Goal: Task Accomplishment & Management: Complete application form

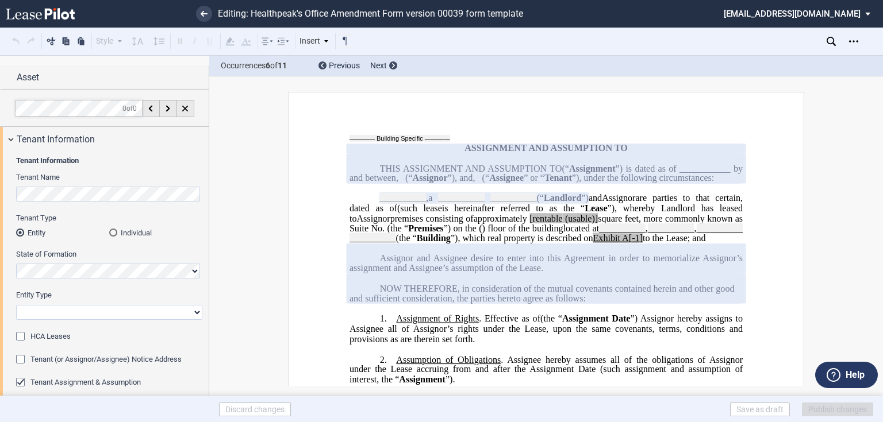
scroll to position [311, 0]
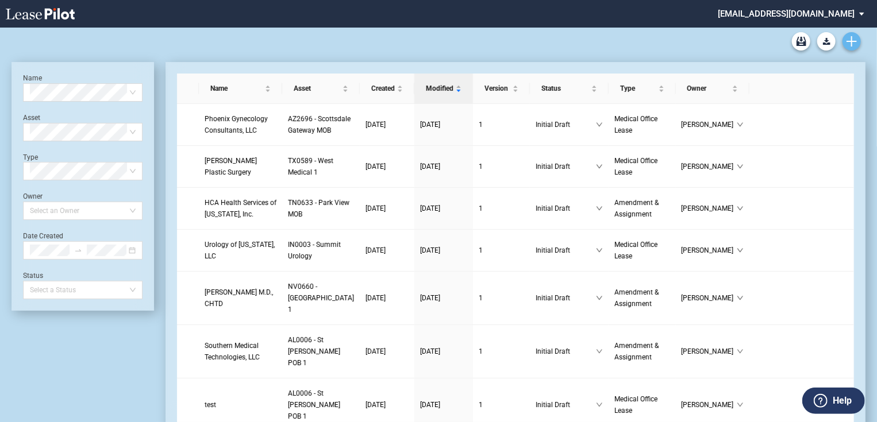
click at [850, 44] on icon "Create new document" at bounding box center [851, 41] width 10 height 10
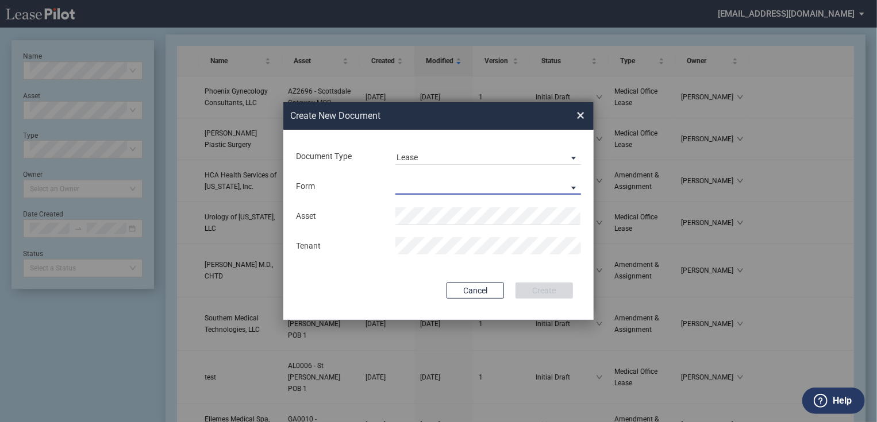
click at [442, 184] on md-select "Medical Office Lease Scottsdale Lease Louisville Lease 1370 Medical Place Lease…" at bounding box center [488, 186] width 186 height 17
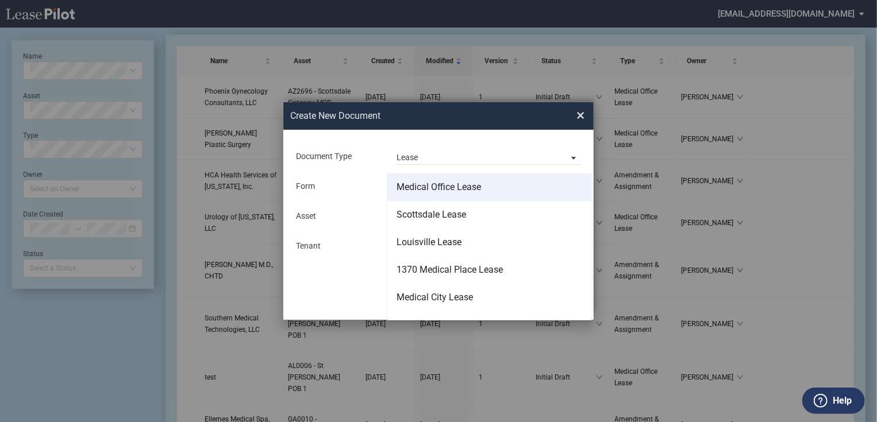
click at [432, 192] on div "Medical Office Lease" at bounding box center [438, 187] width 84 height 13
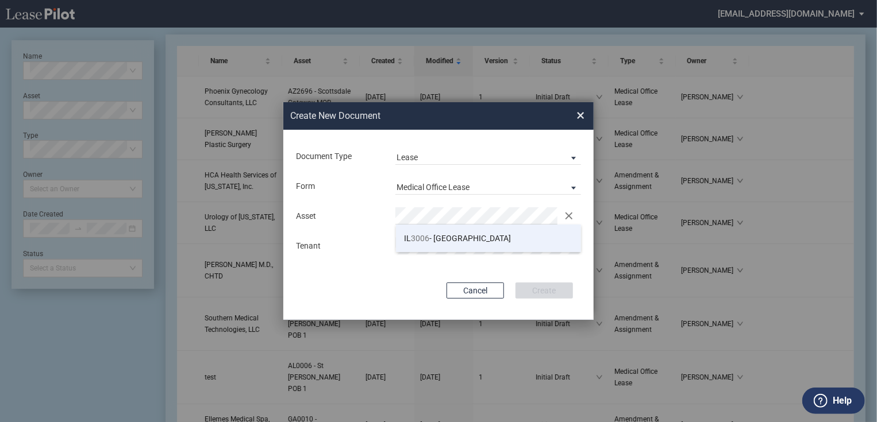
click at [450, 241] on span "IL 3006 - Arlington Heights" at bounding box center [458, 238] width 107 height 9
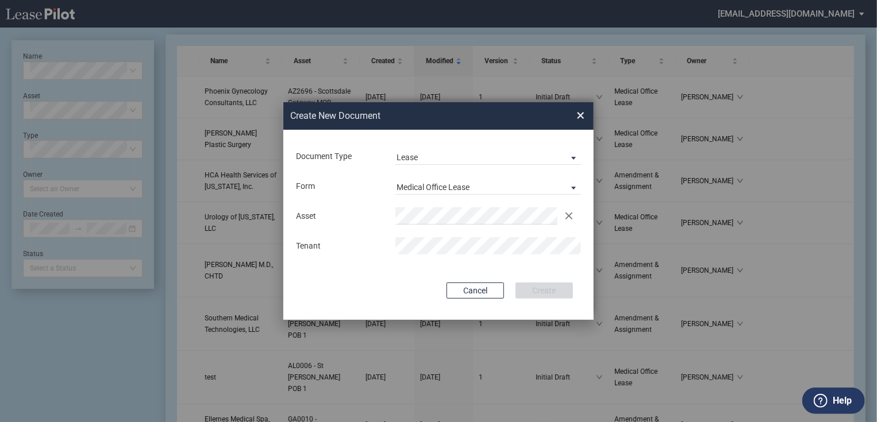
click at [579, 117] on span "×" at bounding box center [580, 115] width 8 height 18
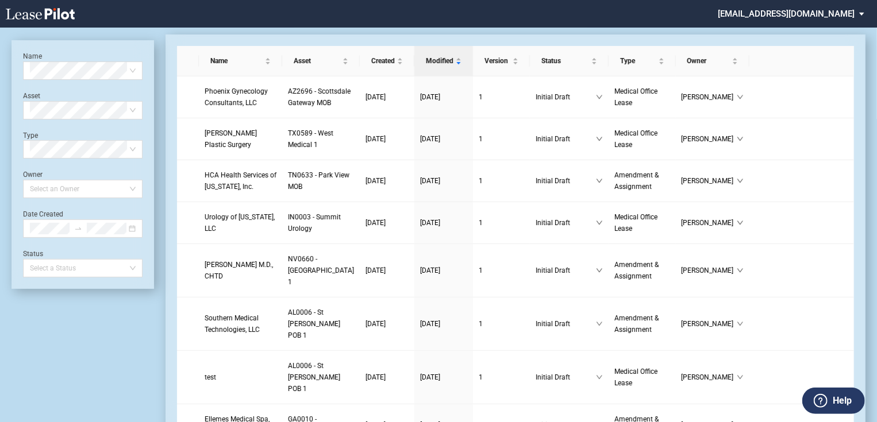
click at [809, 9] on md-select "jlarce@healthpeak.com Admin Area Settings Sign Out" at bounding box center [795, 13] width 157 height 26
click at [800, 32] on div "Admin Area" at bounding box center [784, 30] width 41 height 11
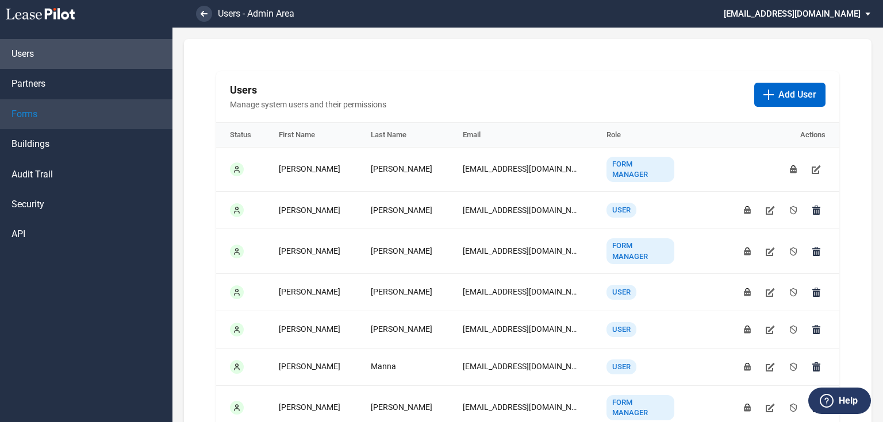
click at [68, 122] on link "Forms" at bounding box center [86, 114] width 172 height 30
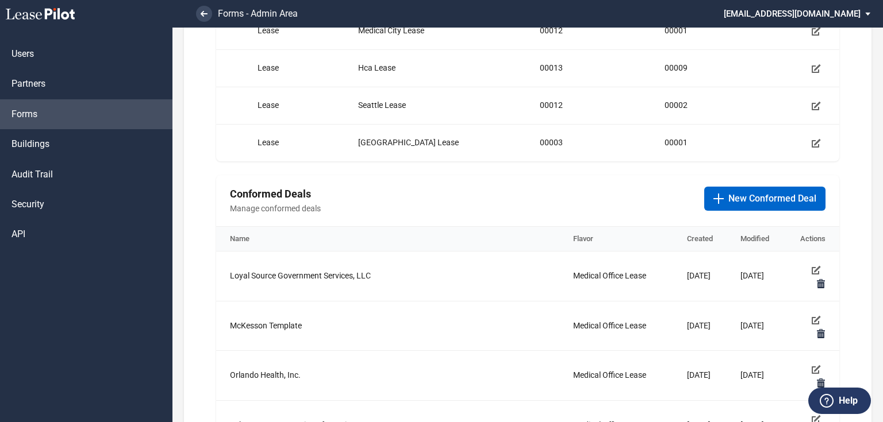
scroll to position [414, 0]
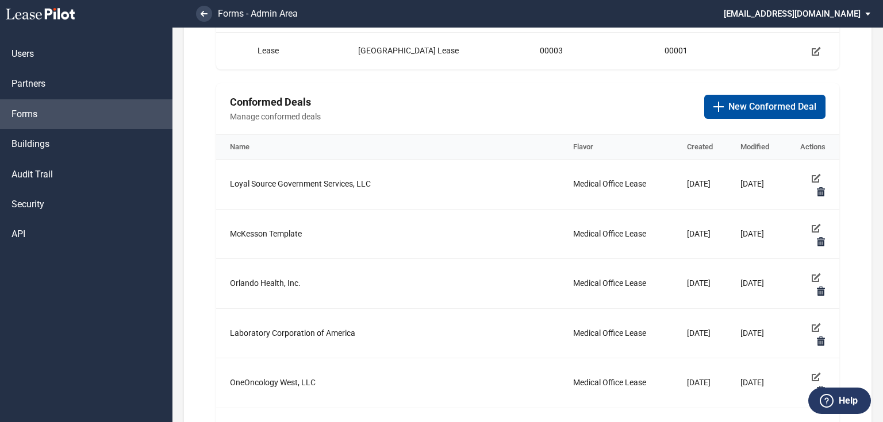
click at [733, 96] on button "New Conformed Deal" at bounding box center [764, 107] width 121 height 24
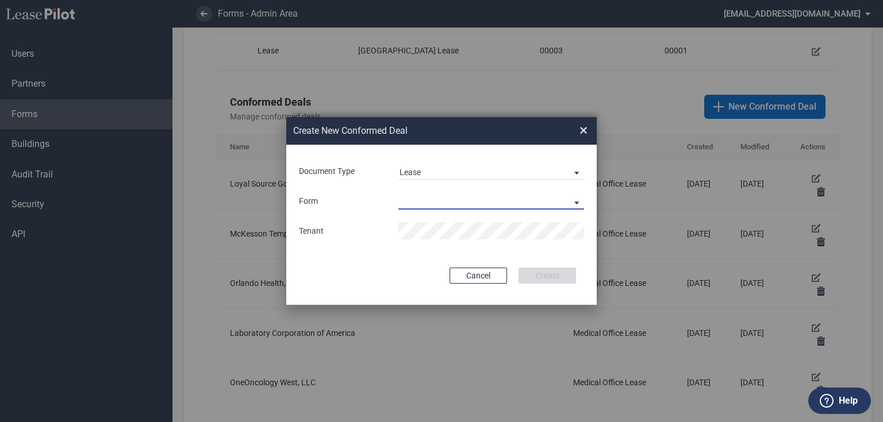
click at [446, 197] on md-select "Medical Office Lease Scottsdale Lease Louisville Lease 1370 Medical Place Lease…" at bounding box center [491, 200] width 186 height 17
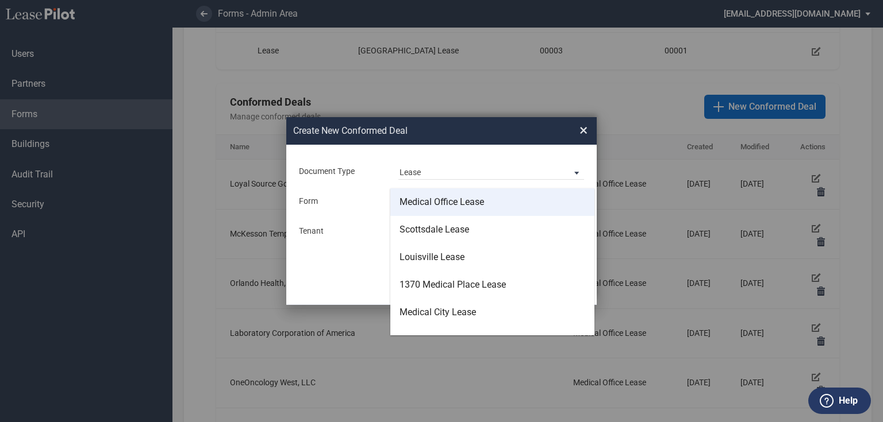
click at [434, 202] on div "Medical Office Lease" at bounding box center [441, 202] width 84 height 13
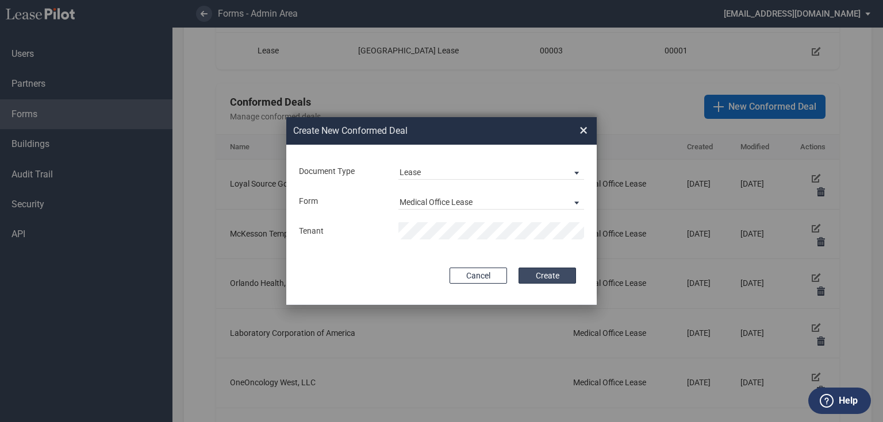
click at [545, 271] on button "Create" at bounding box center [546, 276] width 57 height 16
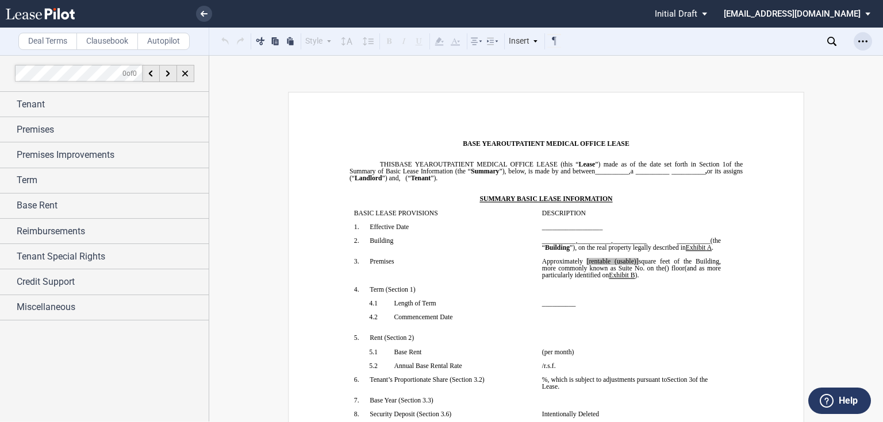
click at [866, 44] on icon "Open Lease options menu" at bounding box center [862, 41] width 9 height 9
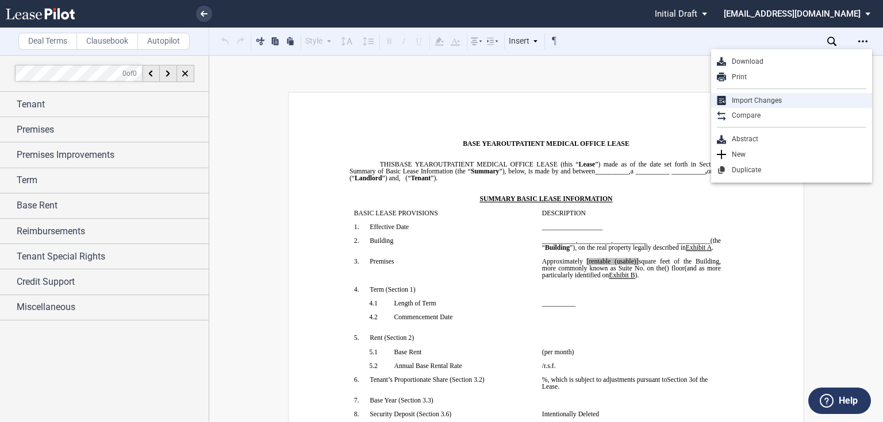
click at [790, 101] on div "Import Changes" at bounding box center [796, 101] width 140 height 10
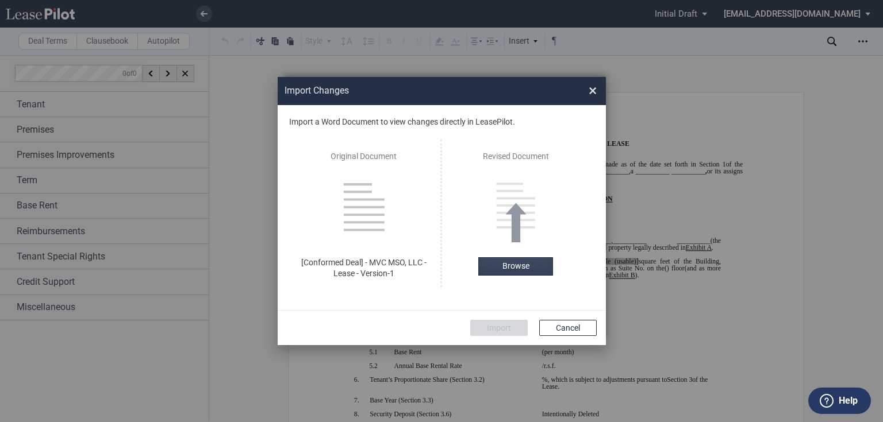
click at [531, 274] on label "Browse" at bounding box center [515, 266] width 75 height 18
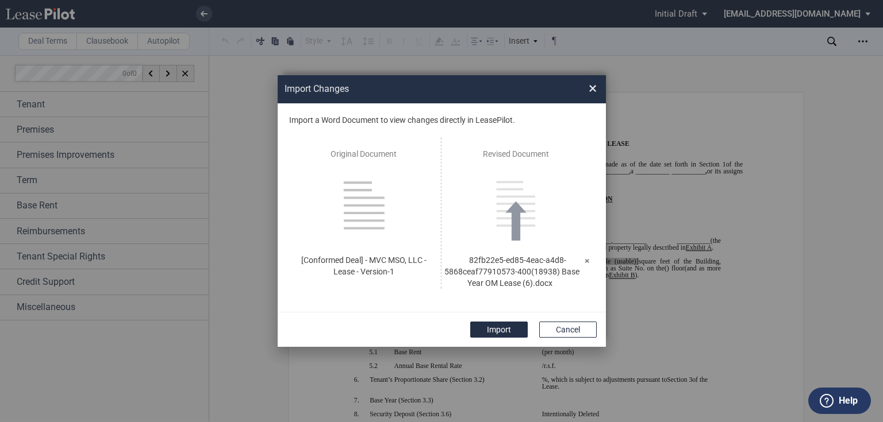
click at [492, 335] on button "Import" at bounding box center [498, 330] width 57 height 16
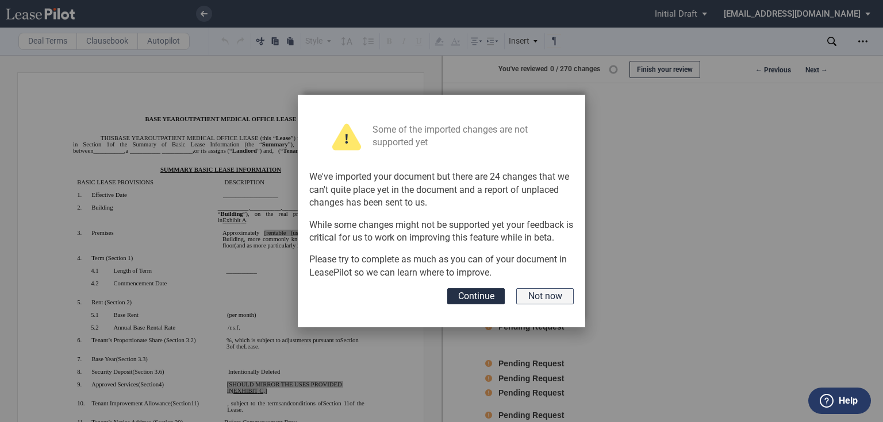
click at [525, 296] on button "Not now" at bounding box center [544, 296] width 57 height 16
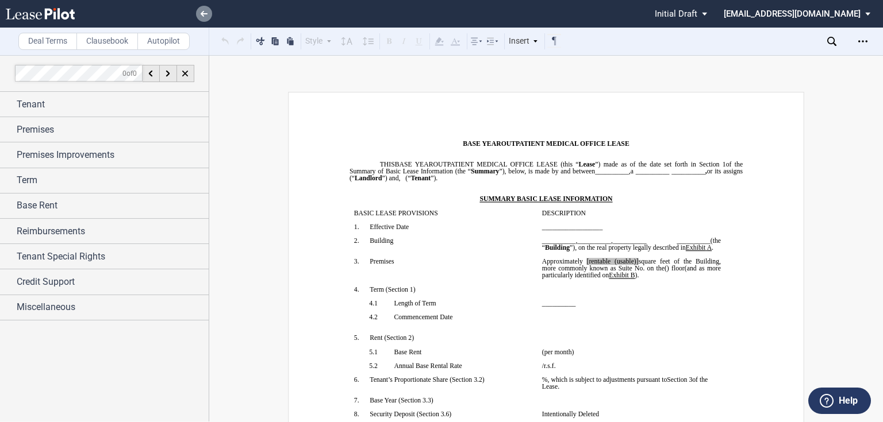
click at [201, 14] on icon at bounding box center [204, 14] width 7 height 6
click at [196, 16] on link at bounding box center [204, 14] width 16 height 16
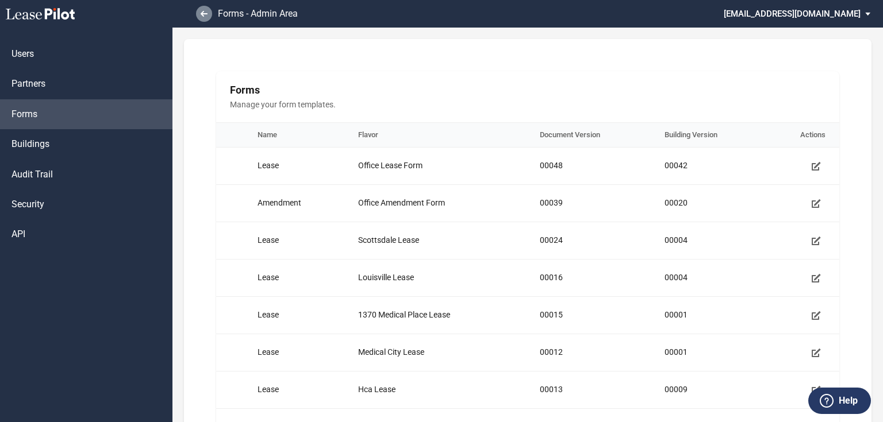
click at [207, 14] on icon at bounding box center [204, 14] width 7 height 6
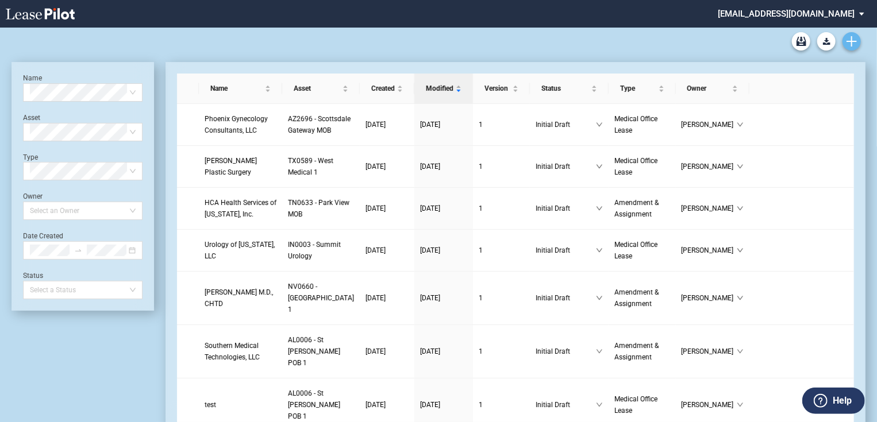
click at [849, 43] on icon "Create new document" at bounding box center [851, 41] width 10 height 10
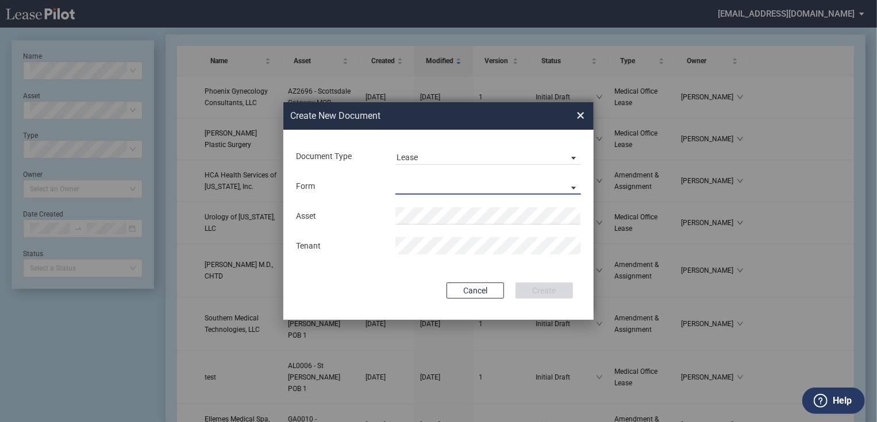
click at [423, 191] on md-select "Medical Office Lease Scottsdale Lease Louisville Lease 1370 Medical Place Lease…" at bounding box center [488, 186] width 186 height 17
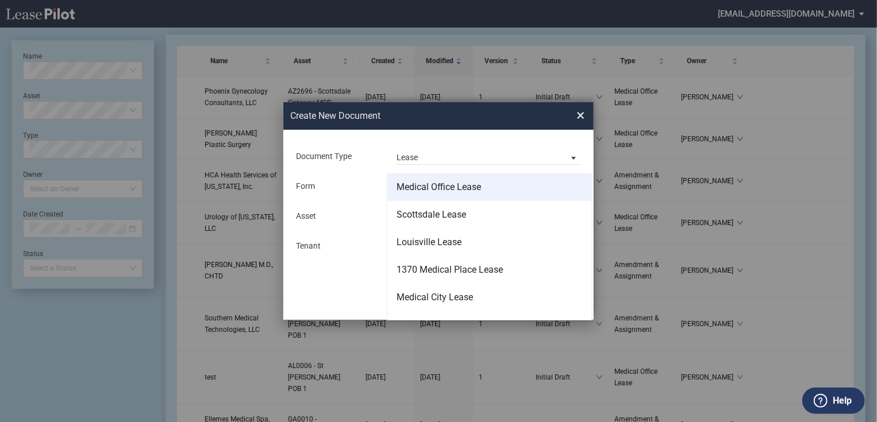
click at [453, 188] on div "Medical Office Lease" at bounding box center [438, 187] width 84 height 13
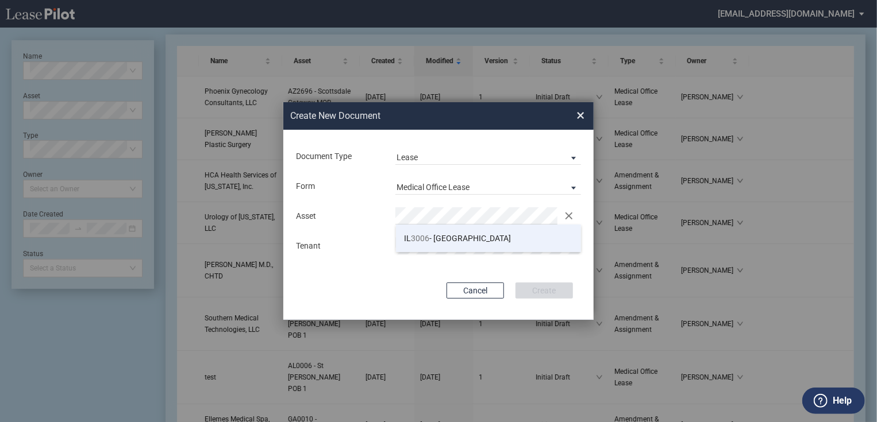
click at [450, 240] on span "IL 3006 - Arlington Heights" at bounding box center [458, 238] width 107 height 9
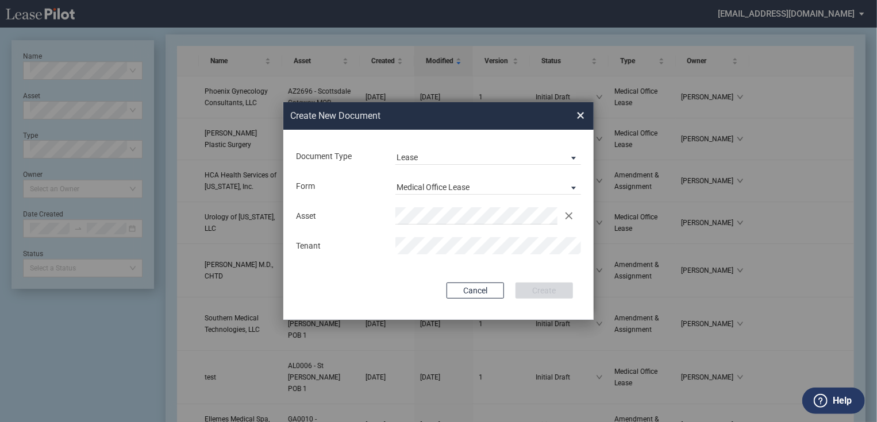
drag, startPoint x: 378, startPoint y: 254, endPoint x: 443, endPoint y: 255, distance: 65.5
click at [378, 255] on div "Tenant" at bounding box center [438, 245] width 299 height 17
click at [443, 255] on md-input-container "Tenant" at bounding box center [438, 246] width 287 height 20
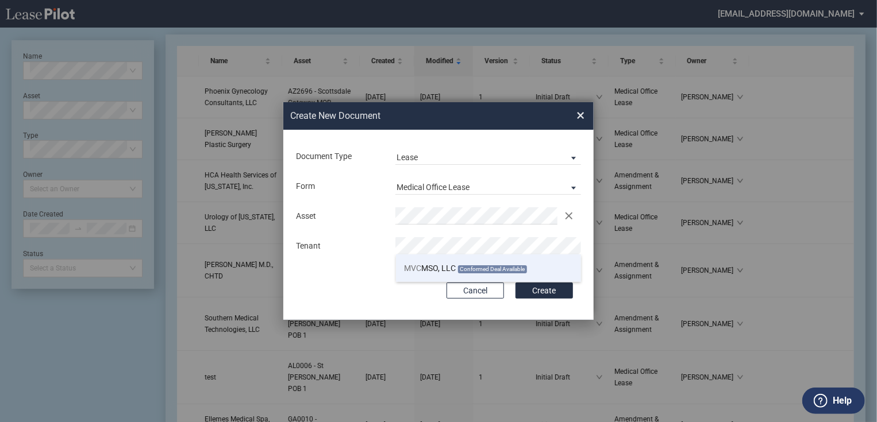
click at [440, 267] on span "MVC MSO, LLC" at bounding box center [431, 268] width 52 height 9
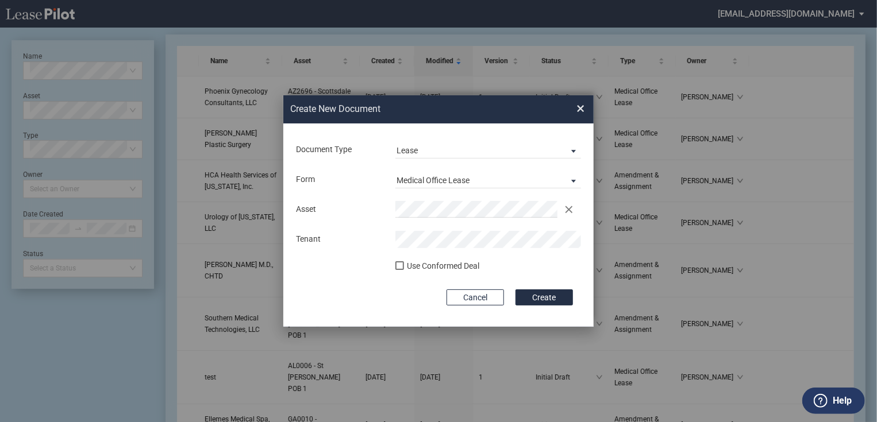
click at [449, 266] on div "Use Conformed Deal" at bounding box center [443, 266] width 72 height 11
click at [478, 296] on button "Cancel" at bounding box center [474, 298] width 57 height 16
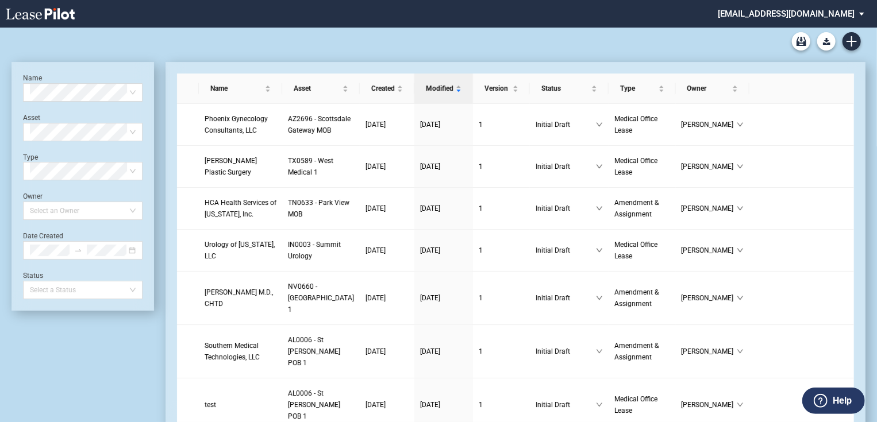
scroll to position [28, 0]
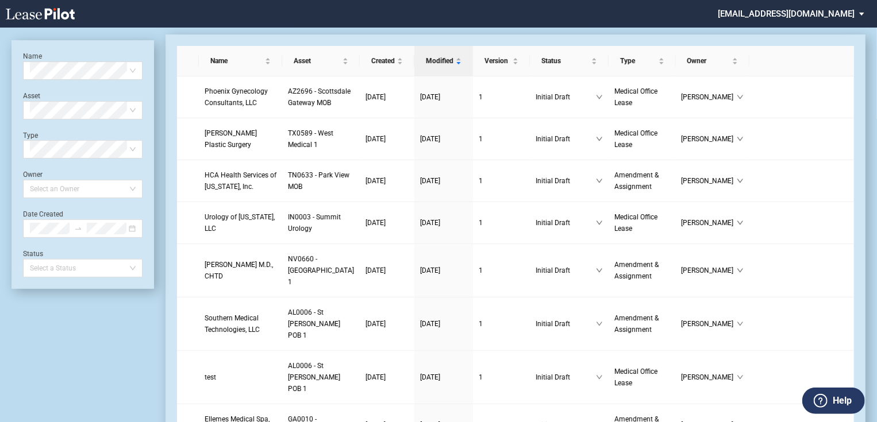
click at [831, 14] on md-select "jlarce@healthpeak.com Admin Area Settings Sign Out" at bounding box center [795, 13] width 157 height 26
click at [781, 34] on div "Admin Area" at bounding box center [784, 30] width 41 height 11
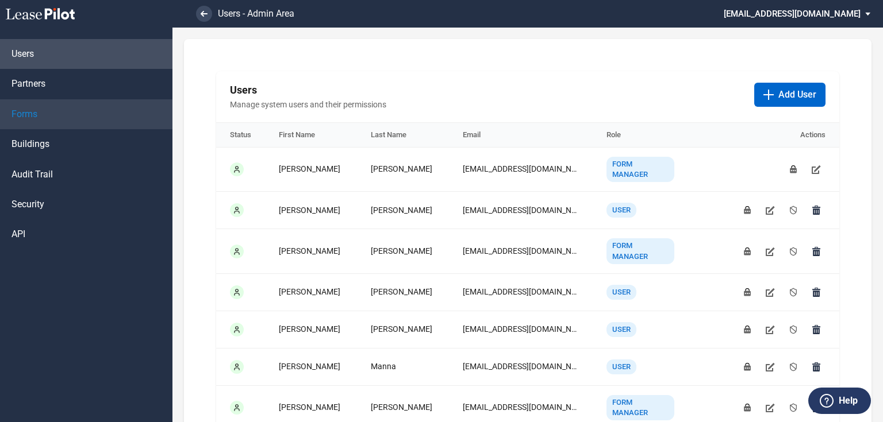
click at [57, 119] on link "Forms" at bounding box center [86, 114] width 172 height 30
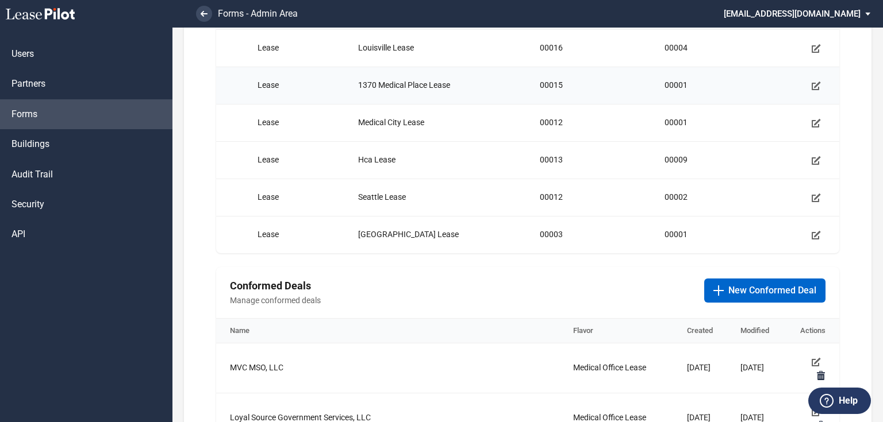
scroll to position [368, 0]
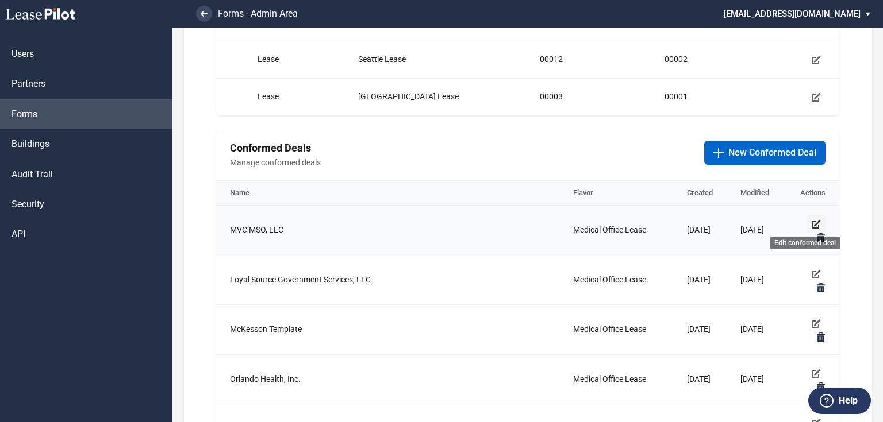
click at [811, 221] on icon "Edit conformed deal" at bounding box center [815, 223] width 9 height 9
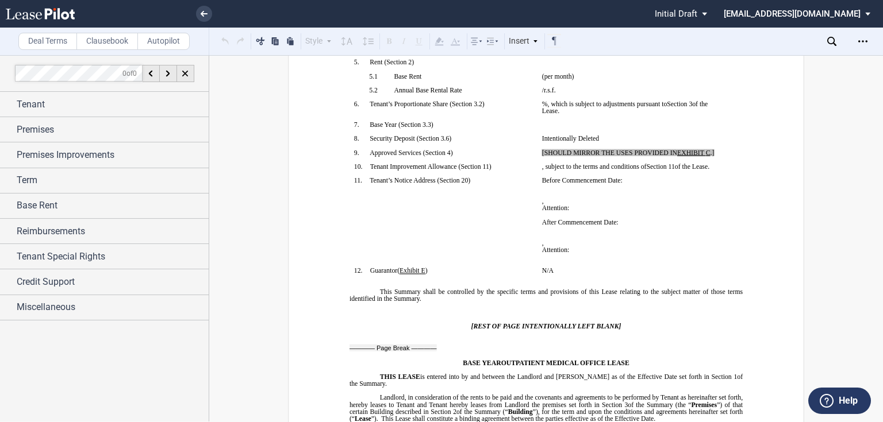
scroll to position [368, 0]
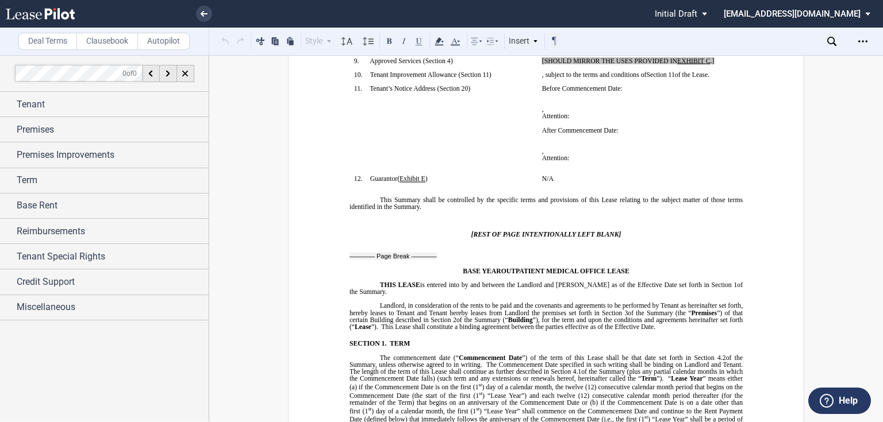
click at [560, 175] on p "﻿" at bounding box center [631, 171] width 179 height 7
drag, startPoint x: 598, startPoint y: 241, endPoint x: 540, endPoint y: 155, distance: 103.9
click at [540, 155] on td "Before Commencement Date: ﻿ ﻿ ﻿ ﻿ ﻿ , ﻿ ﻿ ﻿ ﻿ Attention: ﻿ ﻿ ﻿ After Commenceme…" at bounding box center [631, 130] width 188 height 90
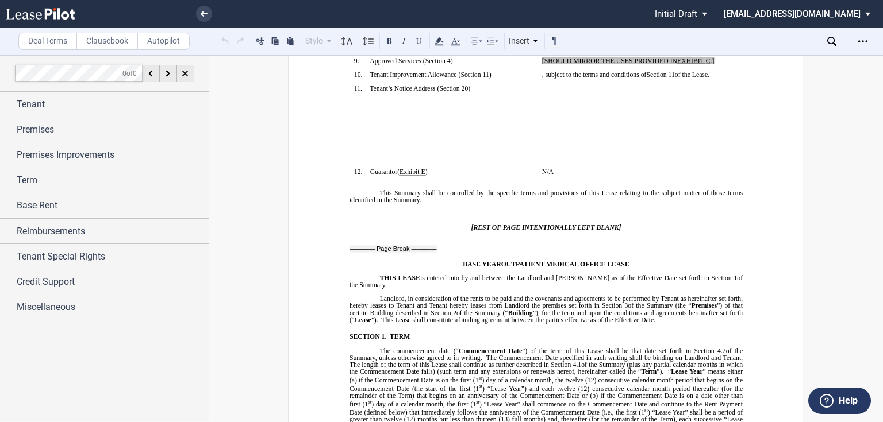
click at [571, 99] on p "﻿" at bounding box center [631, 95] width 179 height 7
click at [537, 159] on td "﻿ ﻿ ﻿ ﻿ ﻿ ﻿ ﻿ ﻿ ﻿ ﻿ ﻿ ﻿ ﻿ ﻿ ﻿ ﻿ ﻿ ﻿ ﻿ ﻿ ﻿ ﻿ ﻿ ﻿ ﻿ ﻿ ﻿ ﻿ ﻿ , ﻿ ﻿ ﻿ ﻿ Attention: …" at bounding box center [631, 126] width 188 height 83
drag, startPoint x: 541, startPoint y: 157, endPoint x: 524, endPoint y: 206, distance: 51.6
click at [523, 168] on td "!!SET_LEVEL_0!! !!SBL_LEVEL_1!! 11. Tenant’s Notice Address ( ﻿ Section 20 ﻿ ) ﻿" at bounding box center [443, 126] width 188 height 83
click at [537, 161] on td "﻿ ﻿ ﻿ ﻿ ﻿ ﻿ ﻿ ﻿ ﻿ ﻿ ﻿ ﻿ ﻿ ﻿ ﻿ ﻿ ﻿ ﻿ ﻿ ﻿ ﻿ ﻿ ﻿ ﻿ ﻿ ﻿ ﻿ ﻿ ﻿ , ﻿ ﻿ ﻿ ﻿ Attention: …" at bounding box center [631, 126] width 188 height 83
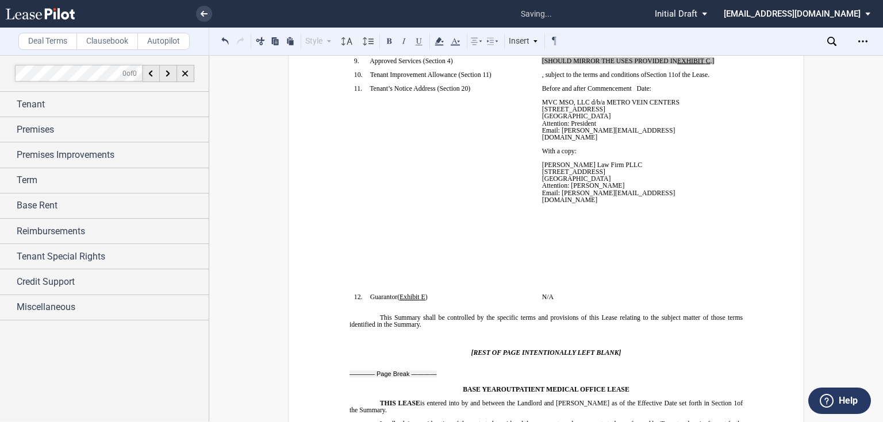
click at [445, 294] on td "!!SET_LEVEL_0!! !!SBL_LEVEL_1!! 11. Tenant’s Notice Address ( ﻿ Section 20 ﻿ ) ﻿" at bounding box center [443, 189] width 188 height 209
click at [636, 203] on p "Email: Jess@Baileylawfirm.com" at bounding box center [631, 197] width 179 height 14
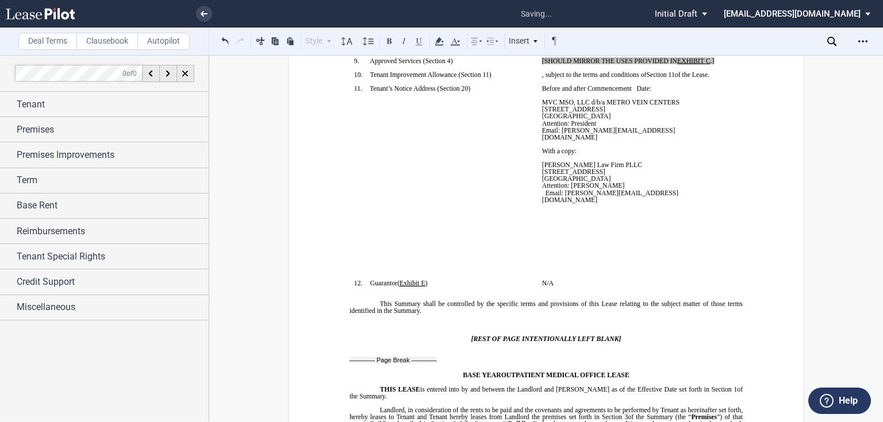
click at [542, 203] on span "Email: Jess@Baileylawfirm.com" at bounding box center [610, 197] width 136 height 14
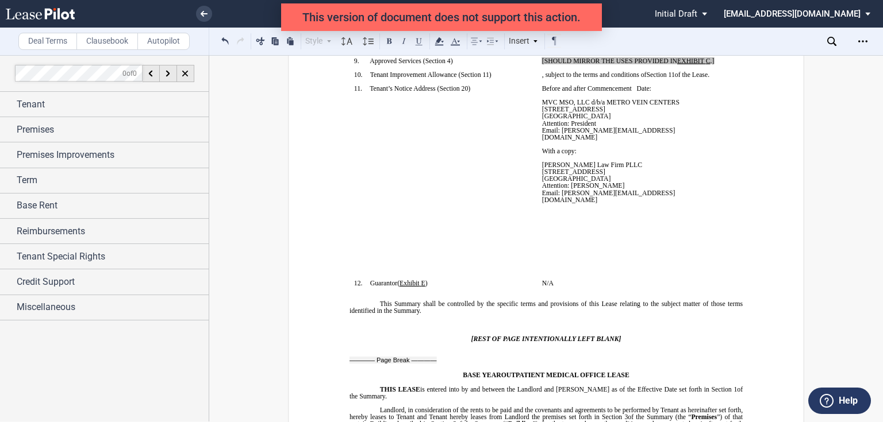
click at [611, 203] on span "Email: Jess@Baileylawfirm.com" at bounding box center [608, 197] width 133 height 14
click at [634, 203] on p "Email: Jess@Baileylawfirm.com" at bounding box center [631, 197] width 179 height 14
drag, startPoint x: 563, startPoint y: 314, endPoint x: 563, endPoint y: 345, distance: 31.0
click at [563, 280] on td "Before and after Commencement Date: MVC MSO, LLC d/b/a METRO VEIN CENTERS 7125 …" at bounding box center [631, 182] width 188 height 195
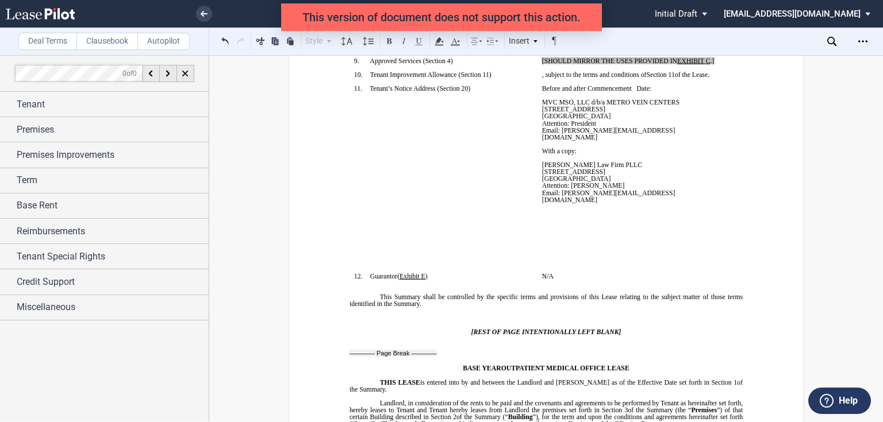
click at [377, 273] on td "!!SET_LEVEL_0!! !!SBL_LEVEL_1!! 11. Tenant’s Notice Address ( ﻿ Section 20 ﻿ ) ﻿" at bounding box center [443, 179] width 188 height 188
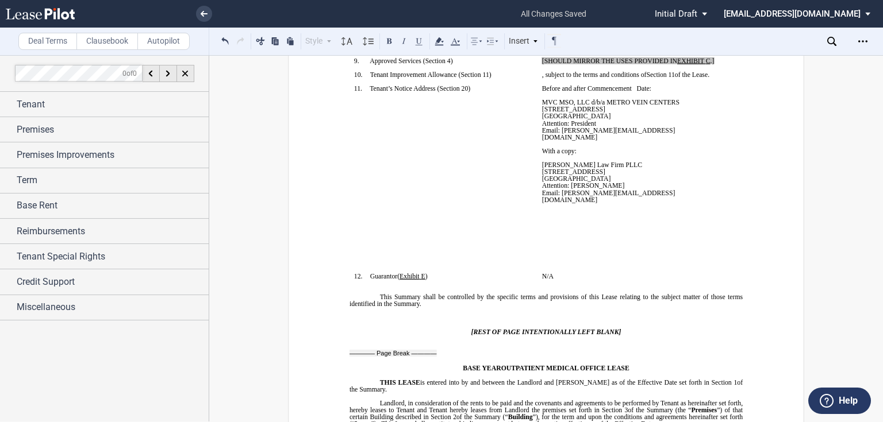
click at [498, 273] on td "!!SET_LEVEL_0!! !!SBL_LEVEL_1!! 11. Tenant’s Notice Address ( ﻿ Section 20 ﻿ ) ﻿" at bounding box center [443, 179] width 188 height 188
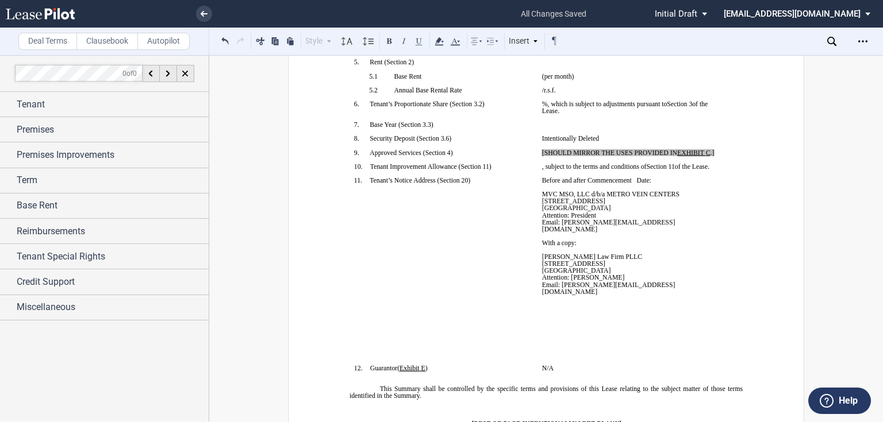
scroll to position [138, 0]
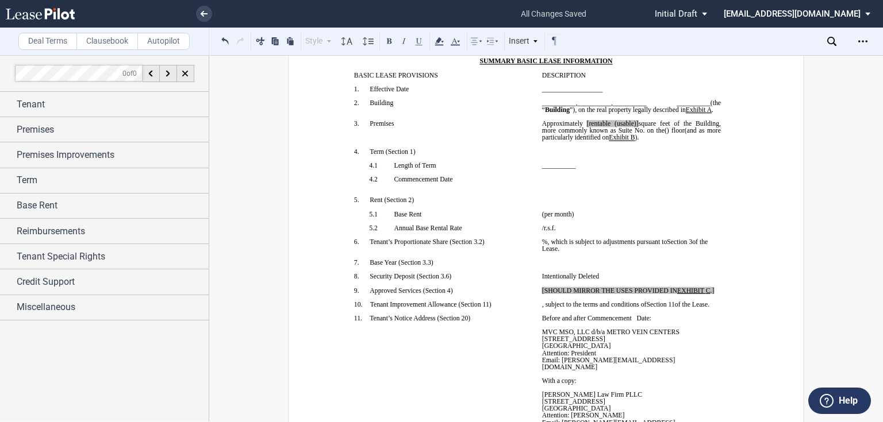
click at [675, 294] on span "[SHOULD MIRROR THE USES PROVIDED IN" at bounding box center [609, 290] width 135 height 7
drag, startPoint x: 715, startPoint y: 348, endPoint x: 535, endPoint y: 348, distance: 179.8
click at [537, 301] on td "[SHOULD MIRROR THE USES PROVIDED IN EXHIBIT ﻿ C ﻿ .] ﻿" at bounding box center [631, 294] width 188 height 14
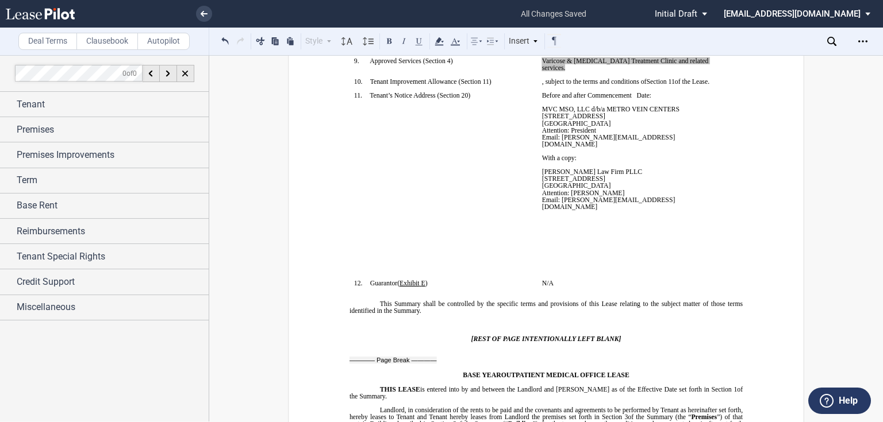
scroll to position [276, 0]
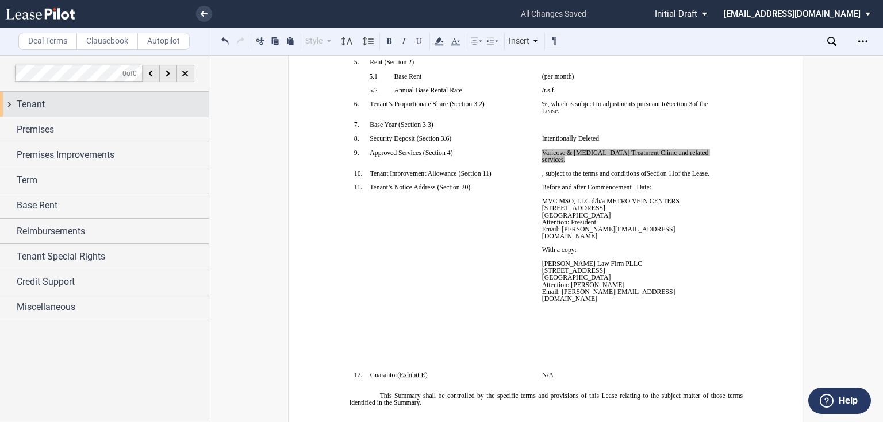
click at [53, 103] on div "Tenant" at bounding box center [113, 105] width 192 height 14
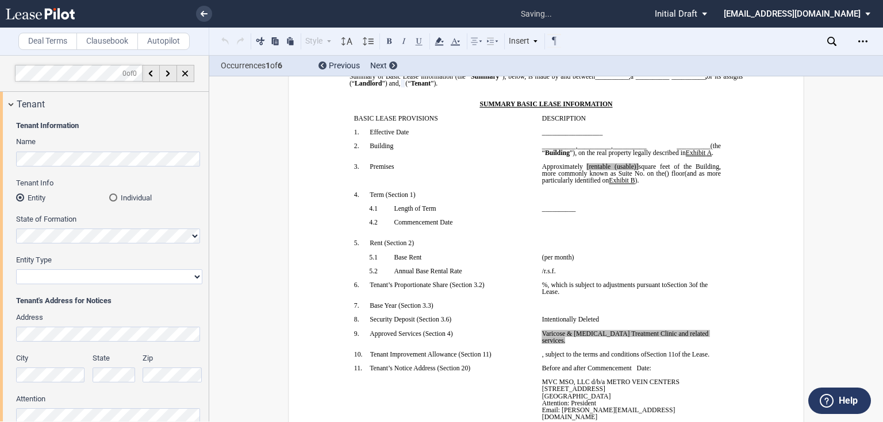
scroll to position [0, 0]
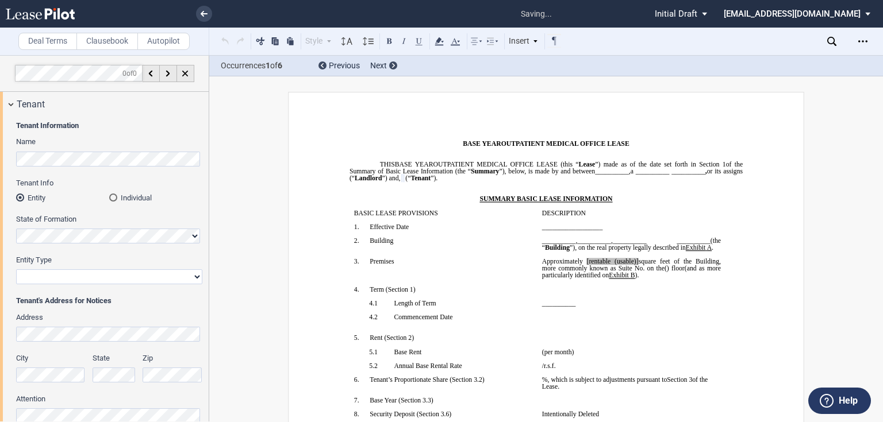
click at [47, 280] on select "Corporation Limited Liability Company General Partnership Limited Partnership O…" at bounding box center [109, 276] width 186 height 15
click at [16, 269] on select "Corporation Limited Liability Company General Partnership Limited Partnership O…" at bounding box center [109, 276] width 186 height 15
drag, startPoint x: 79, startPoint y: 271, endPoint x: 79, endPoint y: 283, distance: 11.5
click at [79, 271] on select "Corporation Limited Liability Company General Partnership Limited Partnership O…" at bounding box center [109, 276] width 186 height 15
select select "Other"
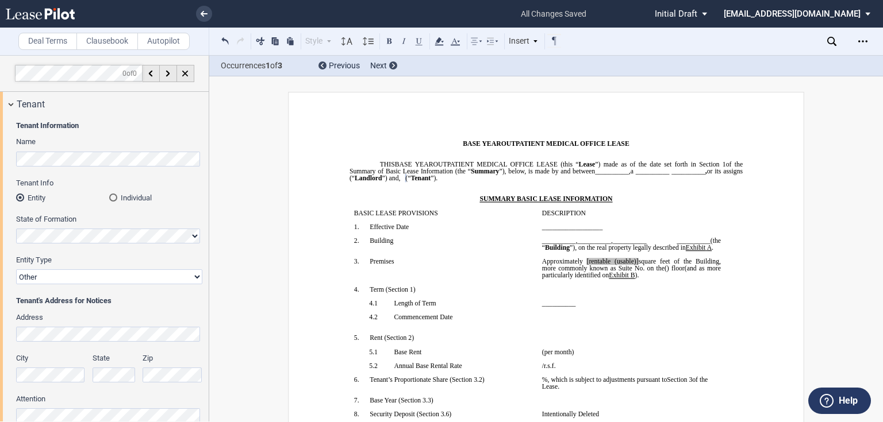
click at [16, 269] on select "Corporation Limited Liability Company General Partnership Limited Partnership O…" at bounding box center [109, 276] width 186 height 15
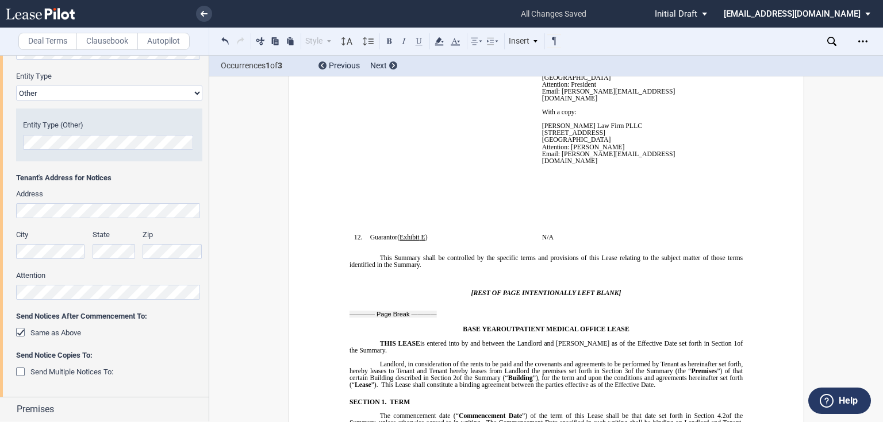
scroll to position [230, 0]
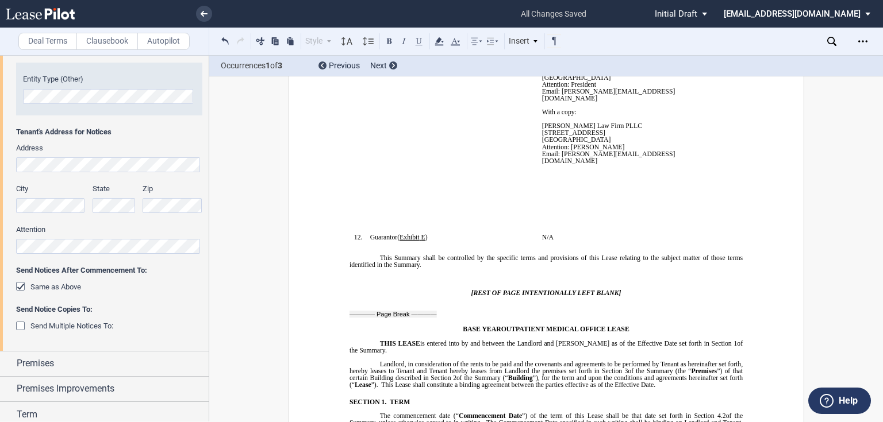
click at [599, 178] on p "﻿ ﻿" at bounding box center [631, 174] width 179 height 7
drag, startPoint x: 600, startPoint y: 240, endPoint x: 619, endPoint y: 297, distance: 60.7
click at [619, 234] on td "Before and after Commencement Date: MVC MSO, LLC d/b/a METRO VEIN CENTERS 7125 …" at bounding box center [631, 140] width 188 height 188
click at [542, 178] on p "﻿ ﻿" at bounding box center [631, 174] width 179 height 7
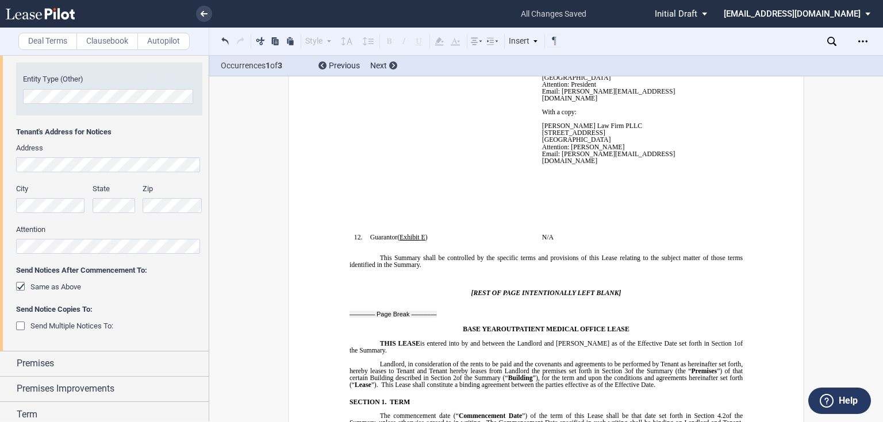
click at [542, 178] on p "﻿ ﻿" at bounding box center [631, 174] width 179 height 7
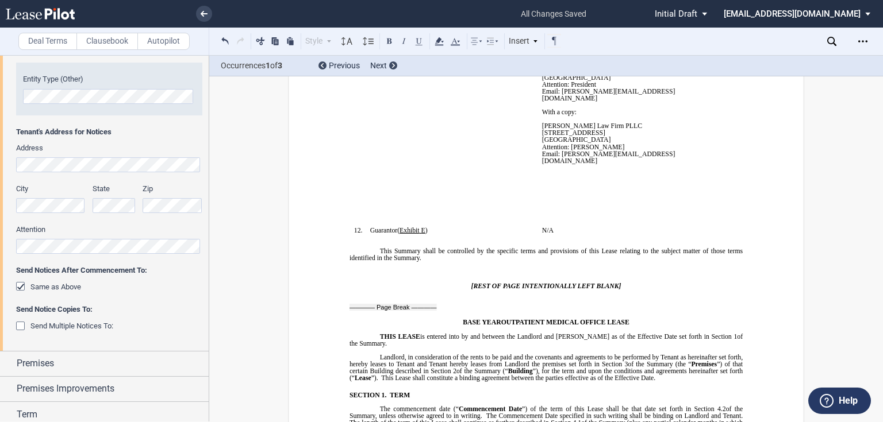
click at [542, 178] on p "﻿ ﻿ ﻿ ﻿ ﻿ ﻿" at bounding box center [631, 174] width 179 height 7
drag, startPoint x: 540, startPoint y: 244, endPoint x: 627, endPoint y: 225, distance: 88.7
click at [542, 178] on p "﻿ ﻿ ﻿ ﻿ ﻿ ﻿" at bounding box center [631, 174] width 179 height 7
click at [537, 227] on td "Before and after Commencement Date: MVC MSO, LLC d/b/a METRO VEIN CENTERS 7125 …" at bounding box center [631, 136] width 188 height 181
click at [542, 178] on p "﻿ ﻿ ﻿ ﻿ ﻿ ﻿" at bounding box center [631, 174] width 179 height 7
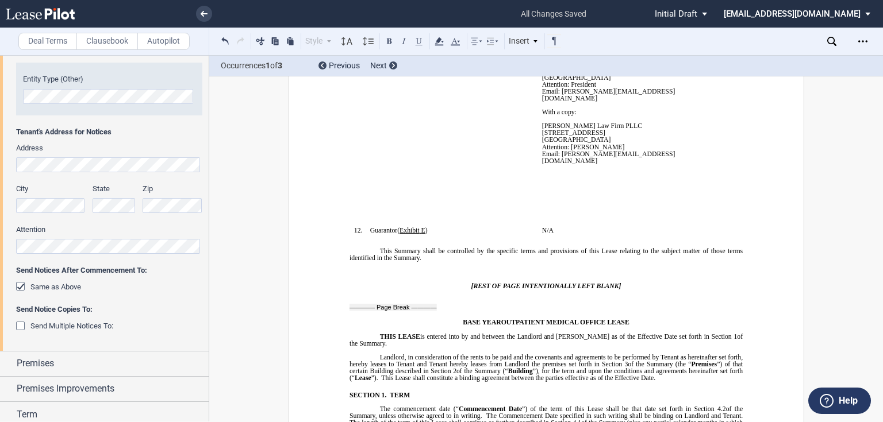
click at [556, 178] on p "﻿ ﻿ ﻿ ﻿ ﻿ ﻿" at bounding box center [631, 174] width 179 height 7
click at [637, 164] on p "Email: Jess@Baileylawfirm.com" at bounding box center [631, 158] width 179 height 14
click at [627, 164] on p "Email: Jess@Baileylawfirm.com" at bounding box center [631, 158] width 179 height 14
click at [627, 164] on span "Email: Jess@Baileylawfirm.com" at bounding box center [608, 158] width 133 height 14
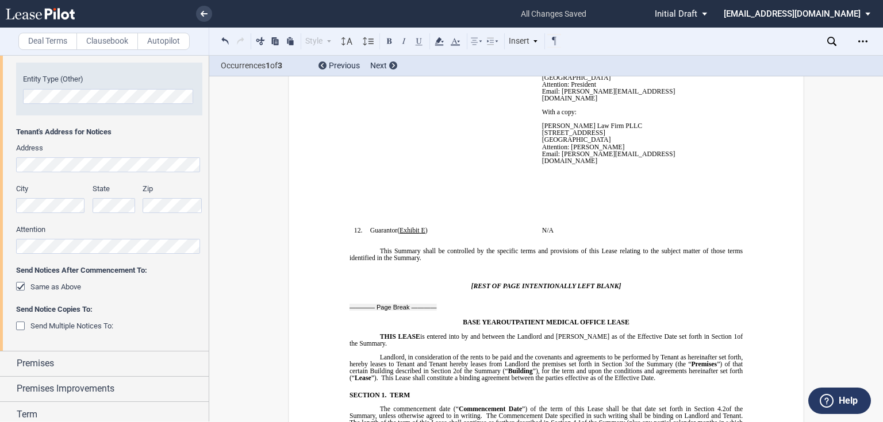
click at [584, 178] on p "﻿ ﻿ ﻿ ﻿ ﻿ ﻿" at bounding box center [631, 174] width 179 height 7
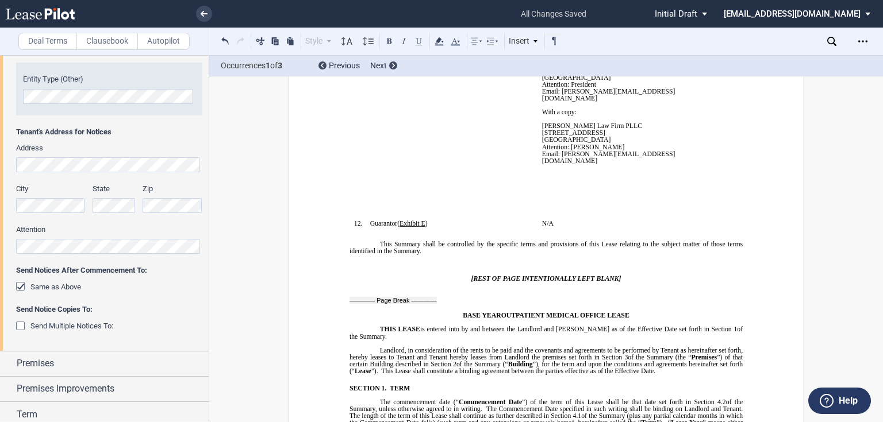
click at [543, 185] on p "﻿" at bounding box center [631, 181] width 179 height 7
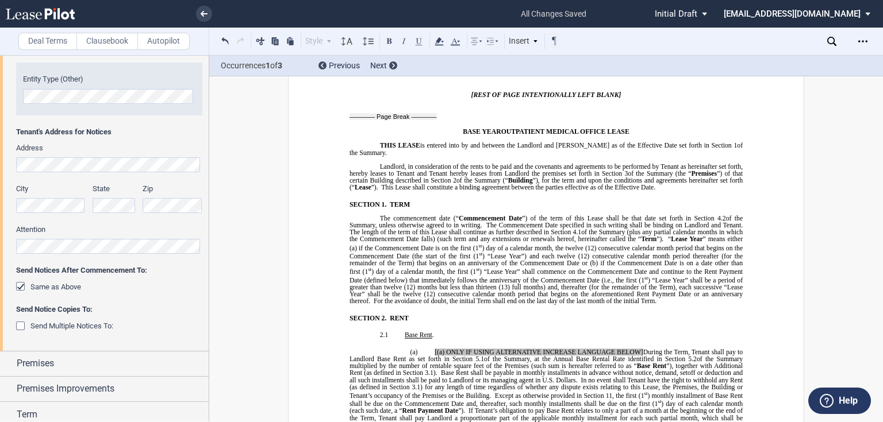
scroll to position [781, 0]
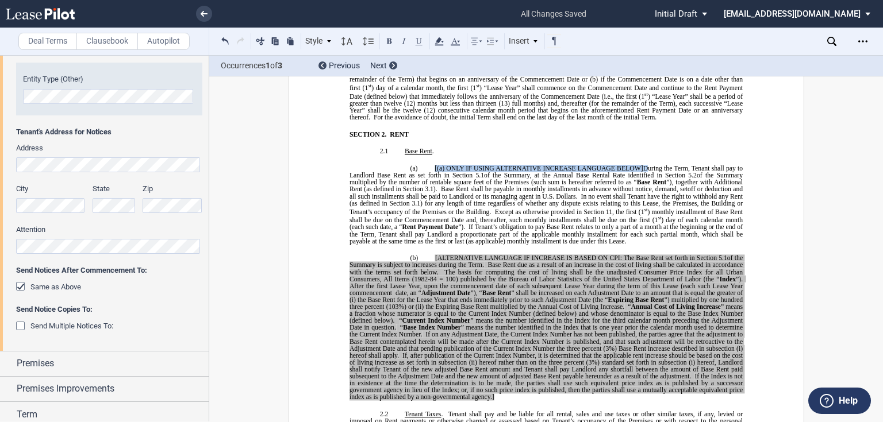
drag, startPoint x: 646, startPoint y: 273, endPoint x: 427, endPoint y: 265, distance: 219.0
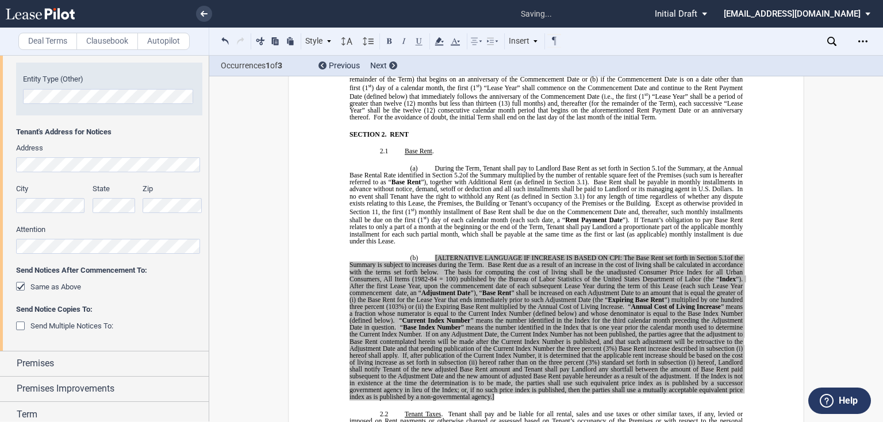
scroll to position [965, 0]
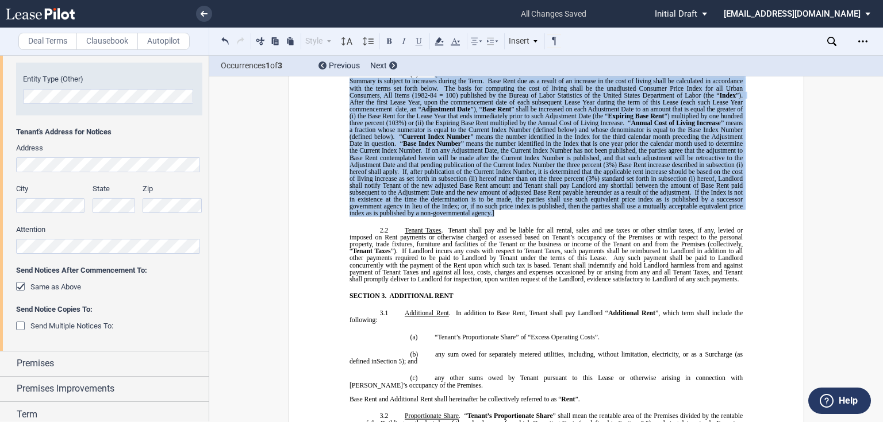
drag, startPoint x: 513, startPoint y: 356, endPoint x: 432, endPoint y: 191, distance: 183.0
click at [432, 191] on p "(b) [ALTERNATIVE LANGUAGE IF INCREASE IS BASED ON CPI: The Base Rent set forth …" at bounding box center [545, 144] width 393 height 146
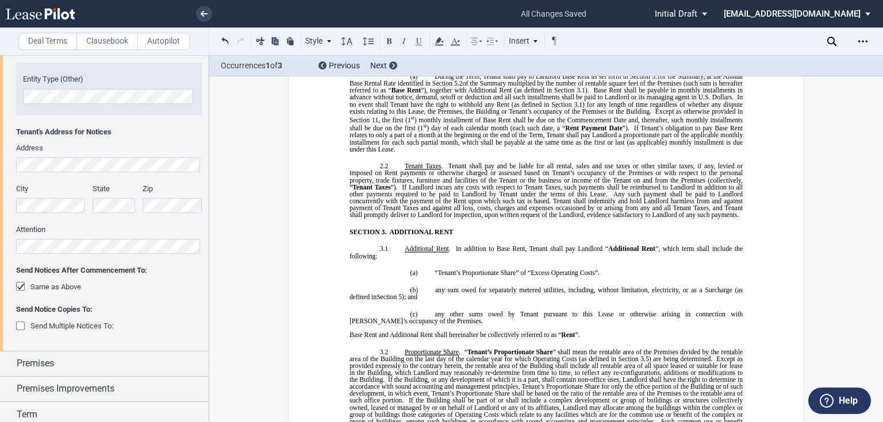
scroll to position [1011, 0]
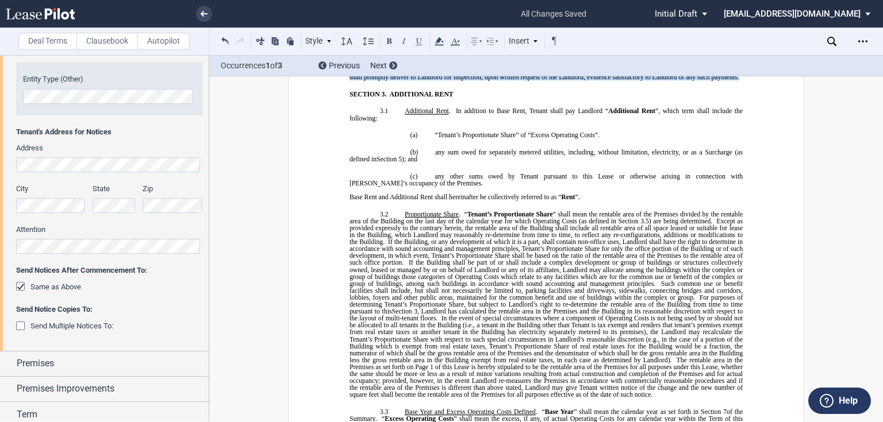
drag, startPoint x: 736, startPoint y: 202, endPoint x: 446, endPoint y: 145, distance: 295.7
click at [446, 81] on p "2.2 Tenant Taxes . Tenant shall pay and be liable for all rental, sales and use…" at bounding box center [545, 53] width 393 height 56
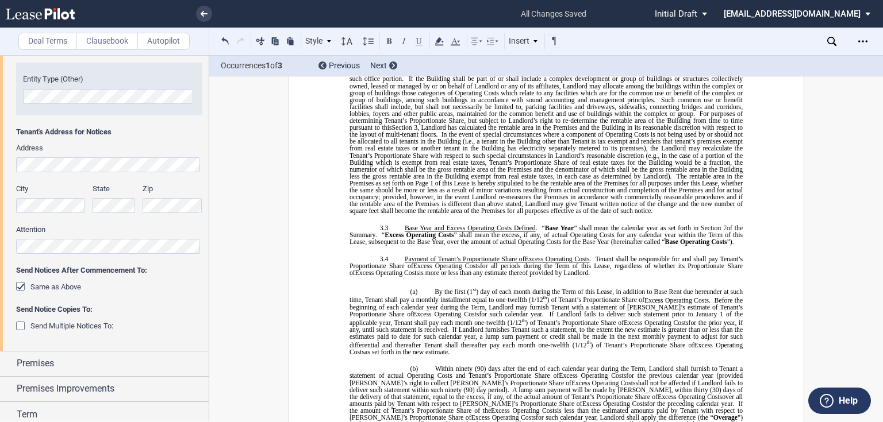
scroll to position [1241, 0]
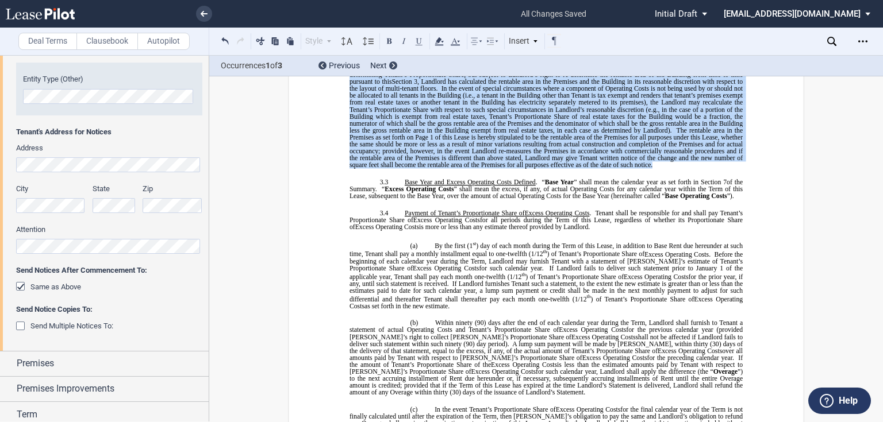
drag, startPoint x: 461, startPoint y: 120, endPoint x: 651, endPoint y: 330, distance: 283.6
click at [651, 169] on p "3.2 Proportionate Share . “ Tenant’s Proportionate Share ” shall mean the renta…" at bounding box center [545, 75] width 393 height 188
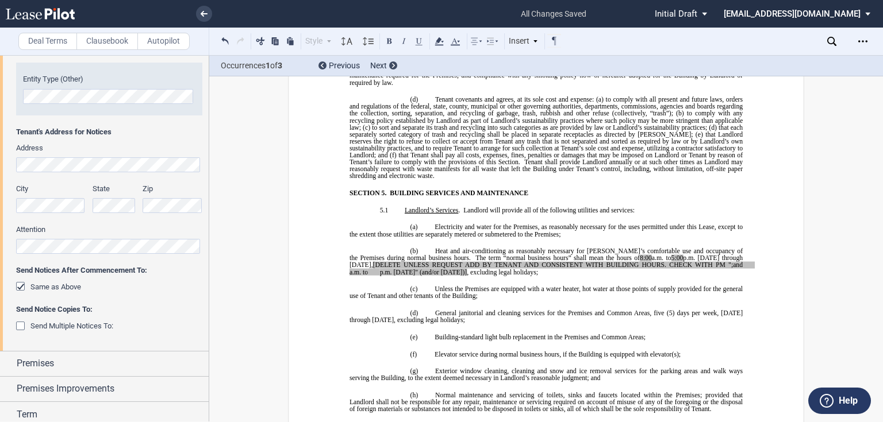
scroll to position [2850, 0]
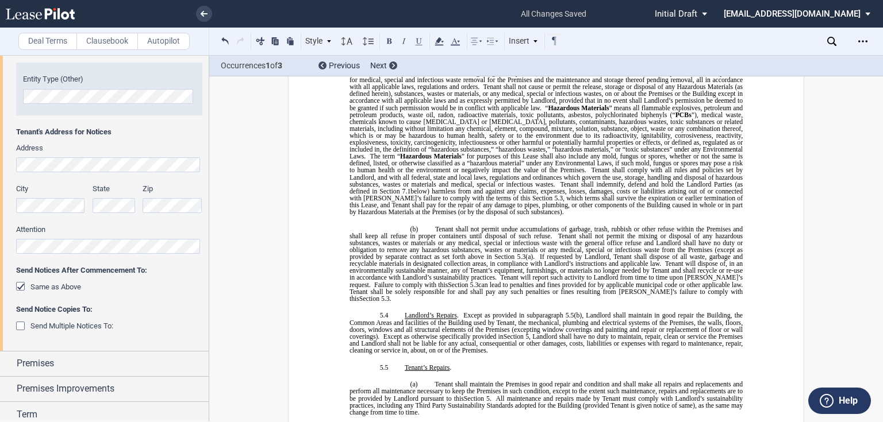
scroll to position [3264, 0]
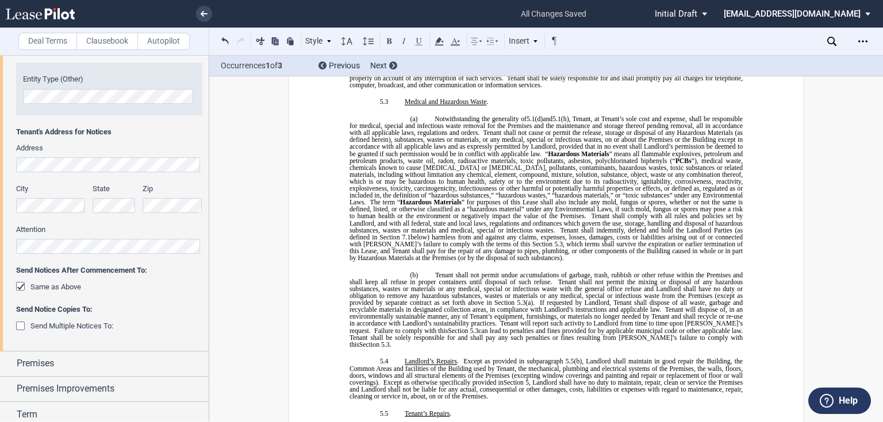
drag, startPoint x: 442, startPoint y: 179, endPoint x: 331, endPoint y: 170, distance: 111.3
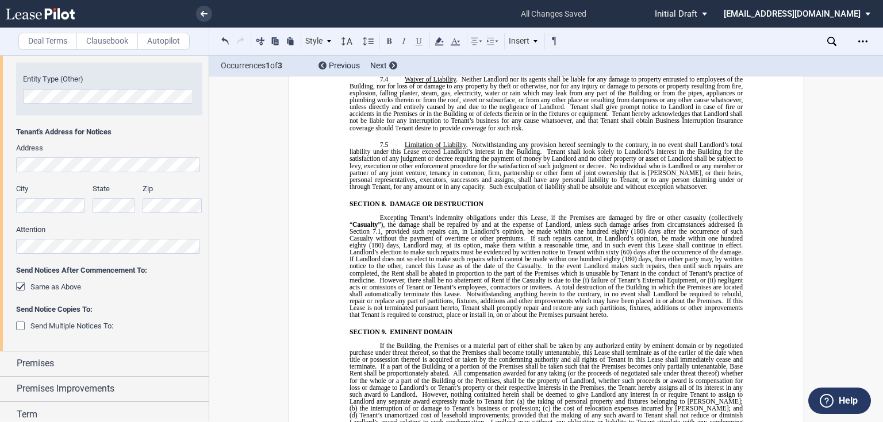
scroll to position [4413, 0]
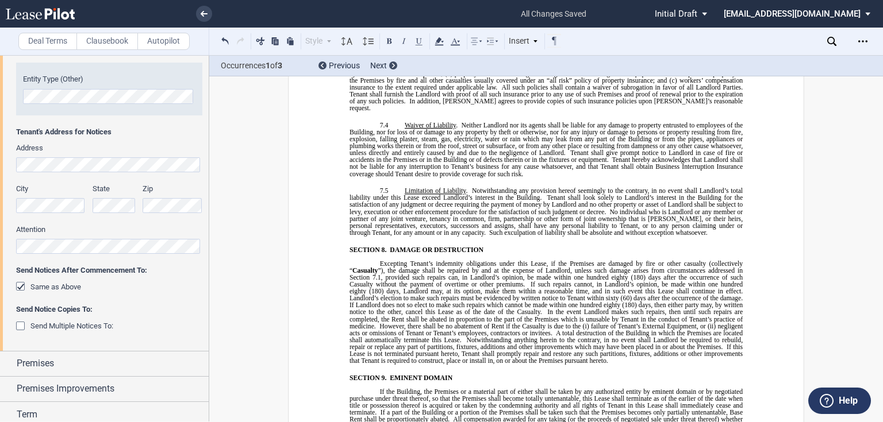
drag, startPoint x: 473, startPoint y: 121, endPoint x: 729, endPoint y: 236, distance: 280.6
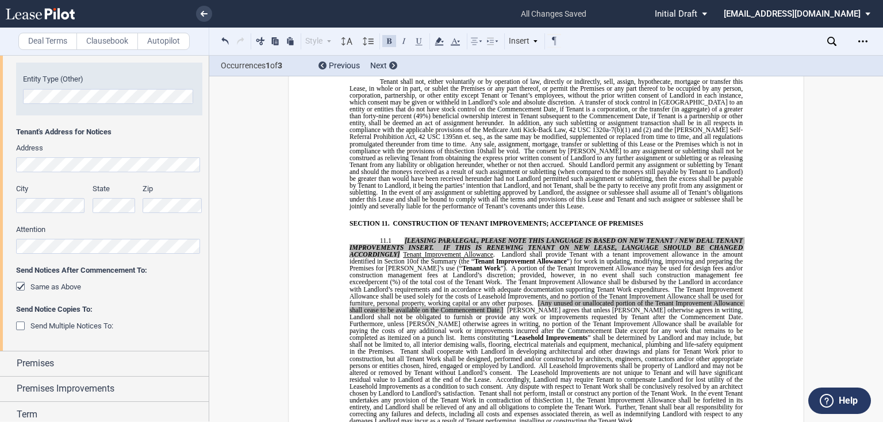
scroll to position [4919, 0]
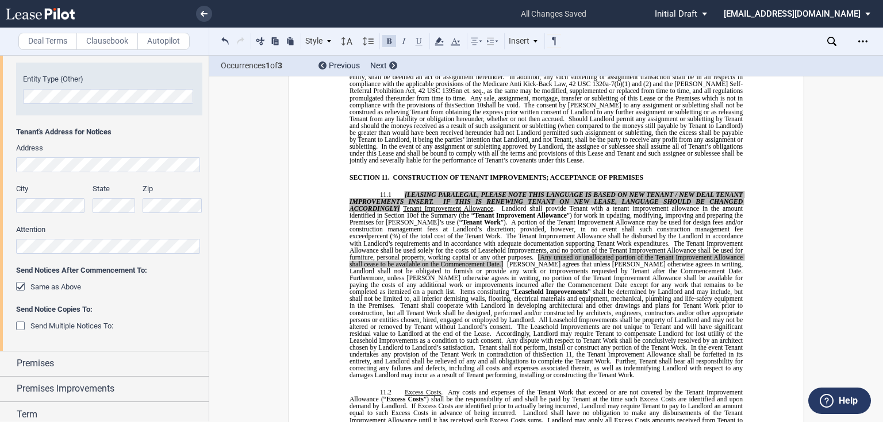
drag, startPoint x: 664, startPoint y: 318, endPoint x: 469, endPoint y: 269, distance: 201.0
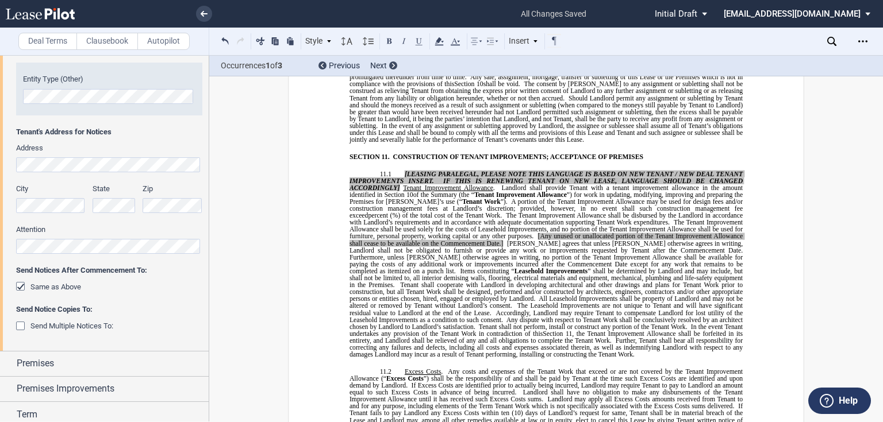
scroll to position [5010, 0]
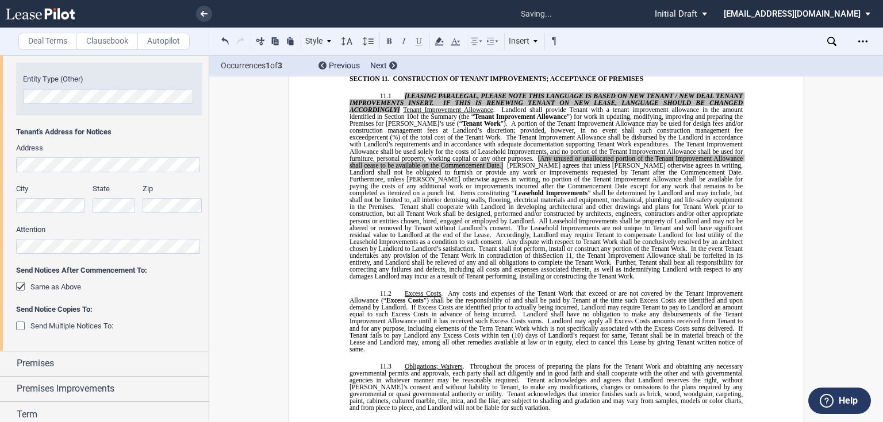
drag, startPoint x: 718, startPoint y: 270, endPoint x: 455, endPoint y: 311, distance: 266.4
drag, startPoint x: 645, startPoint y: 283, endPoint x: 332, endPoint y: 272, distance: 313.9
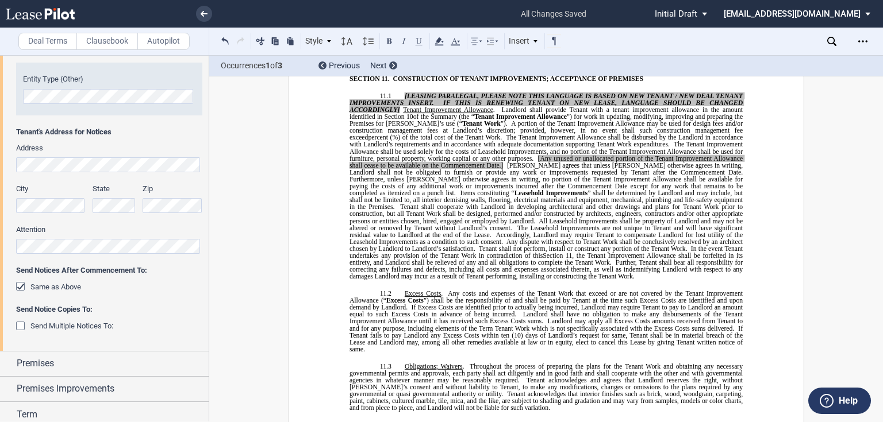
click at [332, 272] on div "﻿ BASE YEAR TRIPLE NET OUTPATIENT MEDICAL OFFICE LEASE ﻿ ﻿ THIS BASE YEAR TRIPL…" at bounding box center [546, 398] width 516 height 10635
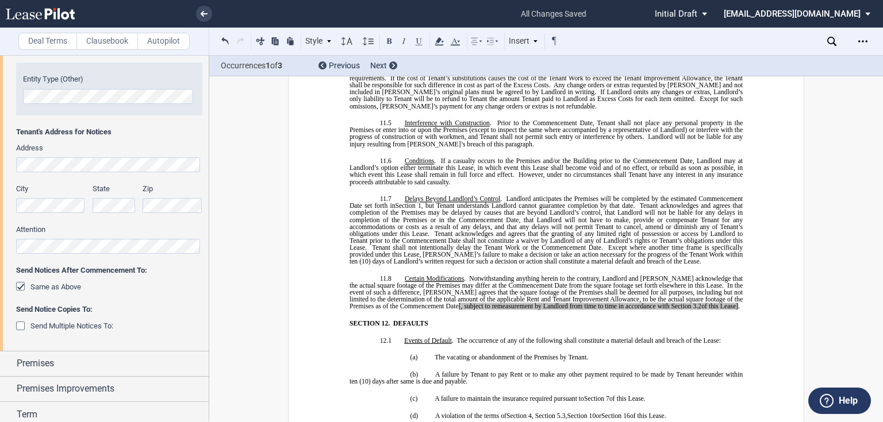
scroll to position [5470, 0]
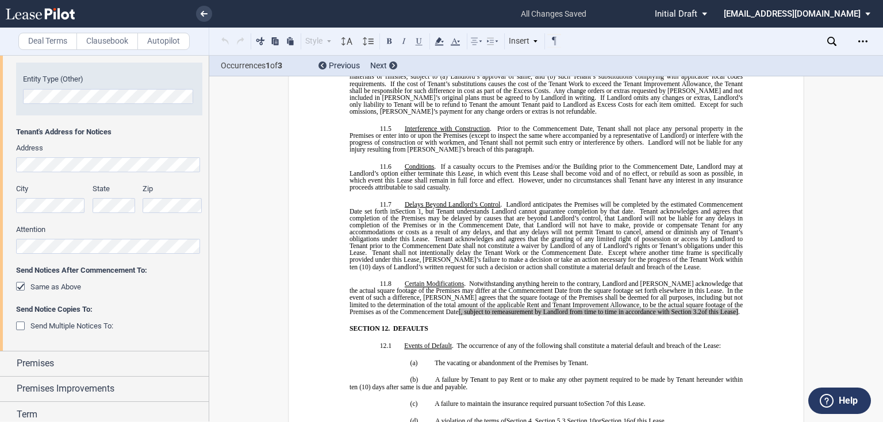
drag, startPoint x: 464, startPoint y: 250, endPoint x: 585, endPoint y: 249, distance: 120.7
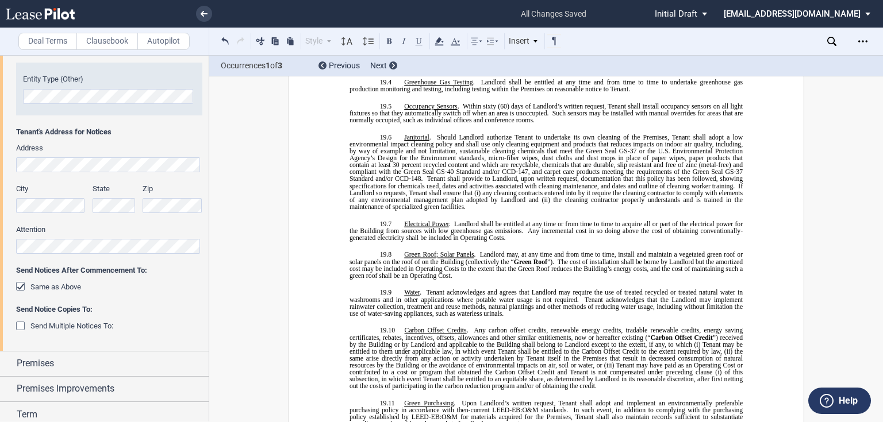
scroll to position [7171, 0]
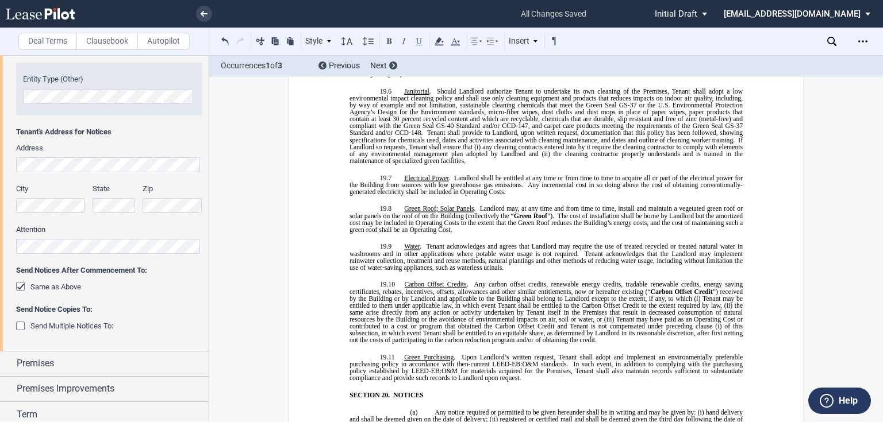
drag, startPoint x: 379, startPoint y: 177, endPoint x: 538, endPoint y: 233, distance: 168.6
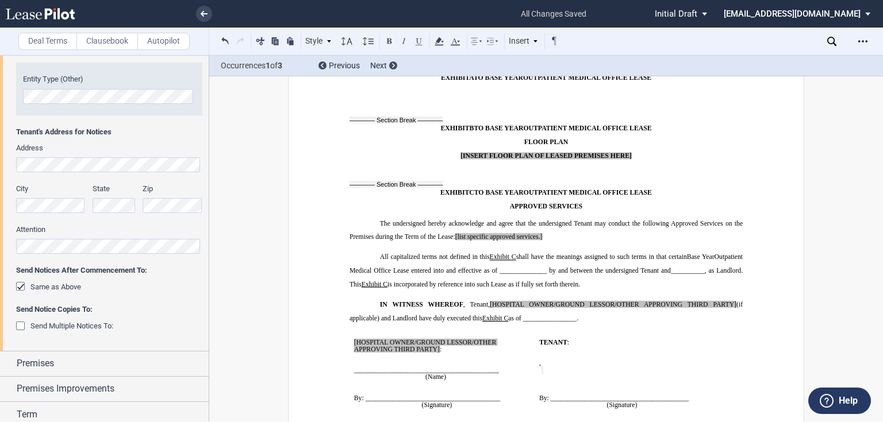
scroll to position [9699, 0]
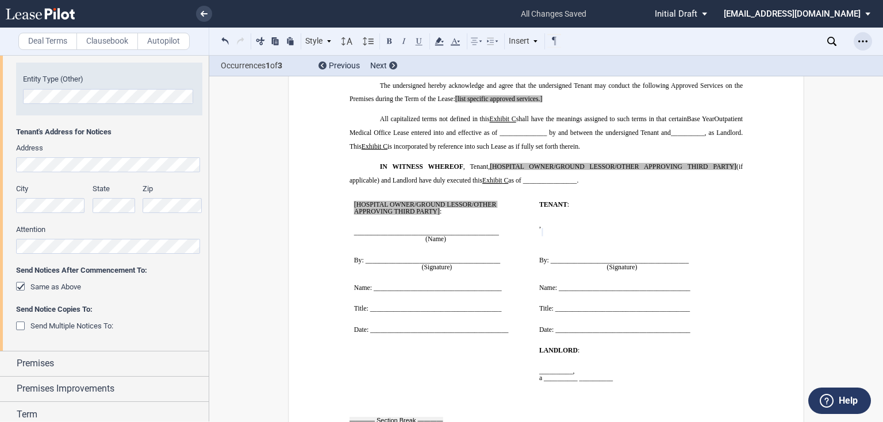
click at [861, 40] on icon "Open Lease options menu" at bounding box center [862, 41] width 9 height 9
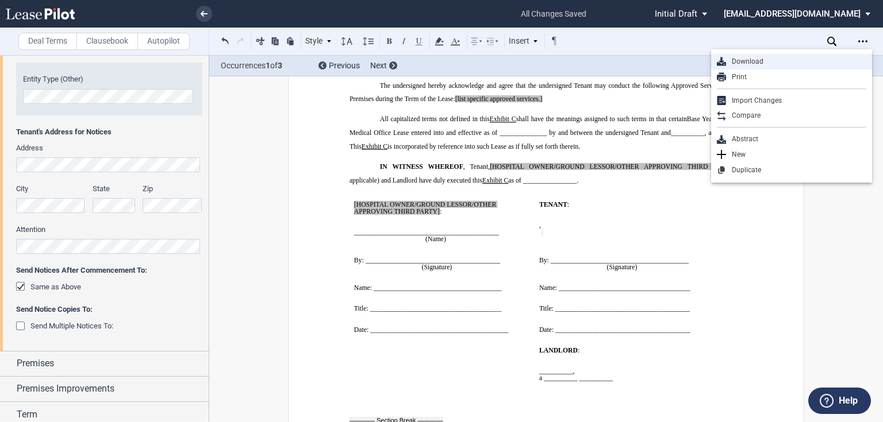
click at [740, 59] on div "Download" at bounding box center [796, 62] width 140 height 10
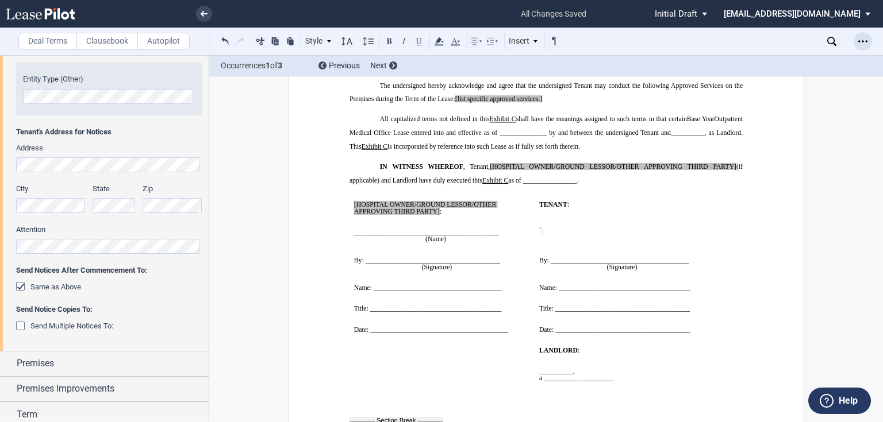
click at [858, 42] on use "Open Lease options menu" at bounding box center [862, 41] width 9 height 2
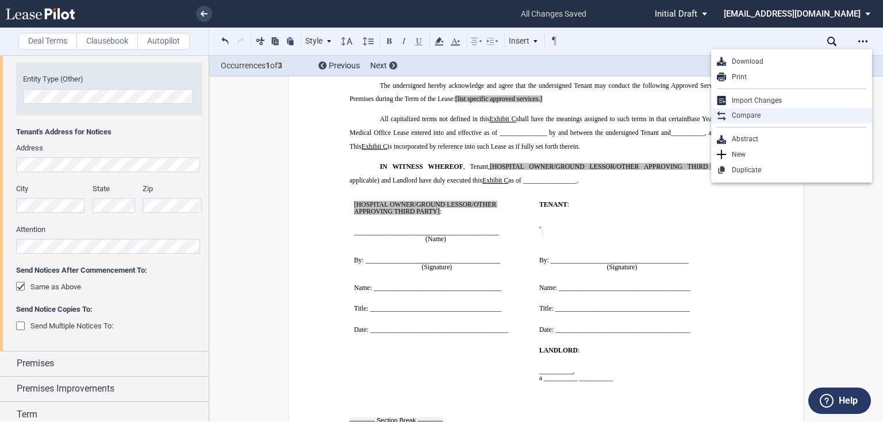
click at [768, 115] on div "Compare" at bounding box center [796, 116] width 140 height 10
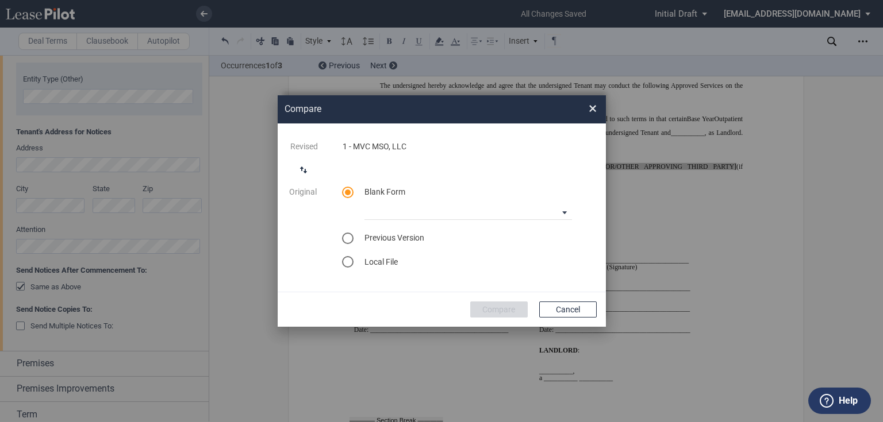
click at [383, 263] on span "Local File" at bounding box center [380, 261] width 33 height 9
click at [347, 263] on div "select word doc" at bounding box center [347, 261] width 11 height 11
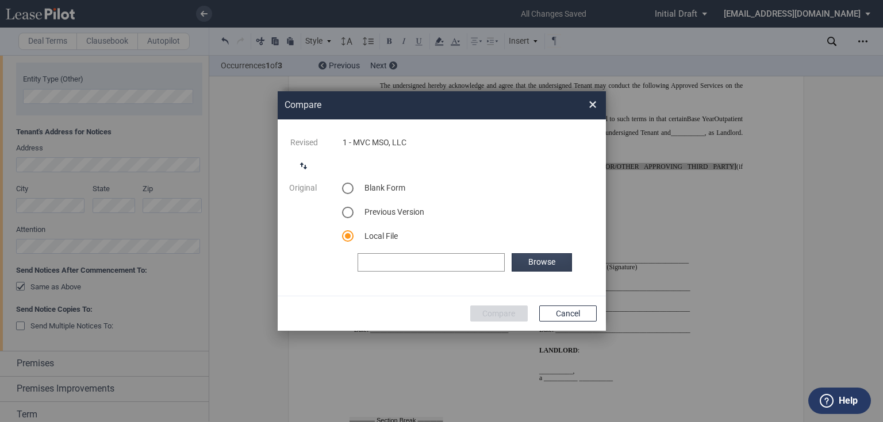
click at [526, 259] on label "Browse" at bounding box center [541, 262] width 60 height 18
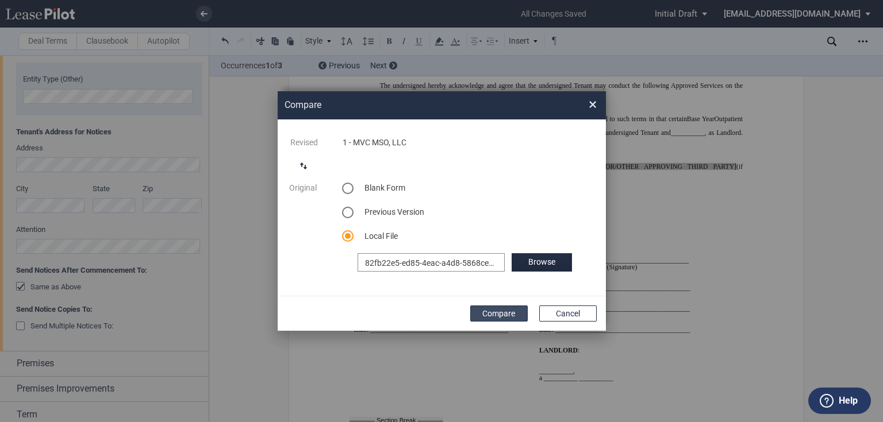
click at [503, 315] on button "Compare" at bounding box center [498, 314] width 57 height 16
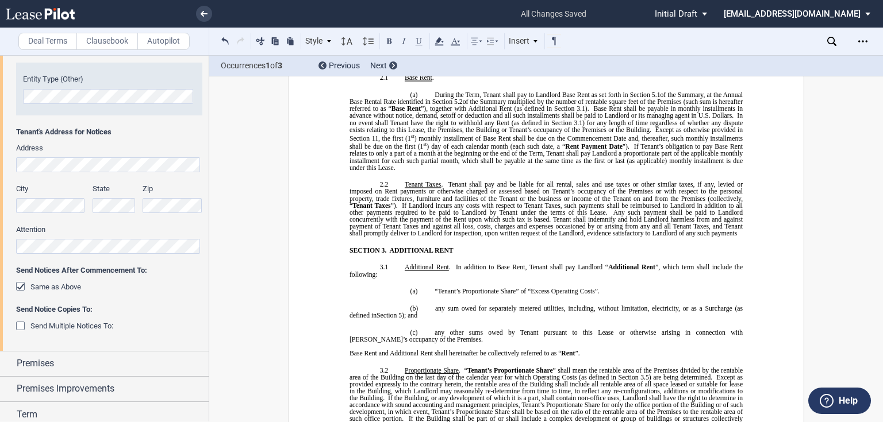
scroll to position [763, 0]
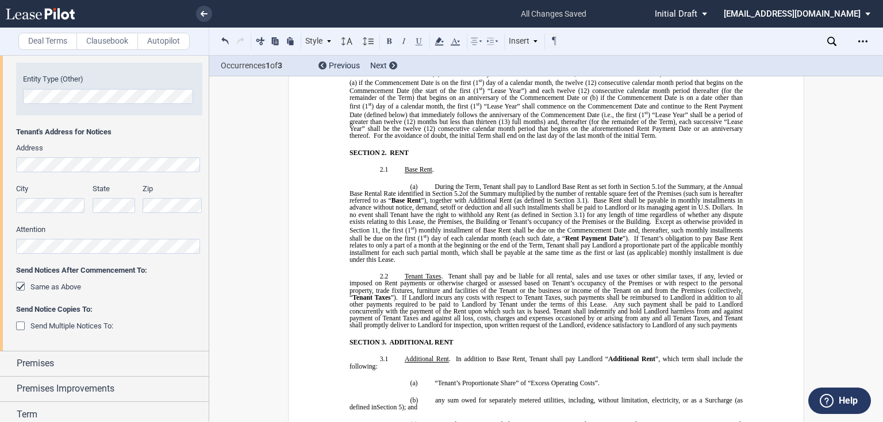
click at [378, 77] on span "of the Summary (plus any partial calendar months in which the Commencement Date…" at bounding box center [546, 70] width 395 height 14
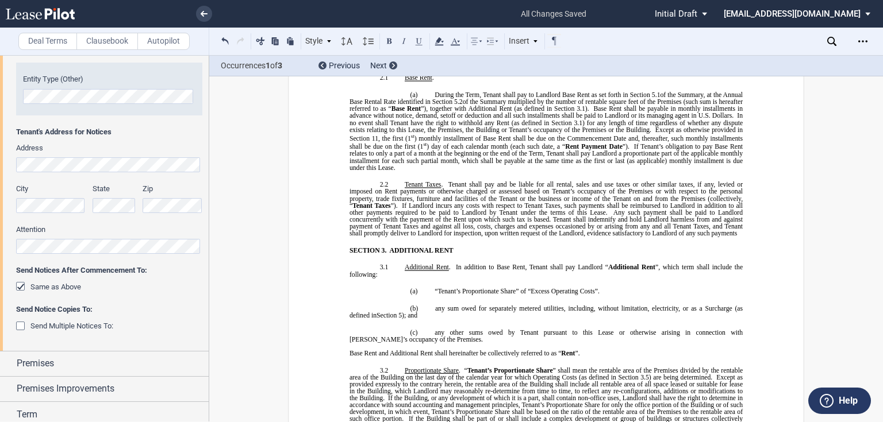
scroll to position [901, 0]
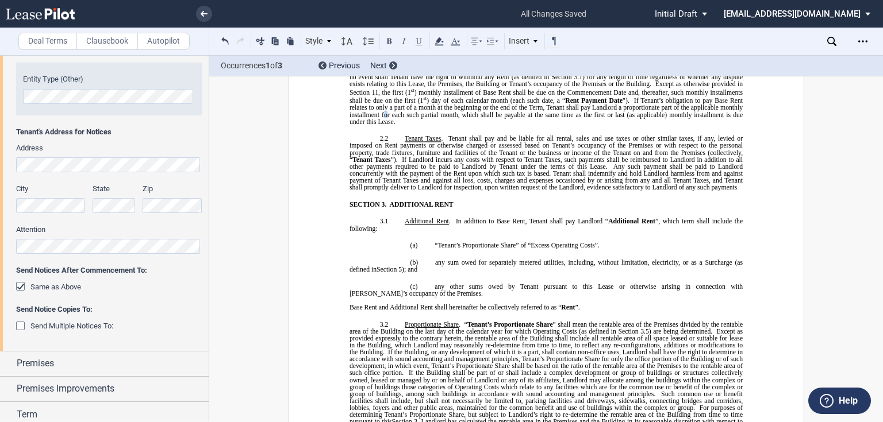
drag, startPoint x: 437, startPoint y: 232, endPoint x: 444, endPoint y: 230, distance: 7.1
click at [437, 125] on span "If Tenant’s obligation to pay Base Rent relates to only a part of a month at th…" at bounding box center [546, 112] width 395 height 28
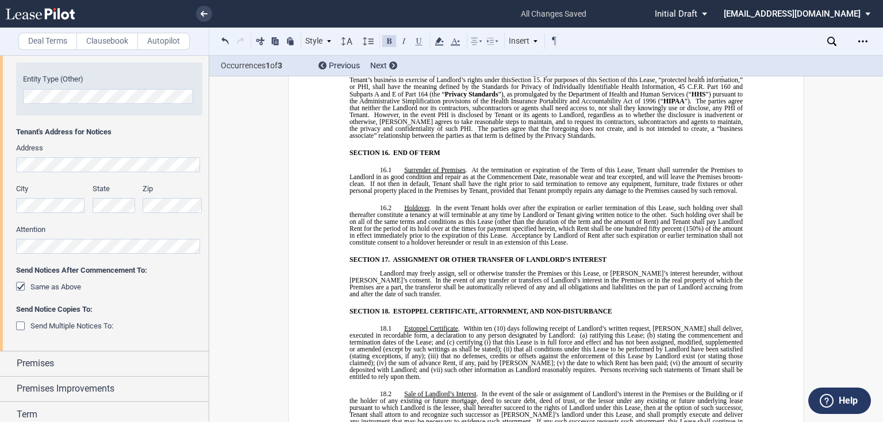
scroll to position [6325, 0]
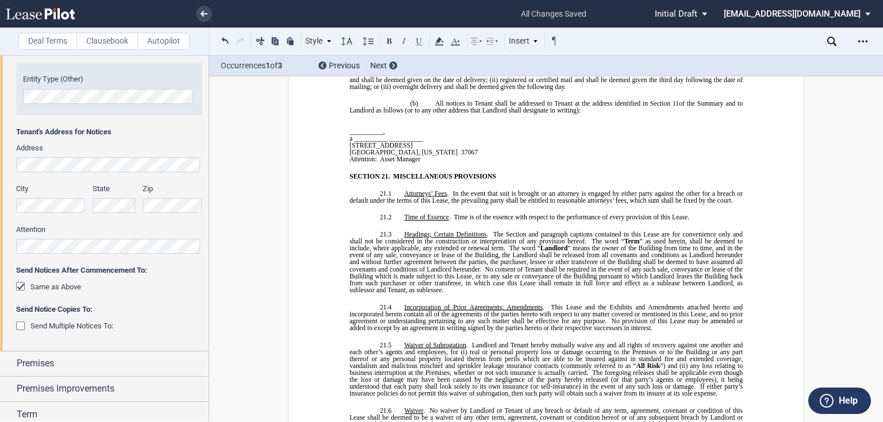
scroll to position [7428, 0]
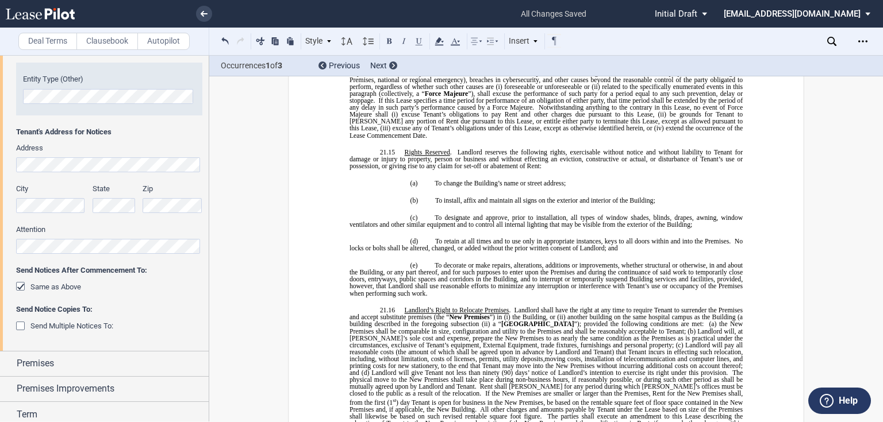
scroll to position [8302, 0]
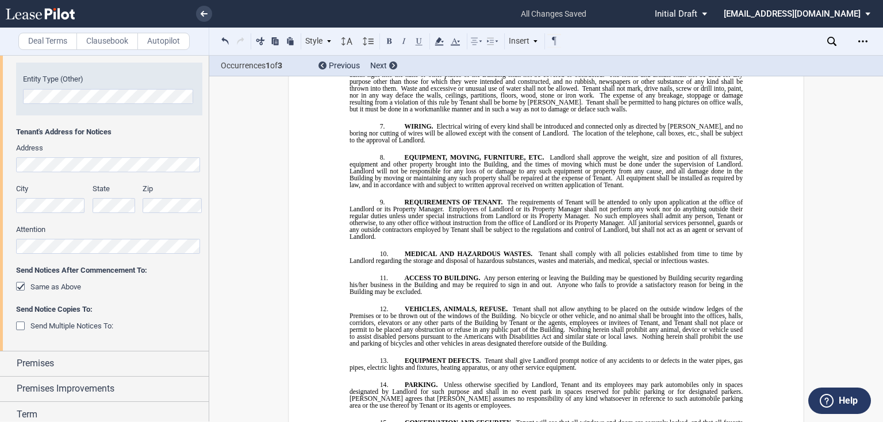
scroll to position [10094, 0]
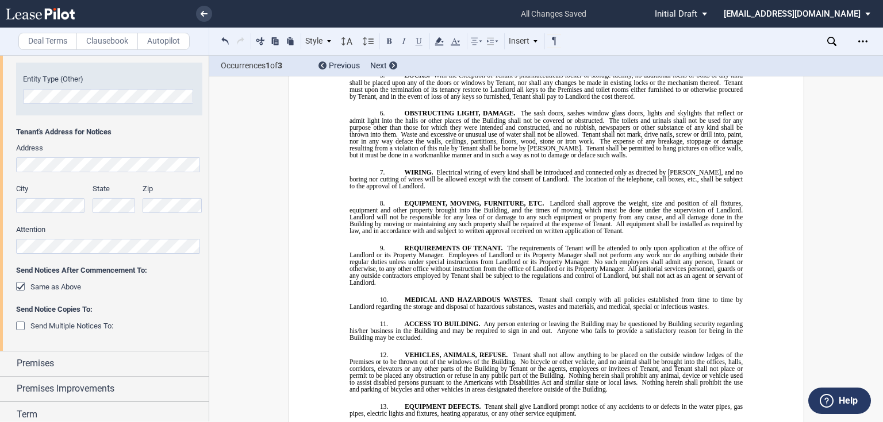
drag, startPoint x: 595, startPoint y: 186, endPoint x: 464, endPoint y: 153, distance: 134.5
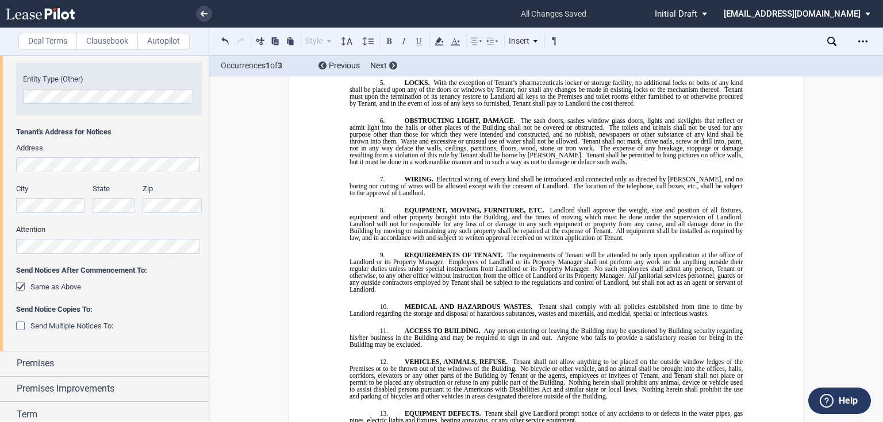
scroll to position [0, 0]
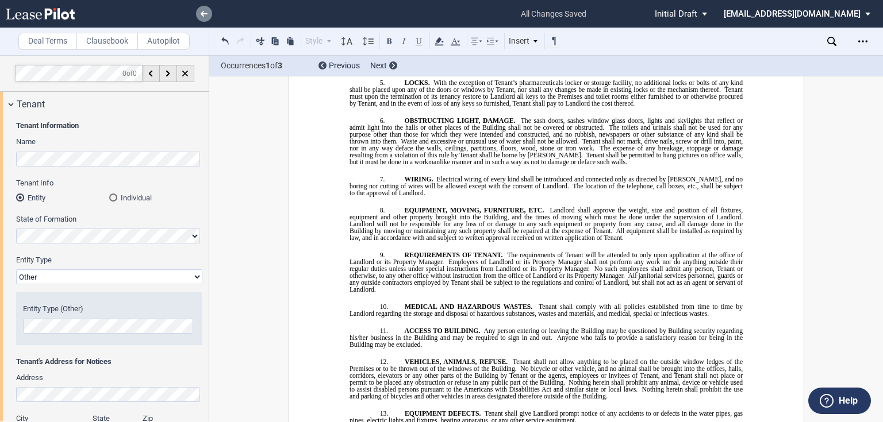
click at [199, 15] on link at bounding box center [204, 14] width 16 height 16
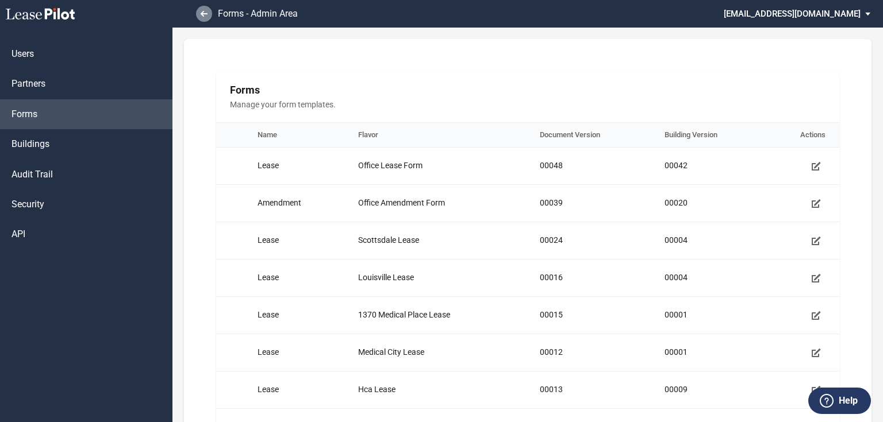
click at [205, 14] on use at bounding box center [204, 14] width 7 height 6
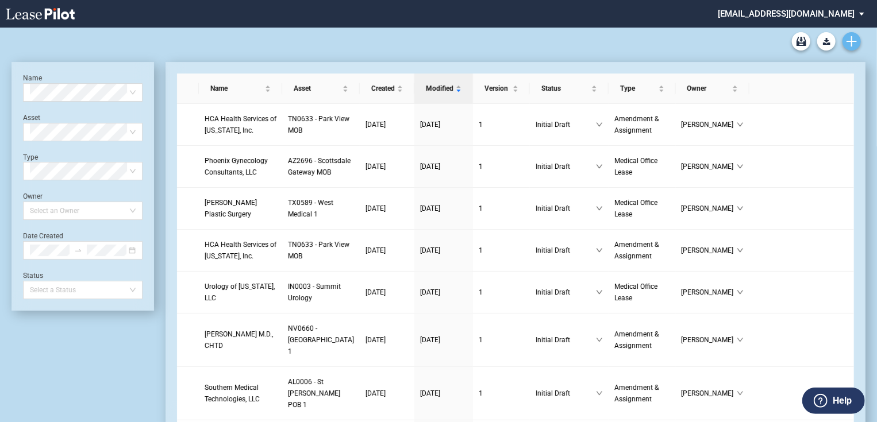
click at [847, 44] on icon "Create new document" at bounding box center [851, 41] width 10 height 10
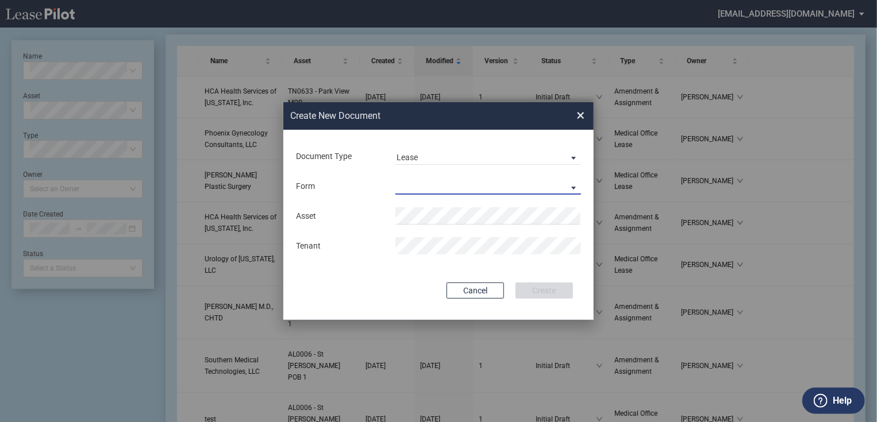
click at [457, 178] on md-select "Medical Office Lease Scottsdale Lease Louisville Lease [GEOGRAPHIC_DATA] [GEOGR…" at bounding box center [488, 186] width 186 height 17
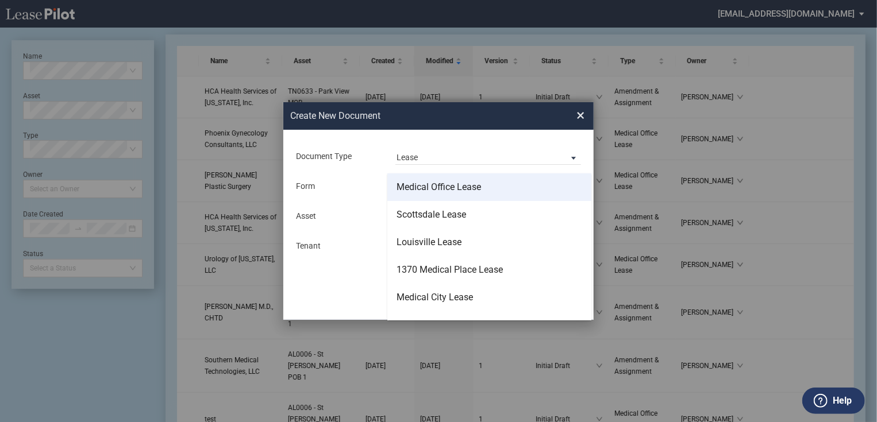
click at [441, 186] on div "Medical Office Lease" at bounding box center [438, 187] width 84 height 13
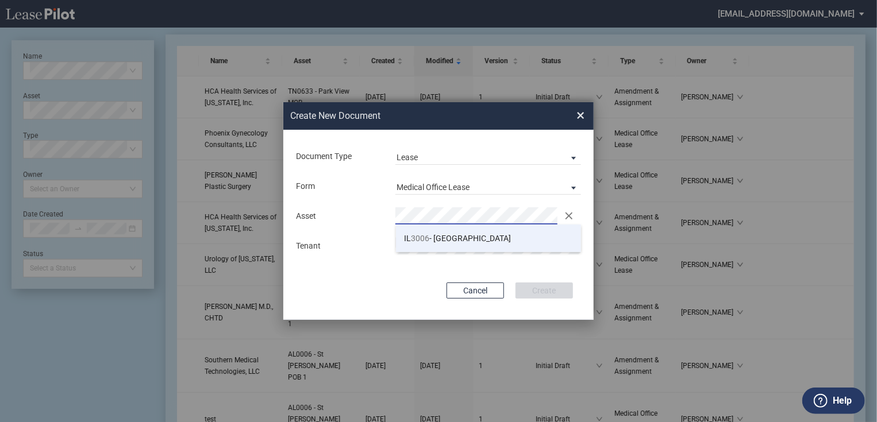
click at [423, 234] on span "3006" at bounding box center [420, 238] width 18 height 9
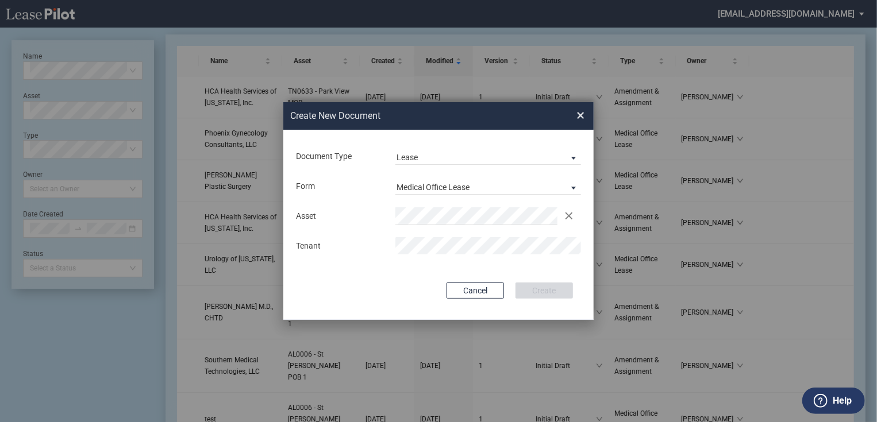
drag, startPoint x: 553, startPoint y: 287, endPoint x: 373, endPoint y: 283, distance: 179.3
click at [373, 285] on div "Cancel Create" at bounding box center [438, 291] width 269 height 16
click at [376, 282] on div "Document Type Lease Lease Amendment Deal Type Office Deal Type Office Form Medi…" at bounding box center [438, 225] width 310 height 190
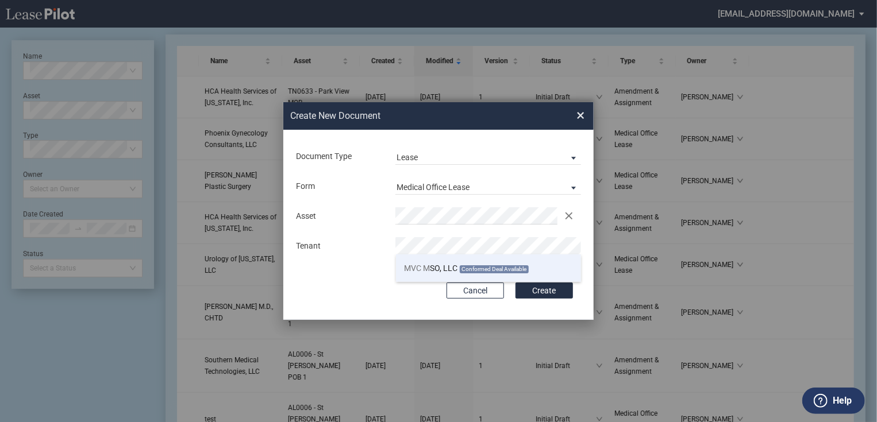
click at [434, 271] on span "MVC M SO, LLC" at bounding box center [431, 268] width 53 height 9
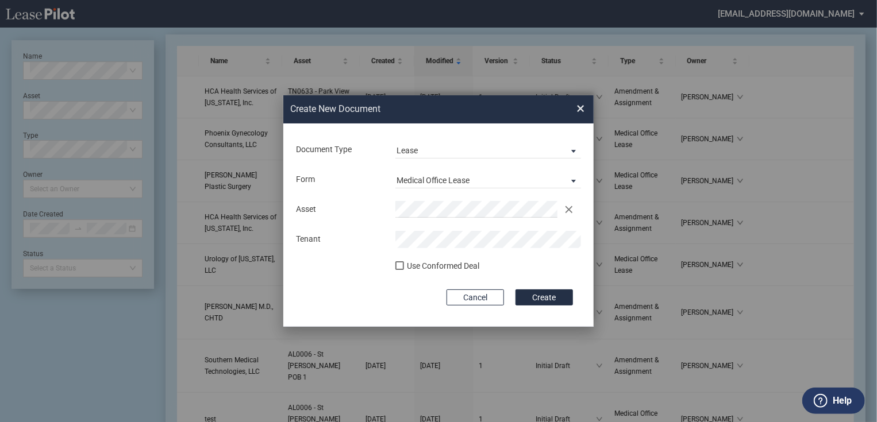
click at [432, 267] on div "Use Conformed Deal" at bounding box center [443, 266] width 72 height 11
click at [548, 301] on button "Create" at bounding box center [543, 298] width 57 height 16
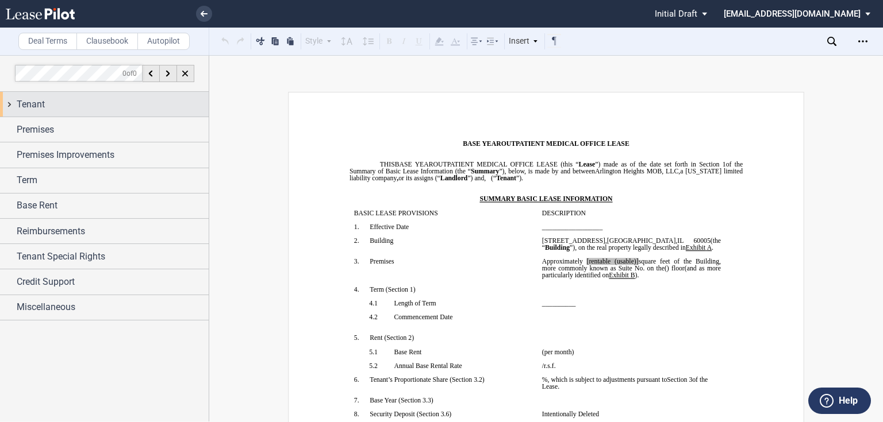
click at [41, 112] on div "Tenant" at bounding box center [104, 104] width 209 height 25
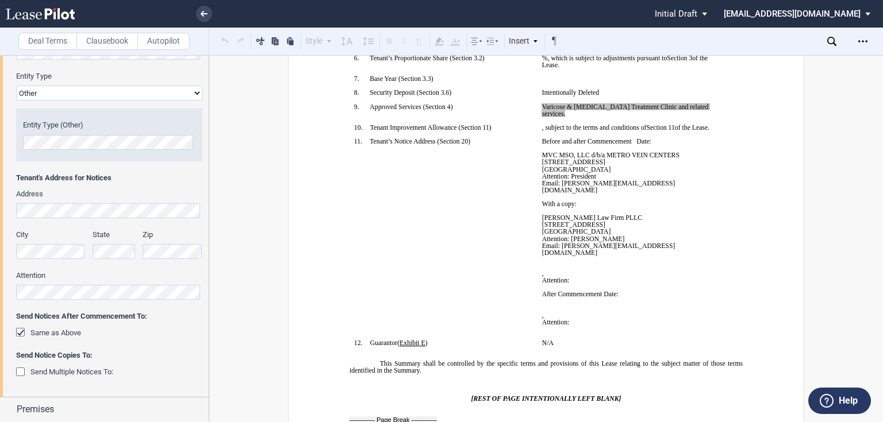
scroll to position [368, 0]
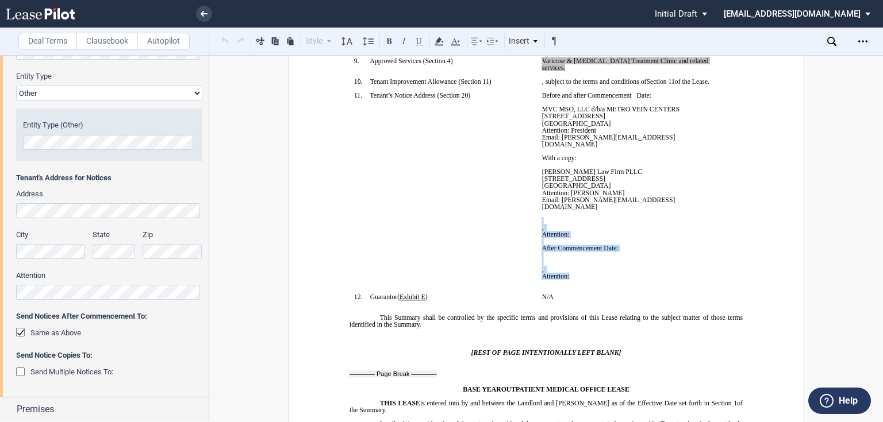
drag, startPoint x: 608, startPoint y: 352, endPoint x: 536, endPoint y: 285, distance: 98.4
click at [537, 285] on td "Before and after Commencement Date: MVC MSO, LLC d/b/a METRO VEIN CENTERS [STRE…" at bounding box center [631, 193] width 188 height 202
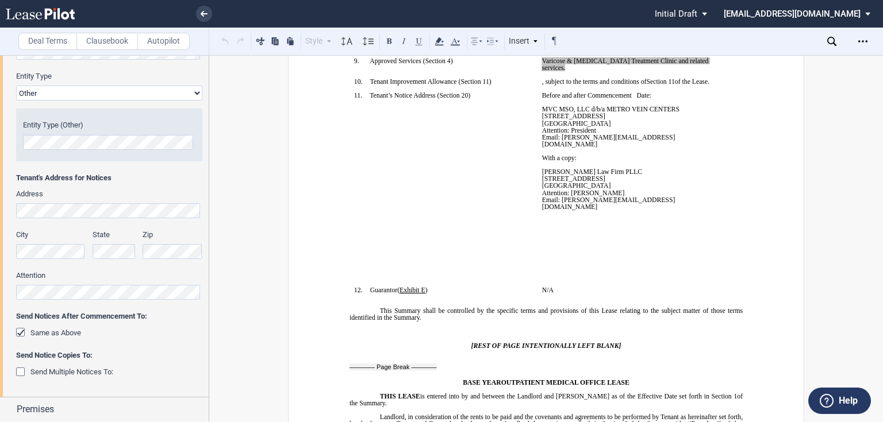
click at [537, 285] on td "Before and after Commencement Date: MVC MSO, LLC d/b/a METRO VEIN CENTERS [STRE…" at bounding box center [631, 189] width 188 height 195
drag, startPoint x: 550, startPoint y: 291, endPoint x: 549, endPoint y: 319, distance: 28.2
click at [549, 287] on td "Before and after Commencement Date: MVC MSO, LLC d/b/a METRO VEIN CENTERS [STRE…" at bounding box center [631, 189] width 188 height 195
drag, startPoint x: 539, startPoint y: 297, endPoint x: 530, endPoint y: 315, distance: 19.8
click at [524, 287] on td "!!SET_LEVEL_0!! !!SBL_LEVEL_1!! 11. Tenant’s Notice Address ( ﻿ Section 20 ﻿ ) ﻿" at bounding box center [443, 189] width 188 height 195
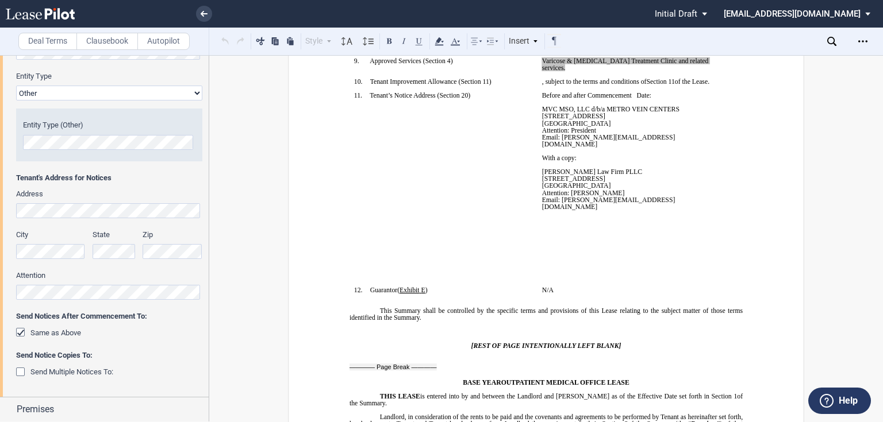
click at [543, 238] on p "﻿ ﻿" at bounding box center [631, 234] width 179 height 7
drag, startPoint x: 543, startPoint y: 302, endPoint x: 434, endPoint y: 282, distance: 110.4
click at [434, 282] on td "!!SET_LEVEL_0!! !!SBL_LEVEL_1!! 11. Tenant’s Notice Address ( ﻿ Section 20 ﻿ ) ﻿" at bounding box center [443, 189] width 188 height 195
click at [645, 210] on p "Email: [PERSON_NAME][EMAIL_ADDRESS][DOMAIN_NAME]" at bounding box center [631, 204] width 179 height 14
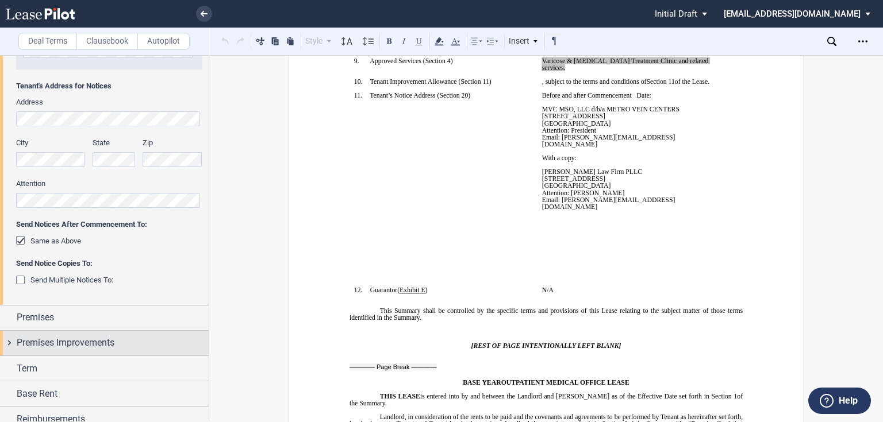
scroll to position [322, 0]
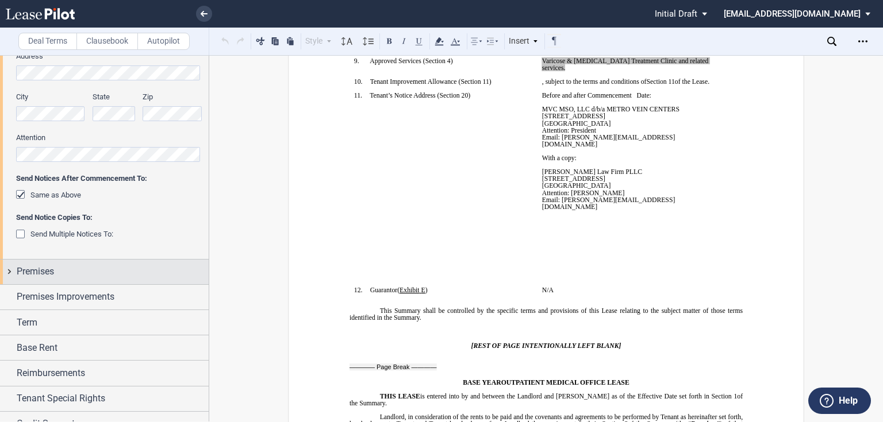
click at [65, 271] on div "Premises" at bounding box center [113, 272] width 192 height 14
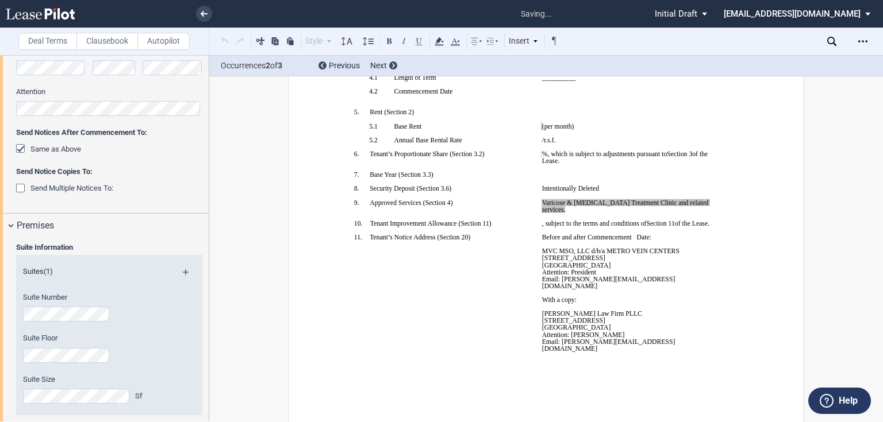
scroll to position [506, 0]
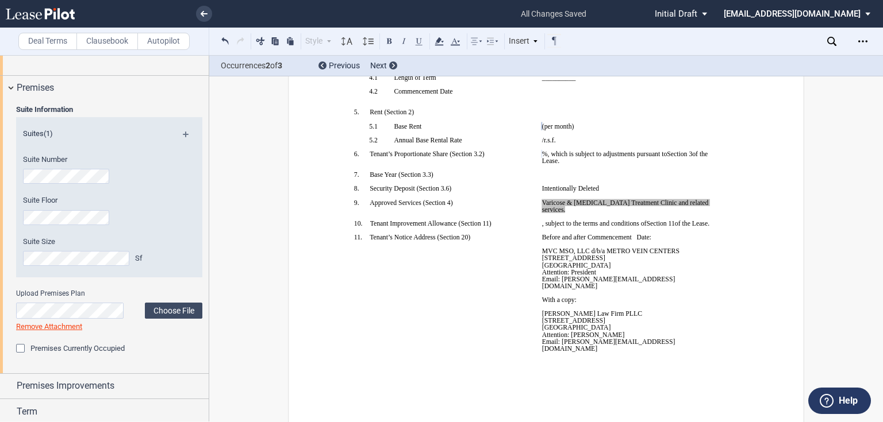
click at [71, 327] on link "Remove Attachment" at bounding box center [49, 326] width 66 height 9
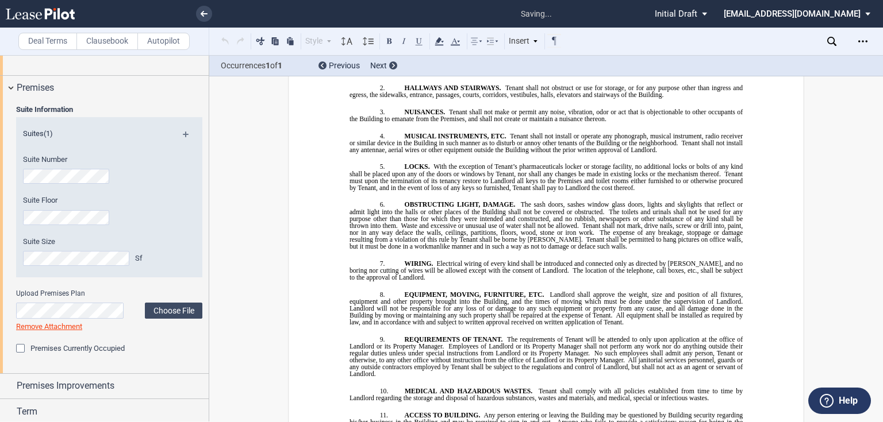
scroll to position [11105, 0]
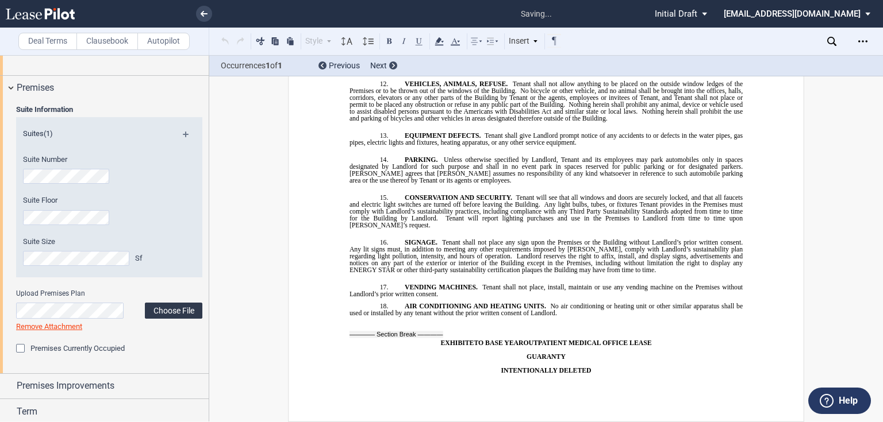
click at [164, 312] on label "Choose File" at bounding box center [173, 311] width 57 height 16
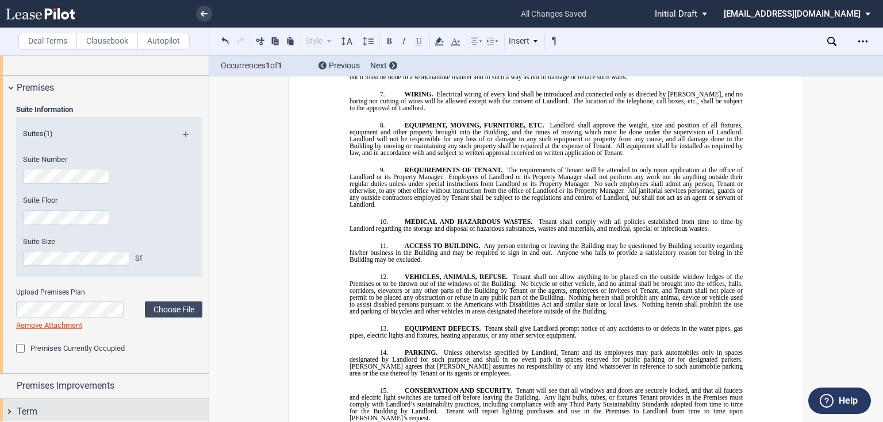
scroll to position [598, 0]
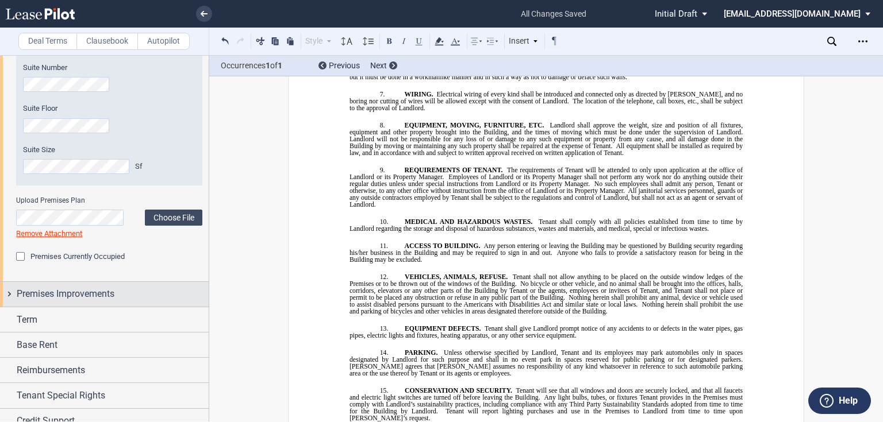
click at [58, 291] on span "Premises Improvements" at bounding box center [66, 294] width 98 height 14
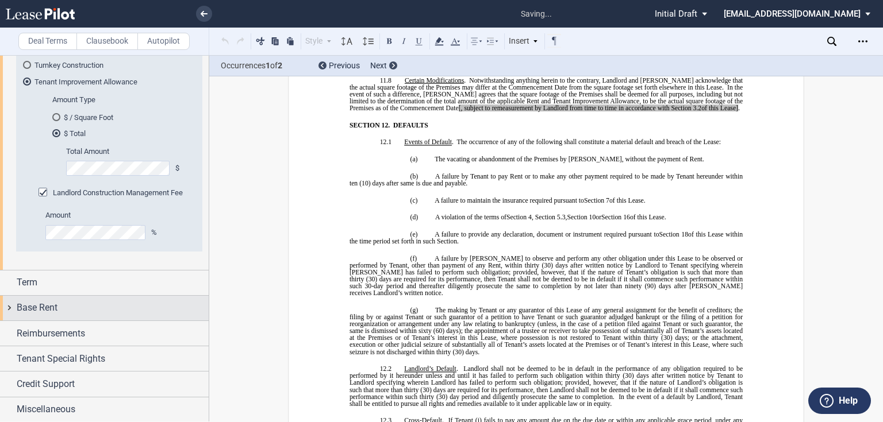
scroll to position [5699, 0]
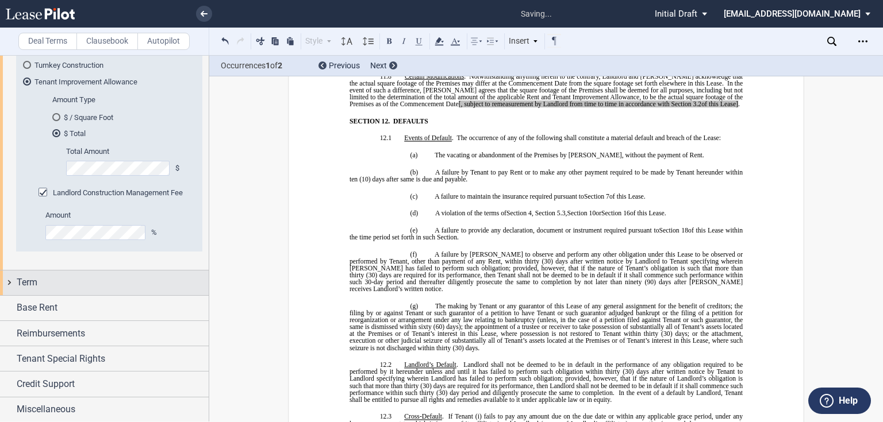
click at [74, 287] on div "Term" at bounding box center [113, 283] width 192 height 14
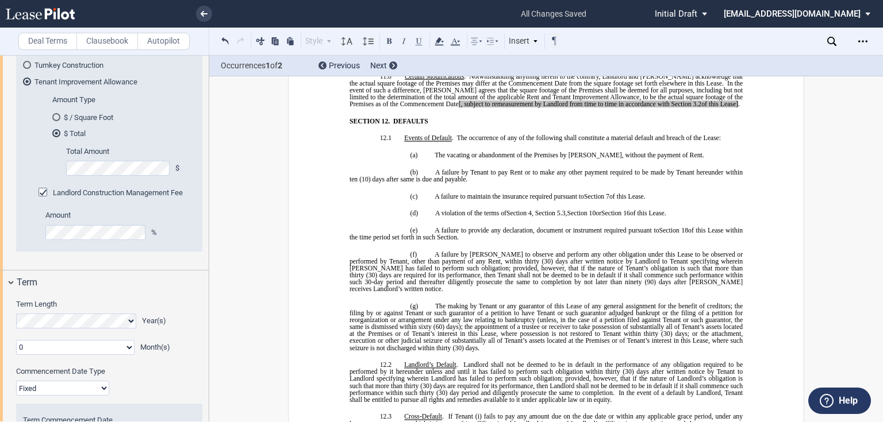
click at [59, 354] on select "0 1 2 3 4 5 6 7 8 9 10 11" at bounding box center [75, 347] width 118 height 15
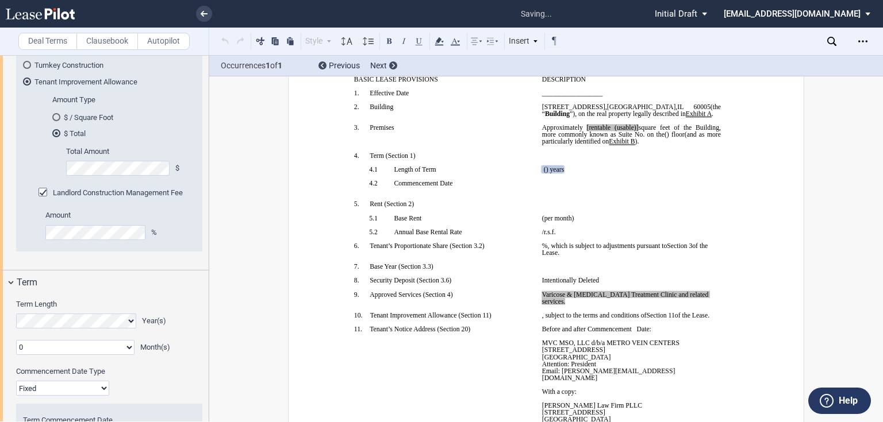
scroll to position [129, 0]
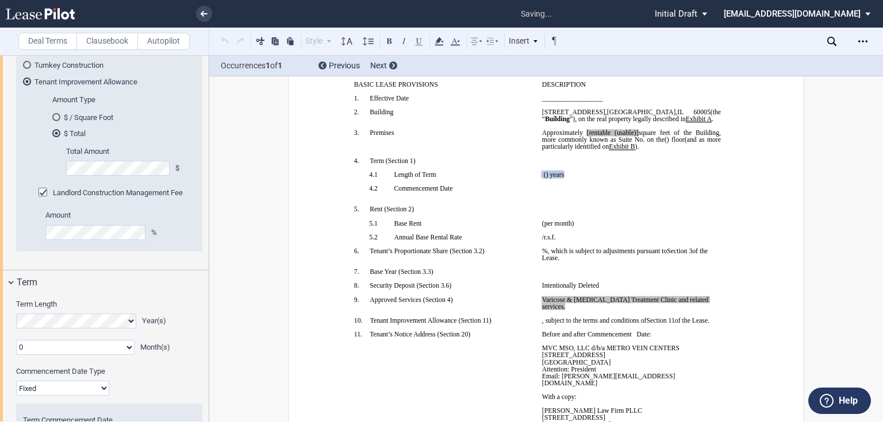
select select "number:8"
click at [16, 340] on select "0 1 2 3 4 5 6 7 8 9 10 11" at bounding box center [75, 347] width 118 height 15
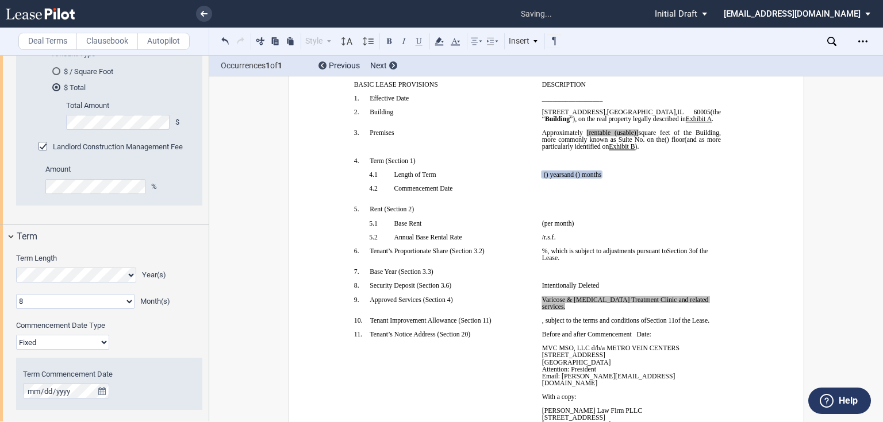
scroll to position [1007, 0]
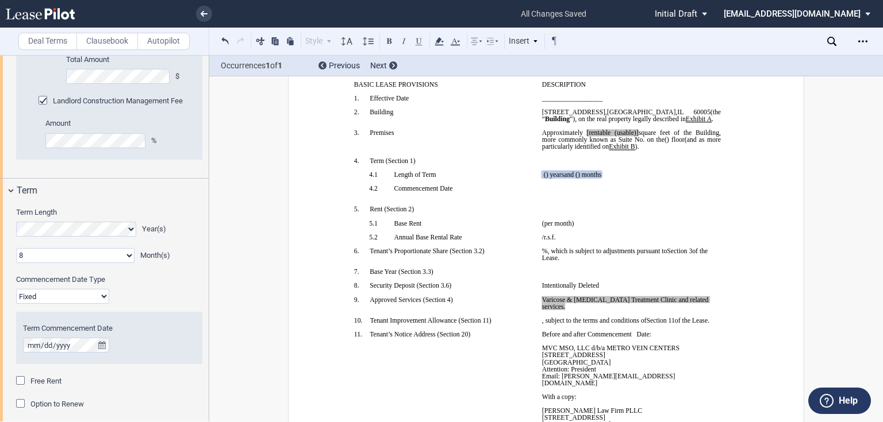
click at [48, 292] on select "Fixed Floating" at bounding box center [62, 296] width 93 height 15
select select "floating"
click at [16, 289] on select "Fixed Floating" at bounding box center [62, 296] width 93 height 15
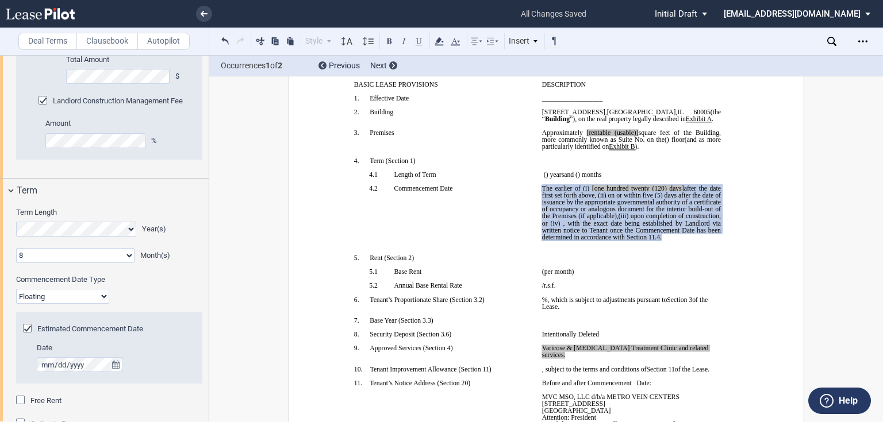
scroll to position [1053, 0]
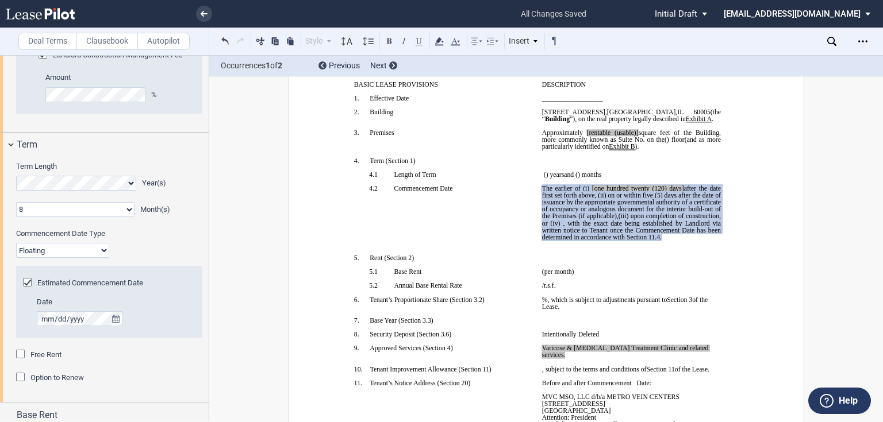
drag, startPoint x: 41, startPoint y: 352, endPoint x: 44, endPoint y: 364, distance: 13.1
click at [41, 352] on span "Free Rent" at bounding box center [45, 355] width 31 height 9
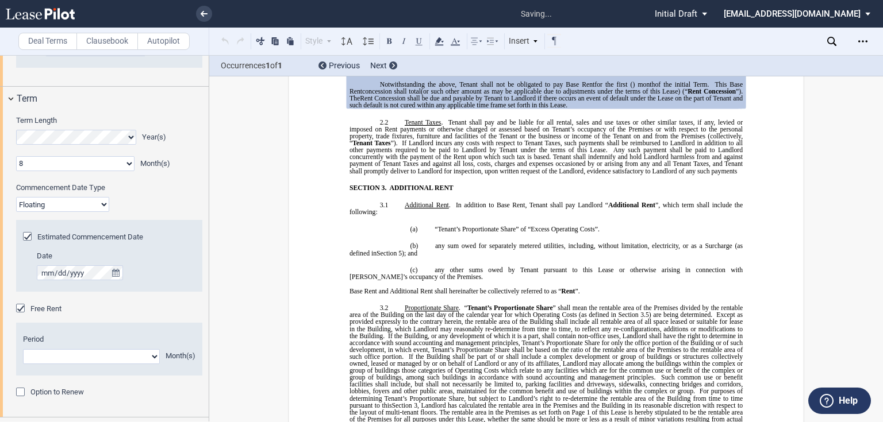
scroll to position [1039, 0]
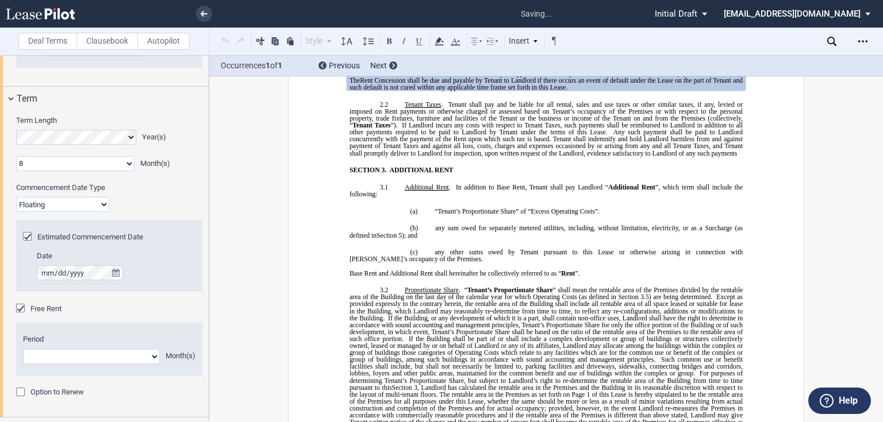
click at [83, 354] on select "1 2 3 4 5 6 7 8 9 10 11" at bounding box center [91, 356] width 137 height 15
select select "number:8"
click at [23, 349] on select "1 2 3 4 5 6 7 8 9 10 11" at bounding box center [91, 356] width 137 height 15
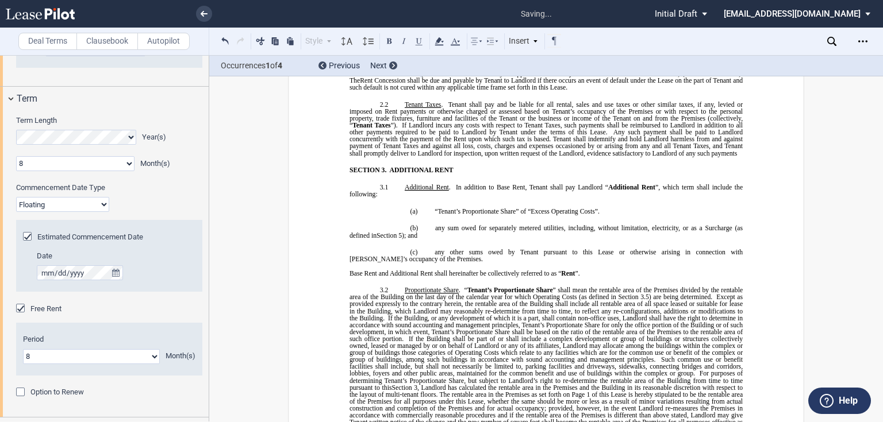
scroll to position [1191, 0]
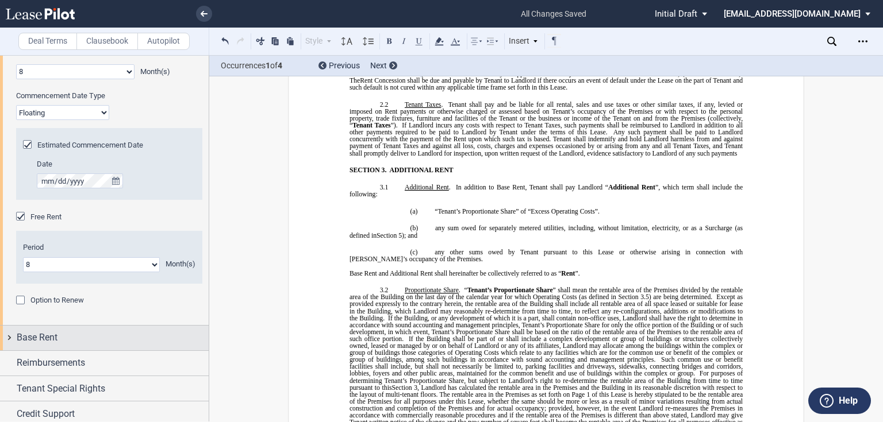
click at [97, 341] on div "Base Rent" at bounding box center [113, 338] width 192 height 14
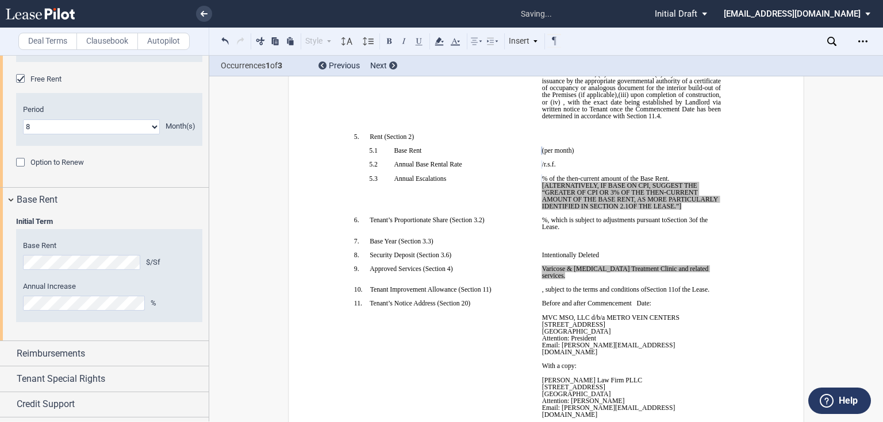
scroll to position [1349, 0]
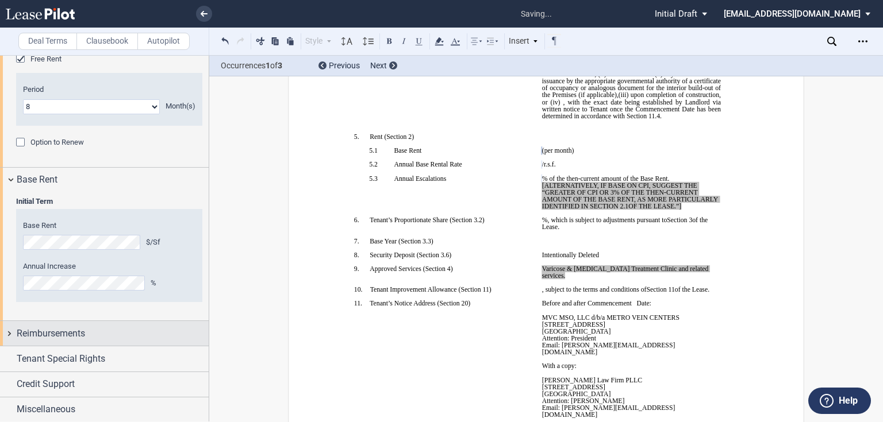
click at [102, 337] on div "Reimbursements" at bounding box center [113, 334] width 192 height 14
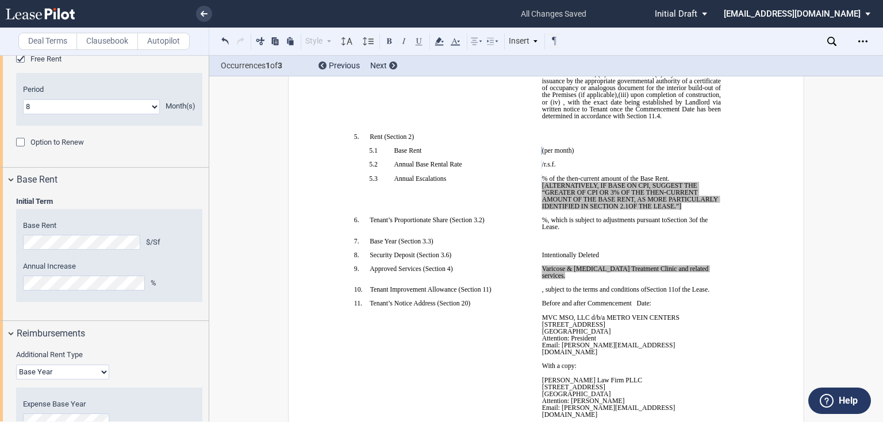
click at [77, 365] on select "Base Year Triple Net" at bounding box center [62, 372] width 93 height 15
select select "triple net"
click at [16, 365] on select "Base Year Triple Net" at bounding box center [62, 372] width 93 height 15
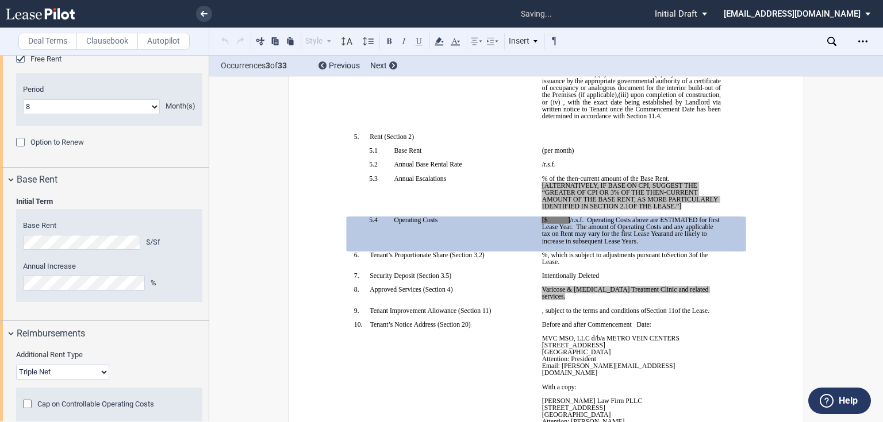
scroll to position [1395, 0]
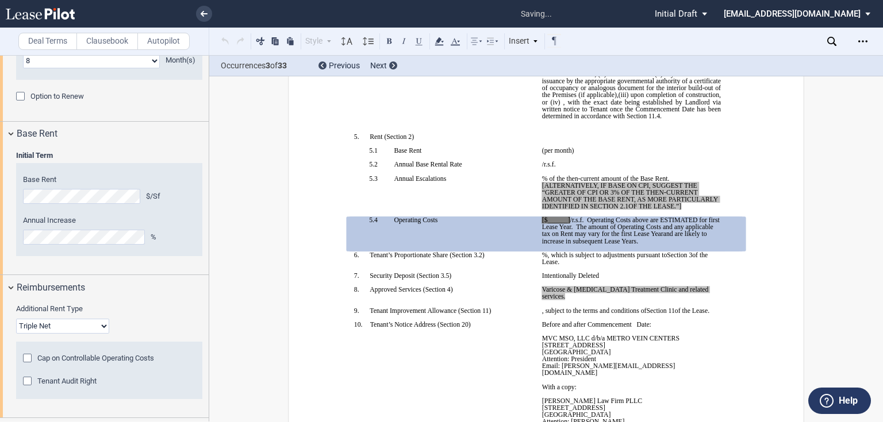
click at [695, 210] on span "[ALTERNATIVELY, IF BASE ON CPI, SUGGEST THE “GREATER OF CPI OR 3% OF THE THEN-C…" at bounding box center [631, 196] width 178 height 28
drag, startPoint x: 681, startPoint y: 267, endPoint x: 539, endPoint y: 241, distance: 144.7
click at [542, 210] on p "﻿ ﻿ % of the then-current amount of the Base Rent. [ALTERNATIVELY, IF BASE ON C…" at bounding box center [631, 192] width 179 height 35
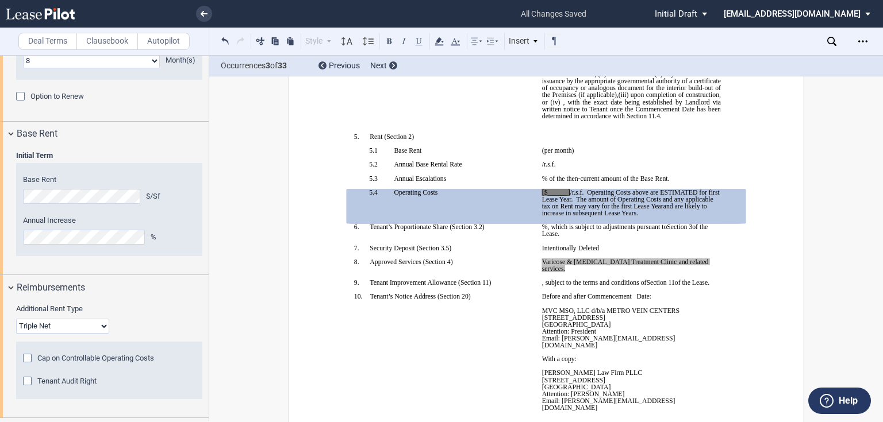
scroll to position [1466, 0]
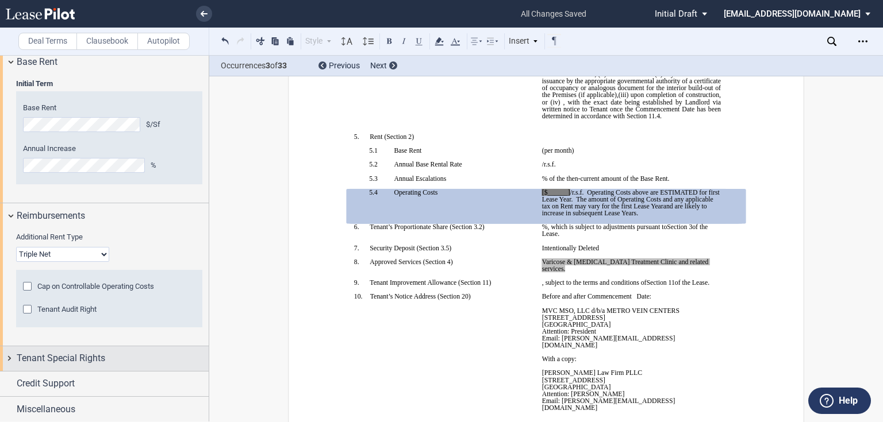
click at [64, 356] on span "Tenant Special Rights" at bounding box center [61, 359] width 88 height 14
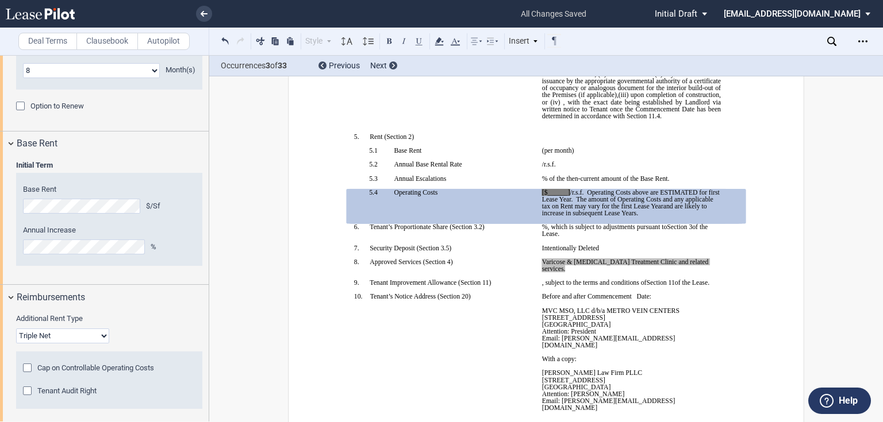
scroll to position [1247, 0]
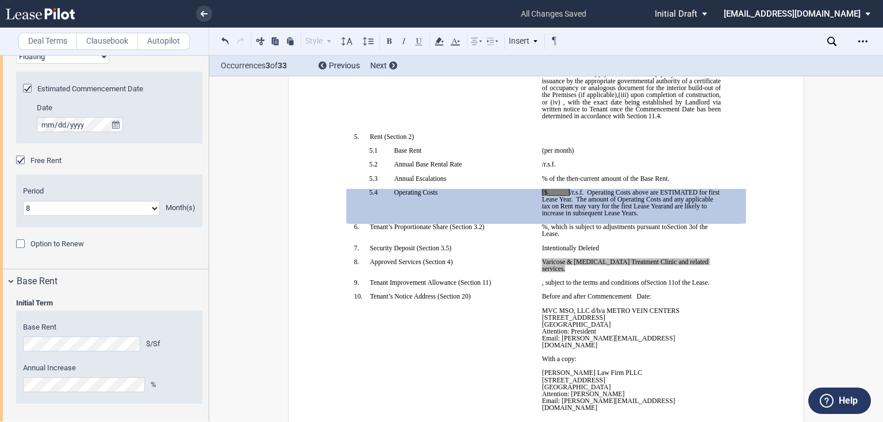
drag, startPoint x: 59, startPoint y: 244, endPoint x: 80, endPoint y: 299, distance: 59.3
click at [59, 244] on span "Option to Renew" at bounding box center [56, 244] width 53 height 9
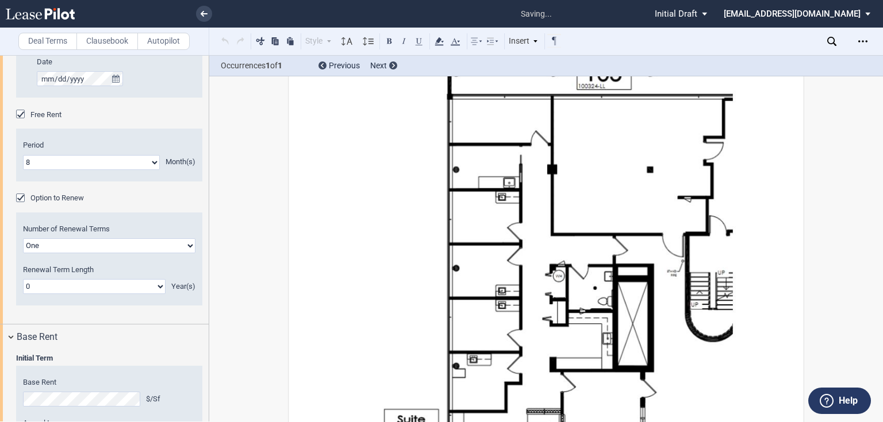
scroll to position [1339, 0]
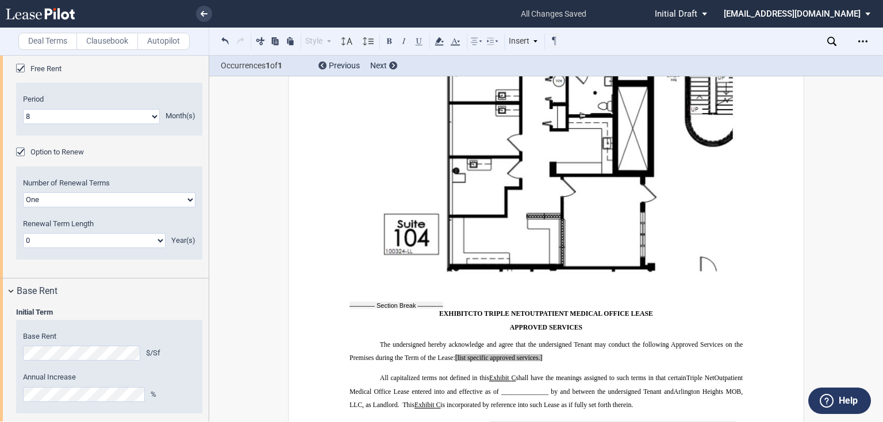
click at [73, 236] on select "0 1 2 3 4 5 6 7 8 9 10 11 12 13 14 15 16 17 18 19 20" at bounding box center [94, 240] width 142 height 15
select select "number:5"
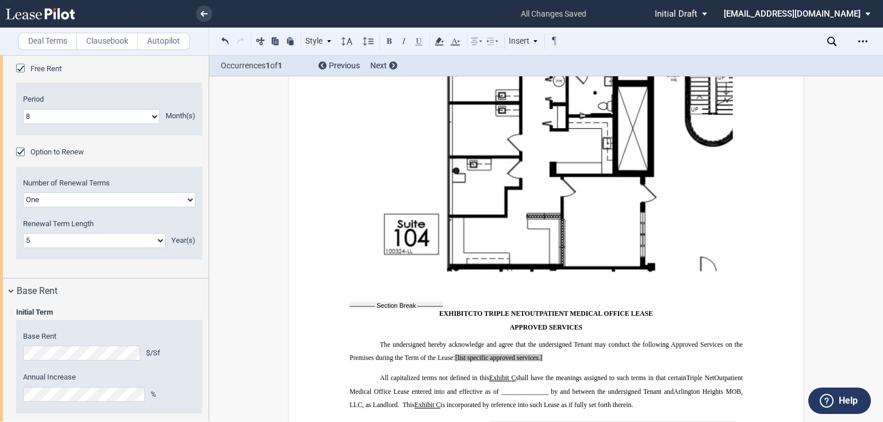
click at [23, 233] on select "0 1 2 3 4 5 6 7 8 9 10 11 12 13 14 15 16 17 18 19 20" at bounding box center [94, 240] width 142 height 15
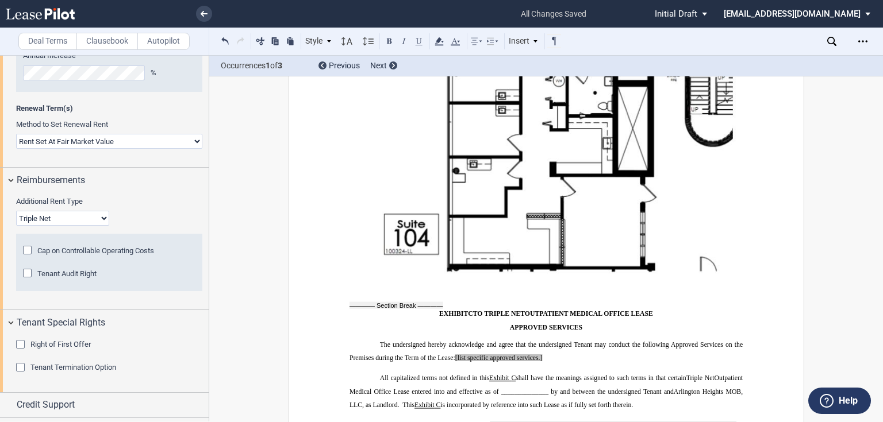
scroll to position [1681, 0]
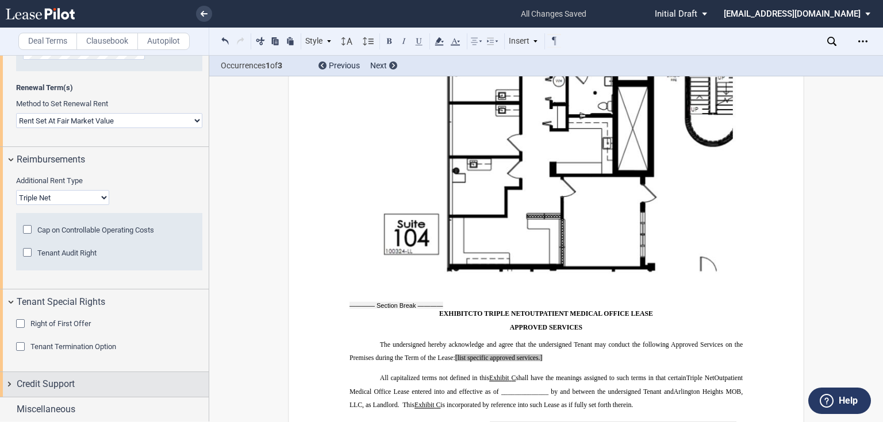
click at [52, 380] on span "Credit Support" at bounding box center [46, 385] width 58 height 14
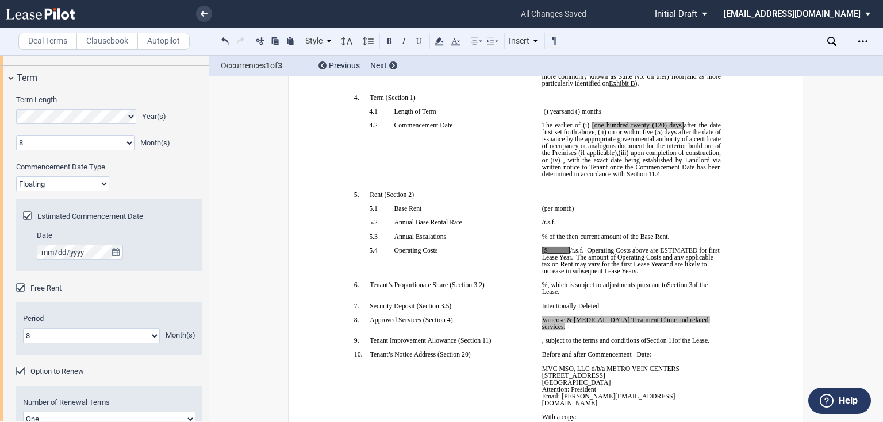
scroll to position [100, 0]
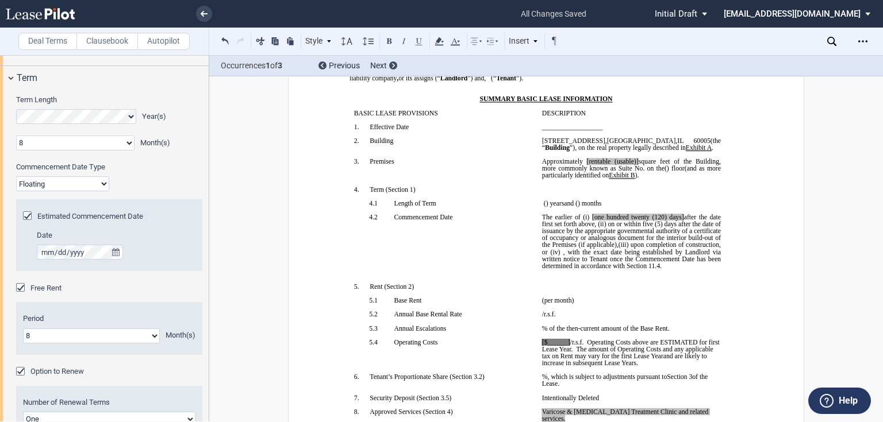
click at [576, 269] on p "﻿ ﻿ The earlier of (i) the date upon which Tenant opens to conduct business in …" at bounding box center [631, 242] width 179 height 56
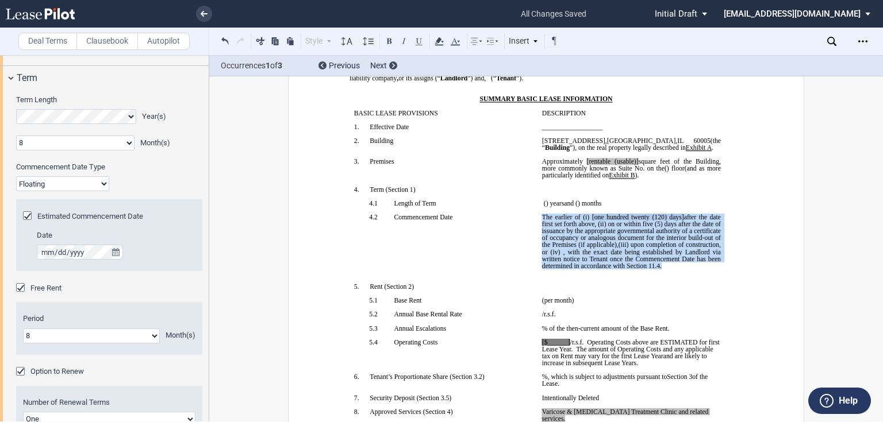
drag, startPoint x: 574, startPoint y: 311, endPoint x: 538, endPoint y: 248, distance: 72.8
click at [538, 248] on td "﻿ ﻿ The earlier of (i) the date upon which Tenant opens to conduct business in …" at bounding box center [631, 249] width 188 height 70
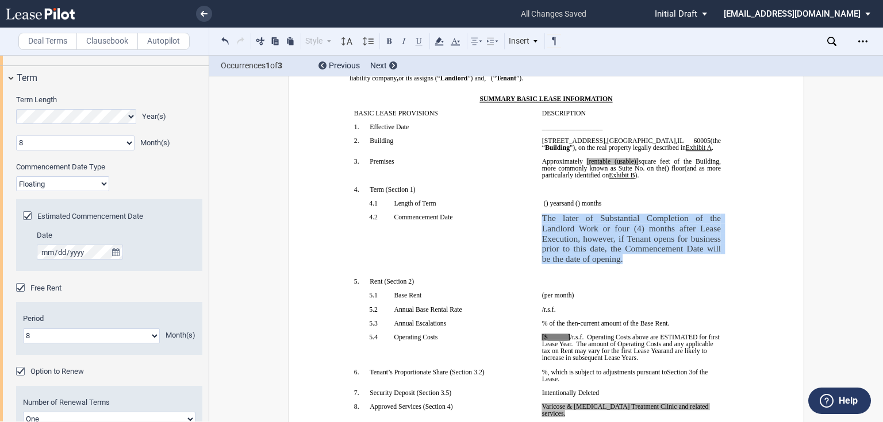
drag, startPoint x: 623, startPoint y: 292, endPoint x: 538, endPoint y: 251, distance: 94.1
click at [542, 251] on p "﻿ ﻿ The earlier of (i) the date upon which Tenant opens to conduct business in …" at bounding box center [631, 239] width 179 height 51
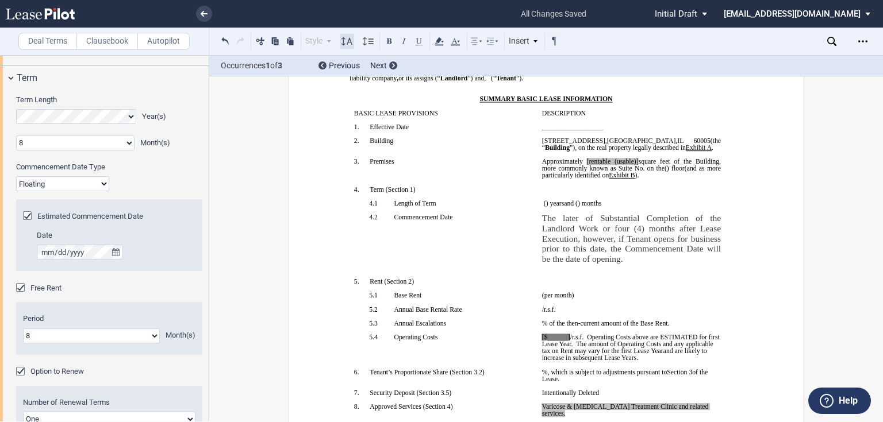
click at [349, 42] on use at bounding box center [346, 41] width 11 height 8
click at [351, 78] on div "8pt" at bounding box center [363, 75] width 34 height 10
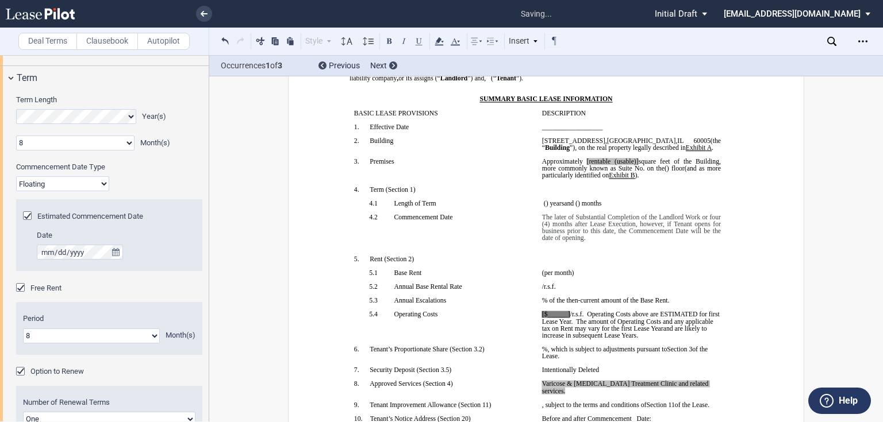
click at [594, 241] on p "﻿ ﻿ The earlier of (i) the date upon which Tenant opens to conduct business in …" at bounding box center [631, 228] width 179 height 28
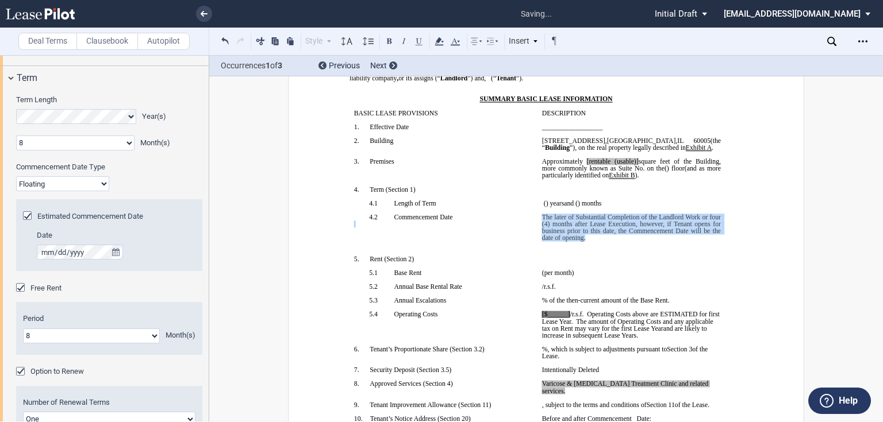
drag, startPoint x: 600, startPoint y: 269, endPoint x: 533, endPoint y: 251, distance: 69.7
click at [533, 251] on tr "!!SET_LEVEL_1!! !!SBL_LEVEL_2!! 4.2 Commencement Date ﻿ ﻿ ﻿ The earlier of (i) …" at bounding box center [537, 235] width 376 height 42
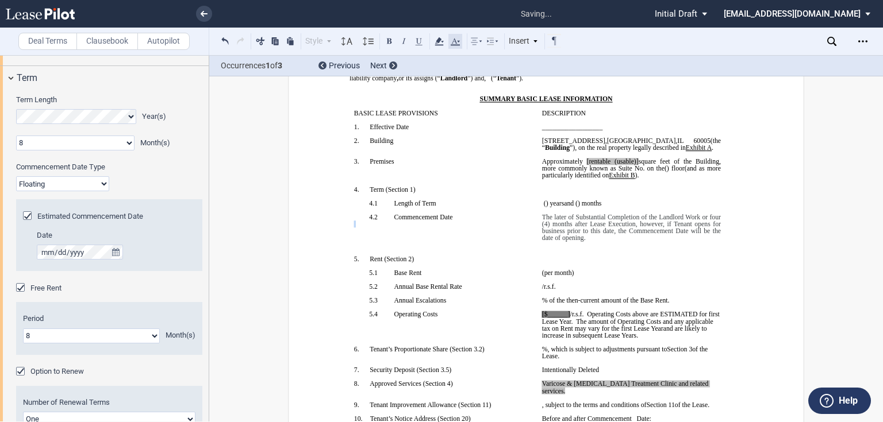
click at [457, 41] on icon at bounding box center [455, 41] width 14 height 14
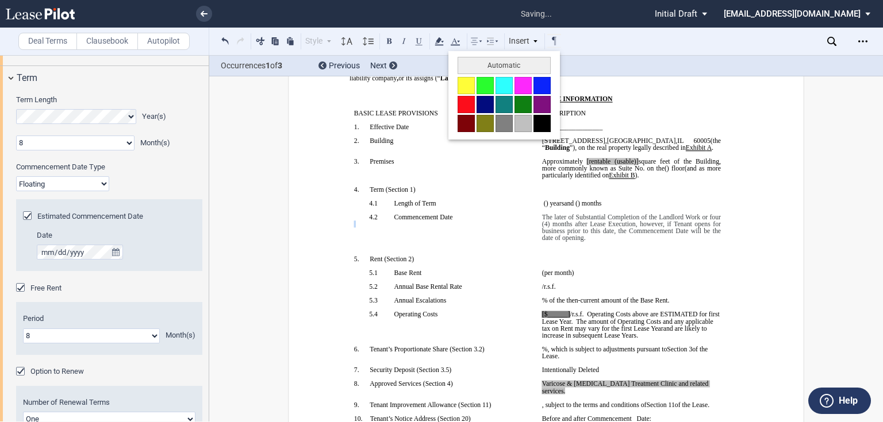
click at [545, 124] on button at bounding box center [541, 123] width 17 height 17
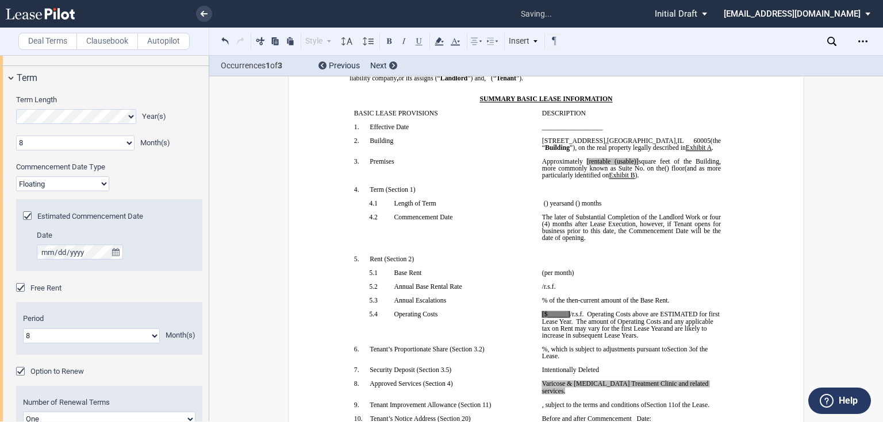
click at [588, 249] on p "﻿" at bounding box center [631, 245] width 179 height 7
click at [573, 241] on span "The later of Substantial Completion of the Landlord Work or four (4) months aft…" at bounding box center [632, 228] width 180 height 28
click at [669, 241] on span "The later of Substantial Completion of the Landlord Work or four (4) months aft…" at bounding box center [632, 228] width 180 height 28
click at [576, 241] on span "The later of Substantial Completion of the Tenant Work or four (4) months after…" at bounding box center [632, 228] width 180 height 28
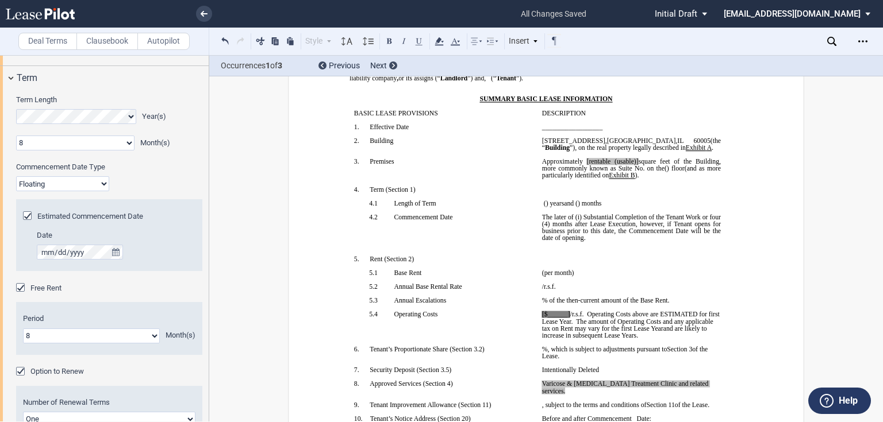
click at [705, 241] on span "The later of (i) Substantial Completion of the Tenant Work or four (4) months a…" at bounding box center [632, 228] width 180 height 28
click at [546, 241] on span "The later of (i) Substantial Completion of the Tenant Work, or (ii) four (4) mo…" at bounding box center [632, 228] width 180 height 28
click at [591, 241] on span "The later of (i) Substantial Completion of the Tenant Work, or (ii) four (4) mo…" at bounding box center [632, 228] width 180 height 28
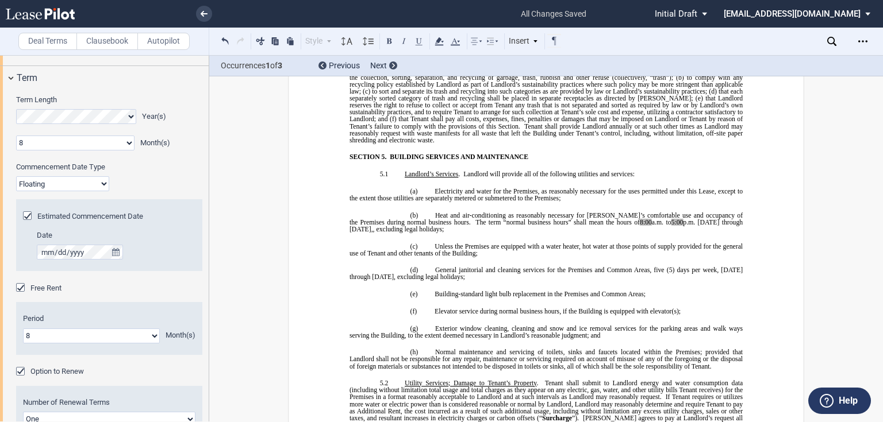
scroll to position [3134, 0]
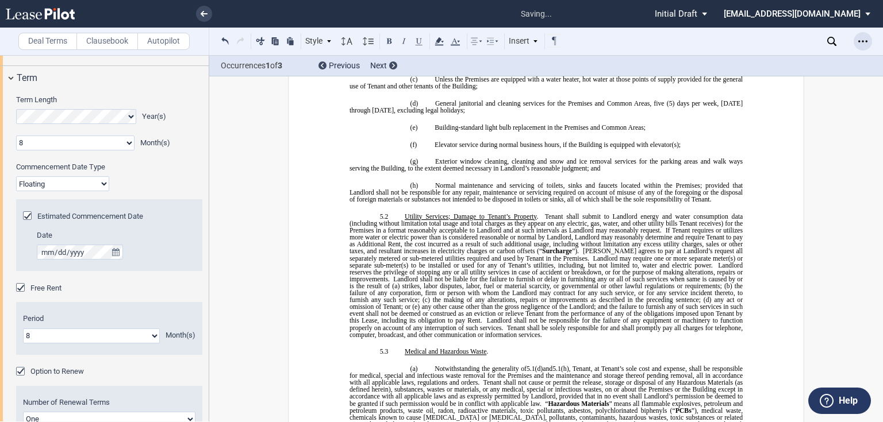
click at [866, 41] on use "Open Lease options menu" at bounding box center [862, 41] width 9 height 2
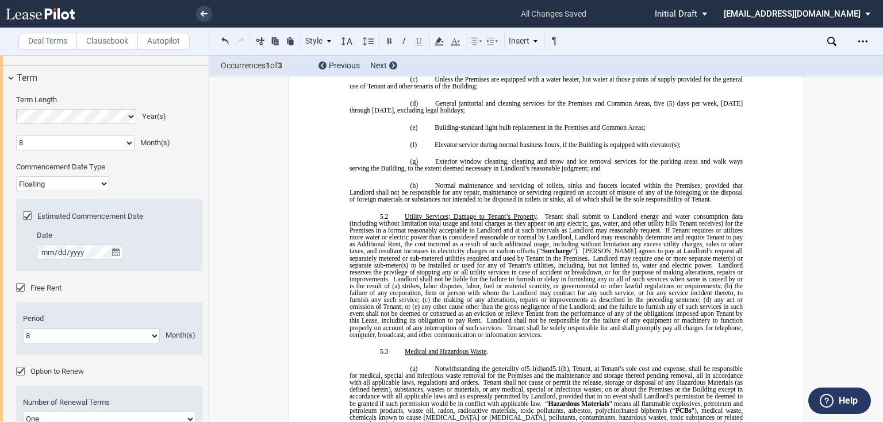
click at [105, 45] on label "Clausebook" at bounding box center [106, 41] width 61 height 17
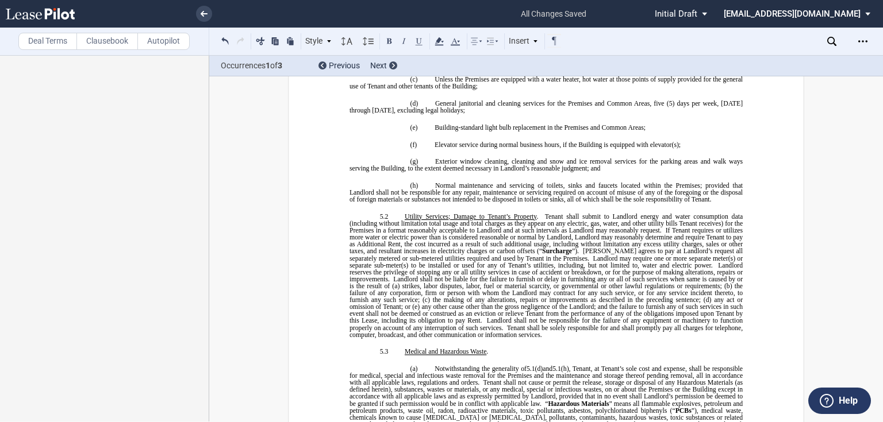
scroll to position [0, 0]
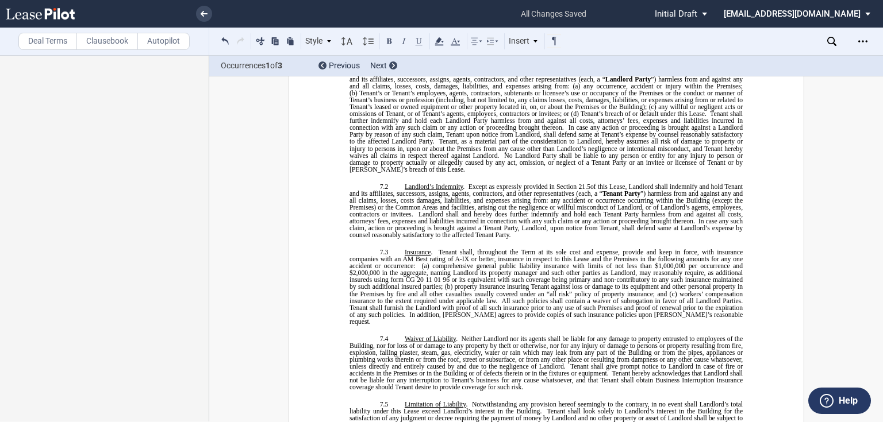
scroll to position [4467, 0]
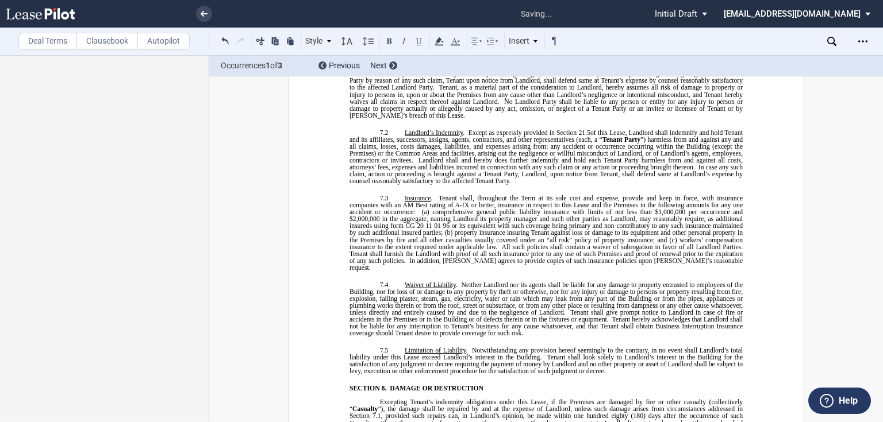
drag, startPoint x: 646, startPoint y: 214, endPoint x: 745, endPoint y: 209, distance: 98.9
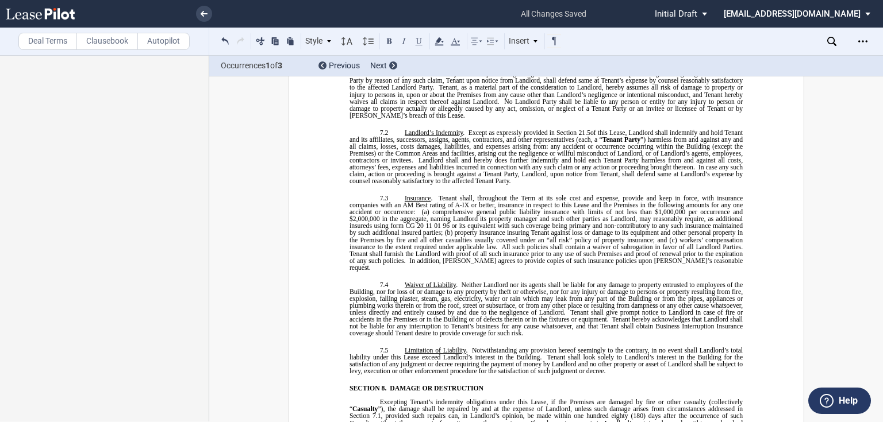
drag, startPoint x: 395, startPoint y: 218, endPoint x: 384, endPoint y: 200, distance: 21.4
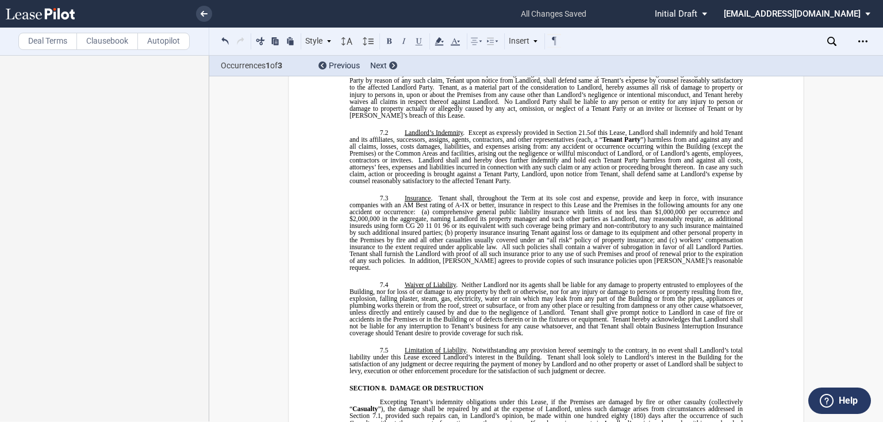
drag, startPoint x: 403, startPoint y: 203, endPoint x: 409, endPoint y: 218, distance: 16.2
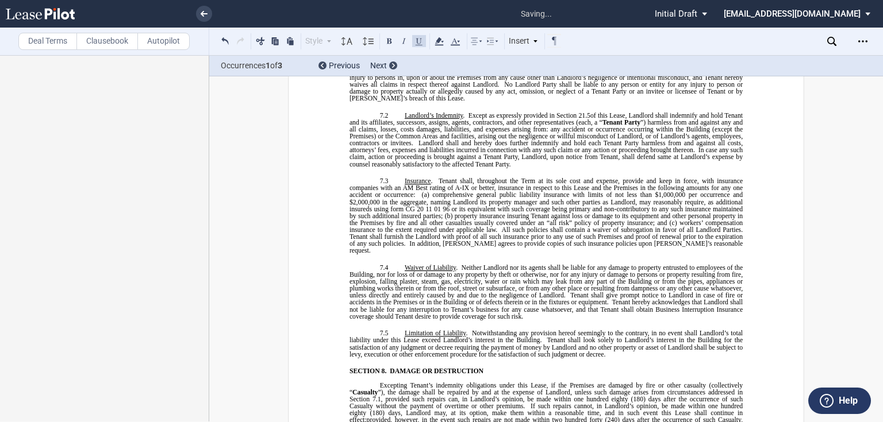
drag, startPoint x: 714, startPoint y: 199, endPoint x: 347, endPoint y: 196, distance: 367.2
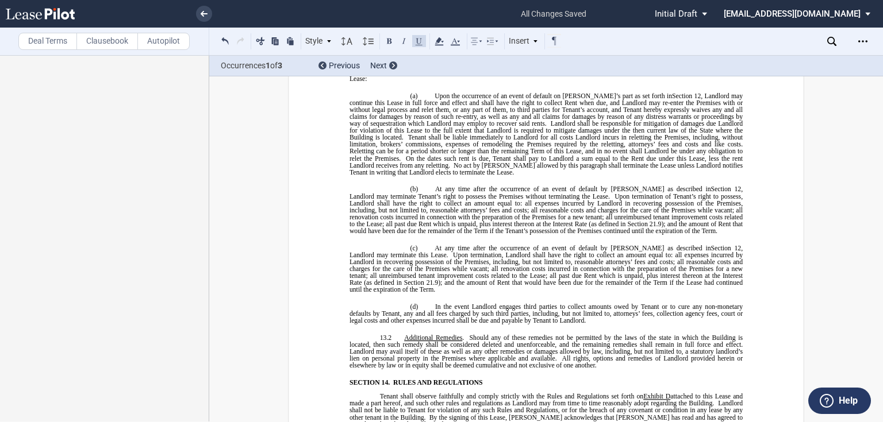
scroll to position [6260, 0]
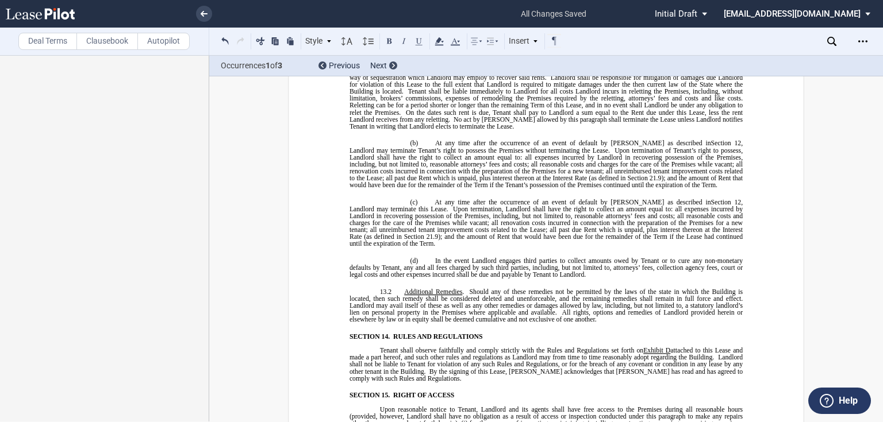
scroll to position [6581, 0]
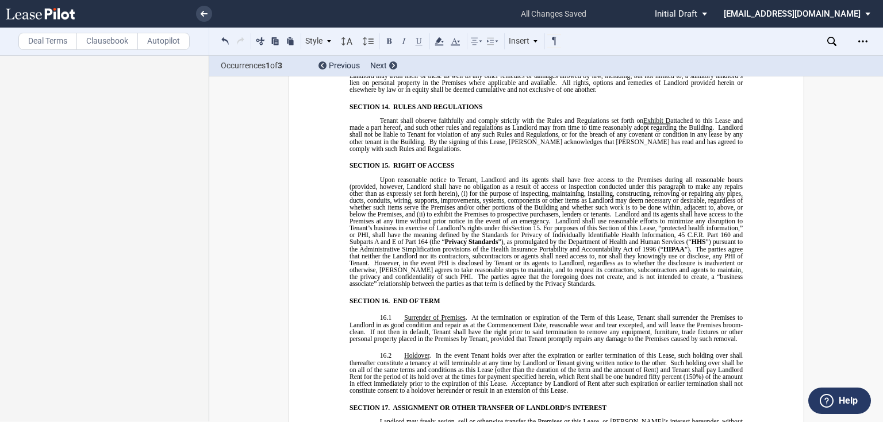
drag, startPoint x: 400, startPoint y: 204, endPoint x: 706, endPoint y: 164, distance: 308.2
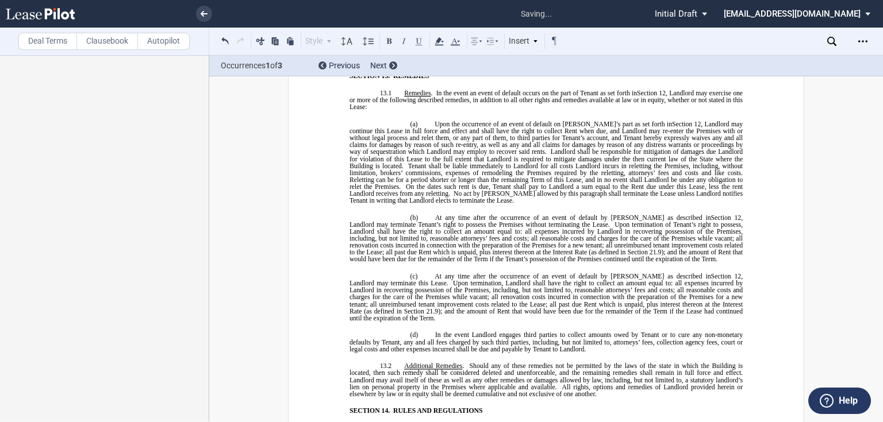
scroll to position [5708, 0]
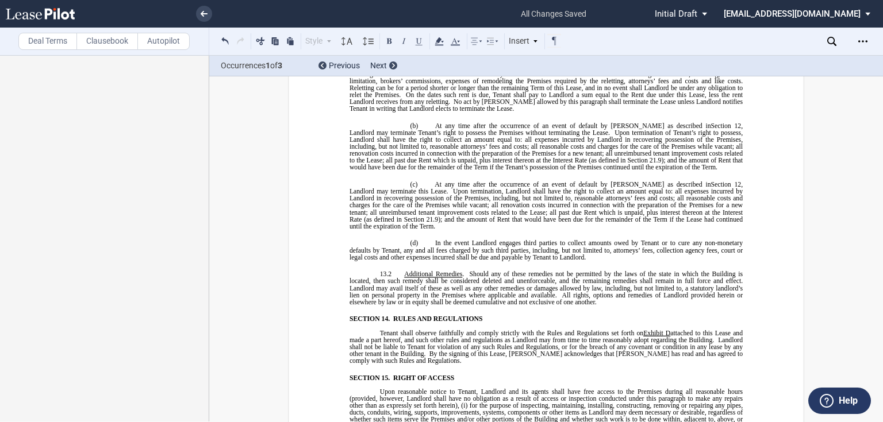
click at [407, 288] on div "﻿ BASE YEAR TRIPLE NET OUTPATIENT MEDICAL OFFICE LEASE ﻿ ﻿ THIS BASE YEAR TRIPL…" at bounding box center [545, 104] width 393 height 11358
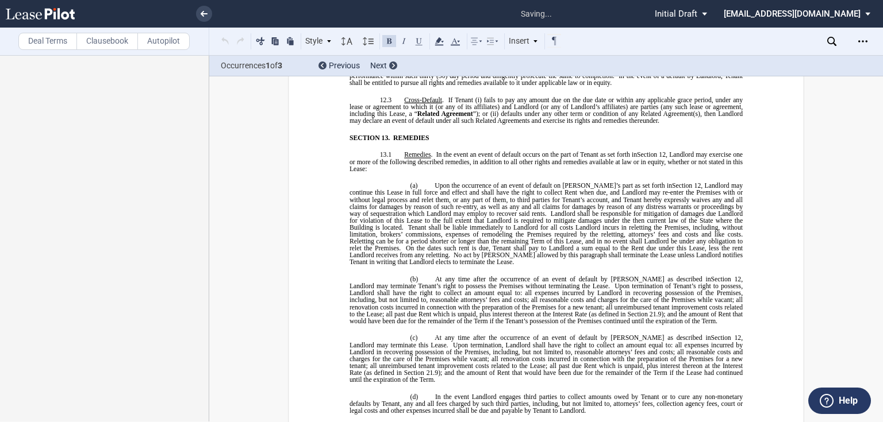
scroll to position [5872, 0]
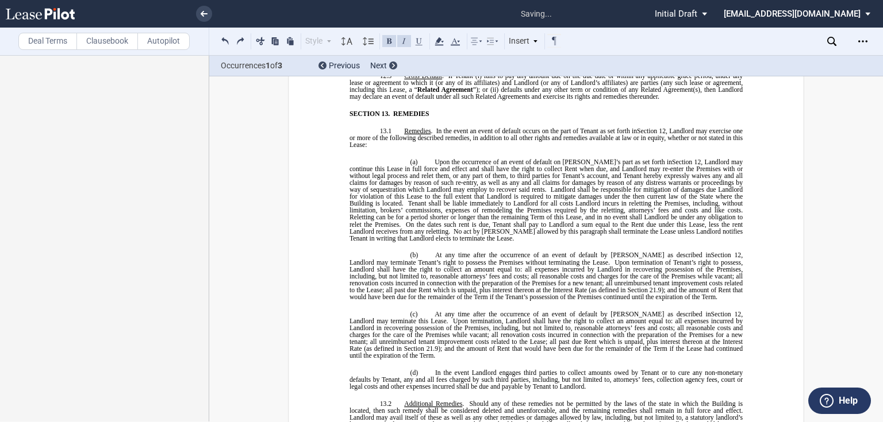
scroll to position [6423, 0]
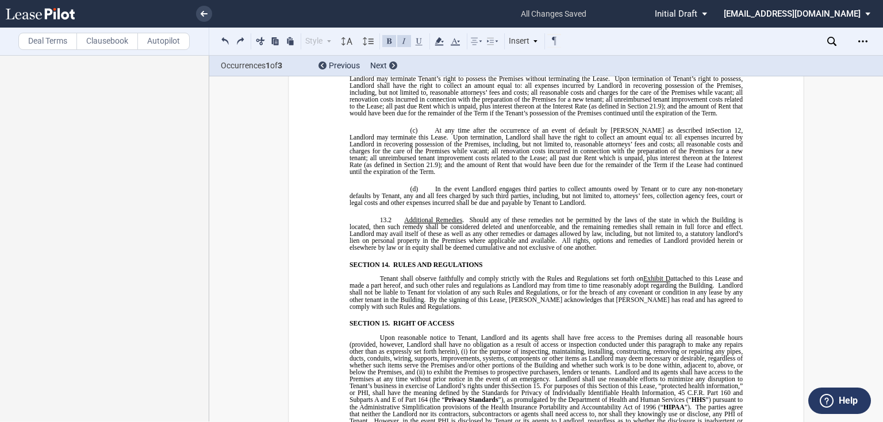
drag, startPoint x: 403, startPoint y: 137, endPoint x: 721, endPoint y: 317, distance: 365.6
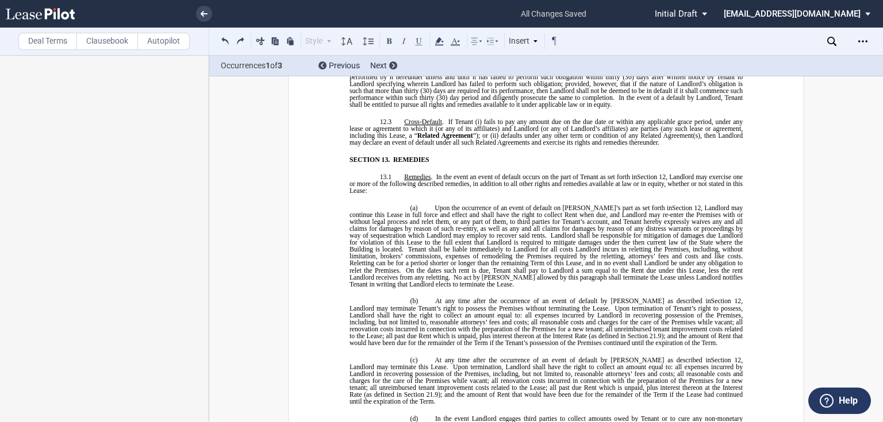
scroll to position [6102, 0]
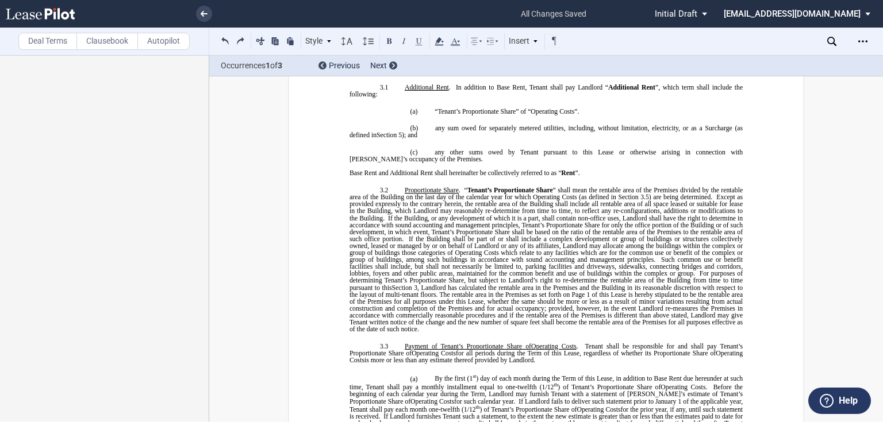
scroll to position [1091, 0]
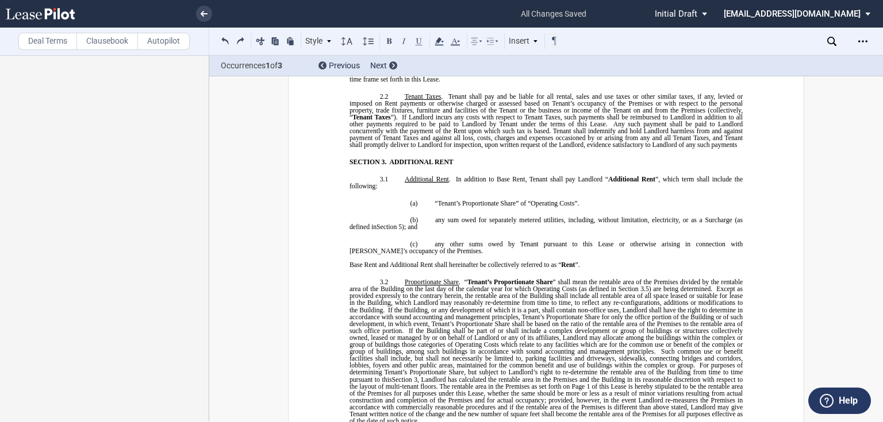
drag, startPoint x: 590, startPoint y: 176, endPoint x: 500, endPoint y: 185, distance: 90.1
click at [500, 83] on p "Notwithstanding the above, Tenant shall not be obligated to pay Base Rent [IF A…" at bounding box center [545, 62] width 393 height 42
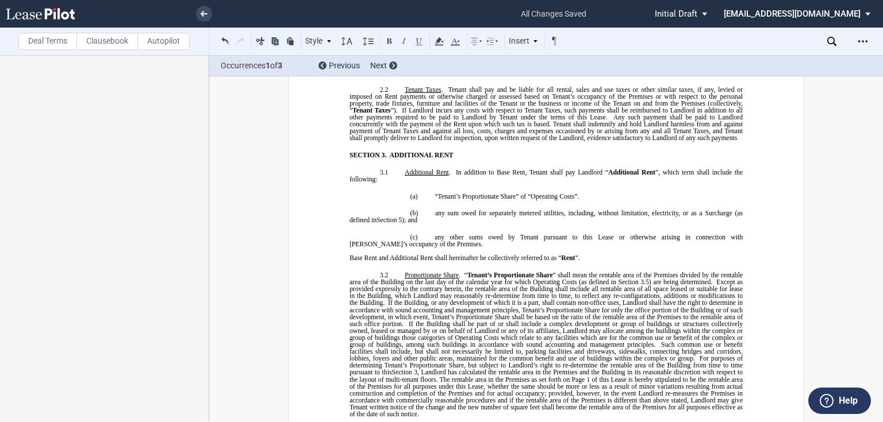
drag, startPoint x: 676, startPoint y: 183, endPoint x: 363, endPoint y: 186, distance: 312.6
click at [363, 76] on p "Notwithstanding the above, Tenant shall not be obligated to pay Base Rent ﻿ for…" at bounding box center [545, 58] width 393 height 35
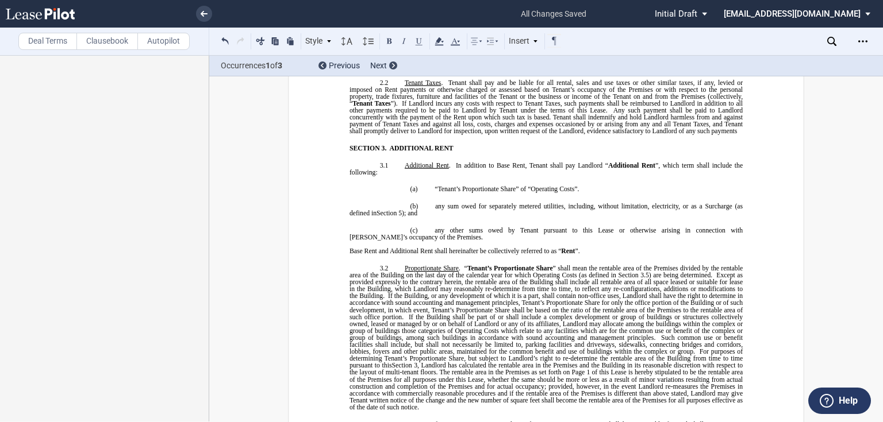
drag, startPoint x: 443, startPoint y: 193, endPoint x: 418, endPoint y: 192, distance: 24.7
click at [418, 68] on p "Notwithstanding the above, Tenant shall not be obligated to pay Base Rent ﻿ for…" at bounding box center [545, 55] width 393 height 28
drag, startPoint x: 718, startPoint y: 187, endPoint x: 738, endPoint y: 186, distance: 20.8
click at [729, 55] on span "[ BASE ]" at bounding box center [716, 51] width 26 height 7
click at [685, 55] on span "Base" at bounding box center [678, 51] width 13 height 7
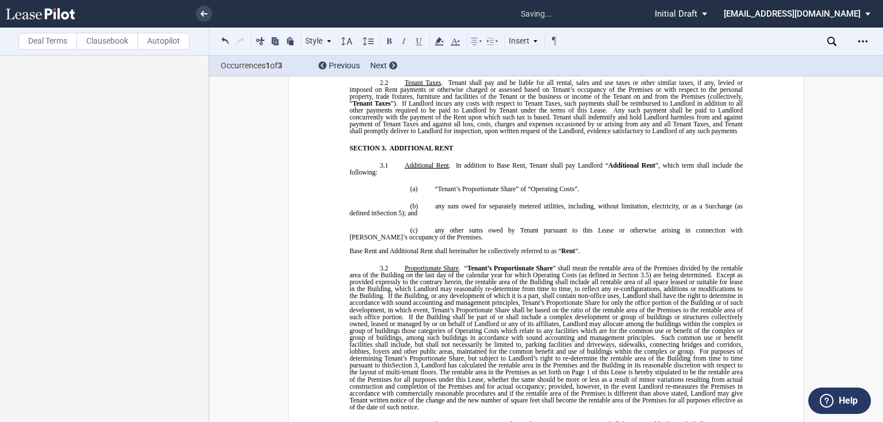
click at [685, 55] on span "Base" at bounding box center [678, 51] width 13 height 7
click at [664, 134] on span "Any such payment shall be paid to Landlord concurrently with the payment of the…" at bounding box center [546, 121] width 395 height 28
click at [561, 69] on span "Rent Concession shall be due and payable by Tenant to Landlord if there occurs …" at bounding box center [546, 62] width 395 height 14
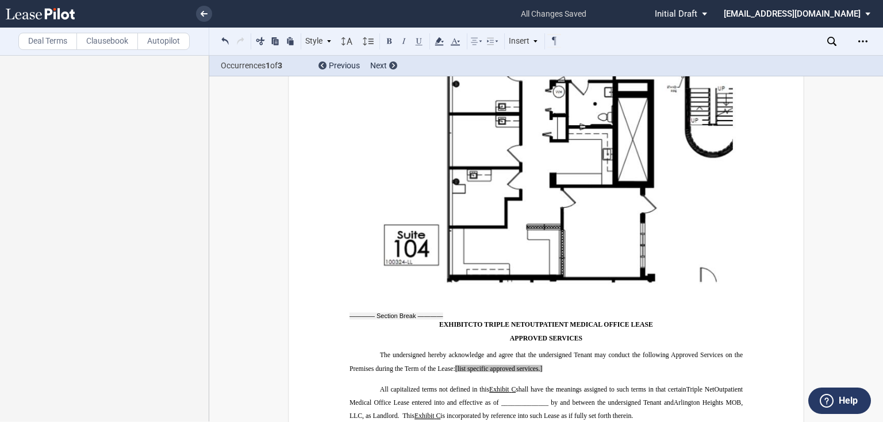
scroll to position [10698, 0]
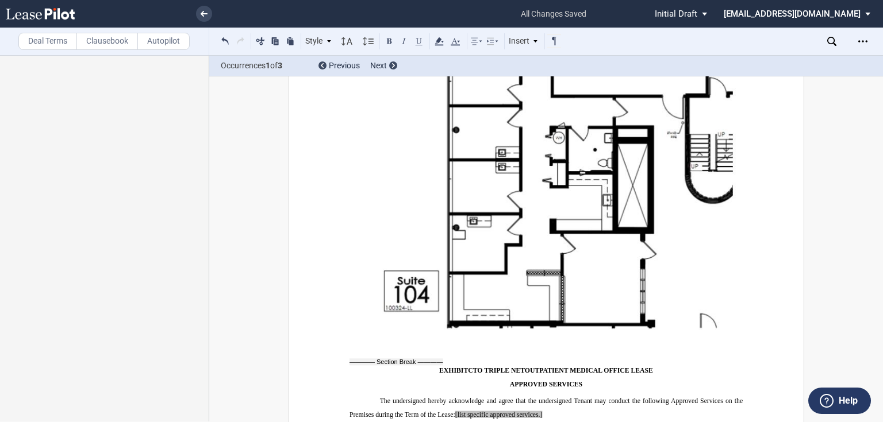
scroll to position [10469, 0]
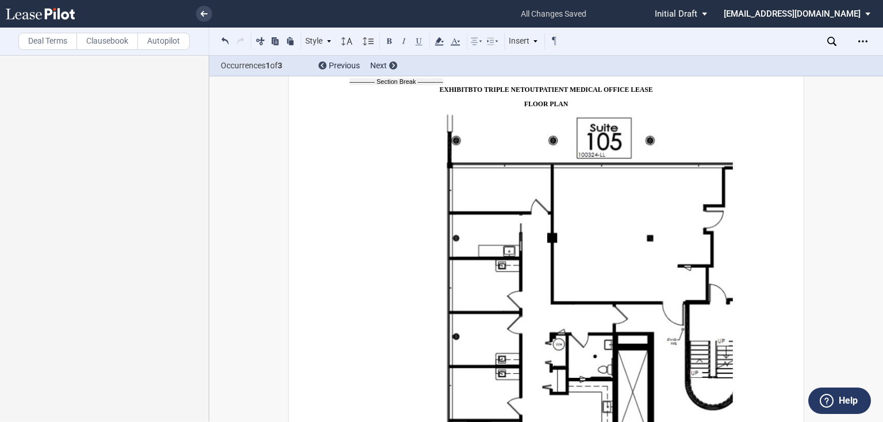
drag, startPoint x: 496, startPoint y: 274, endPoint x: 542, endPoint y: 271, distance: 46.1
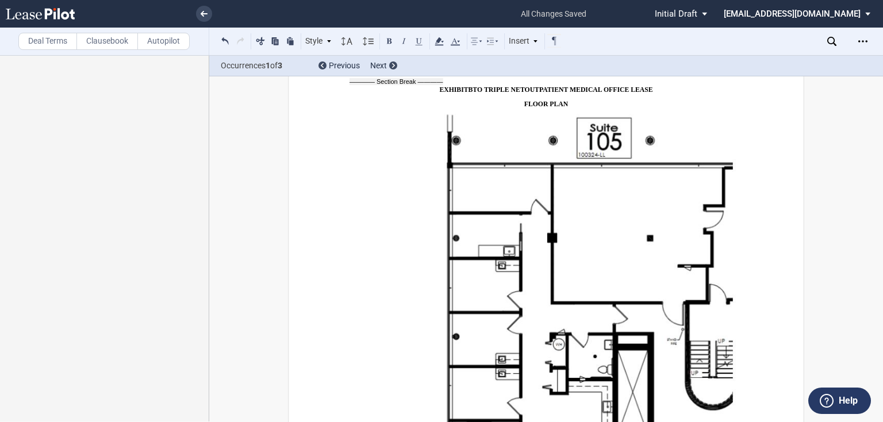
drag, startPoint x: 426, startPoint y: 281, endPoint x: 452, endPoint y: 280, distance: 26.5
click at [50, 44] on label "Deal Terms" at bounding box center [47, 41] width 59 height 17
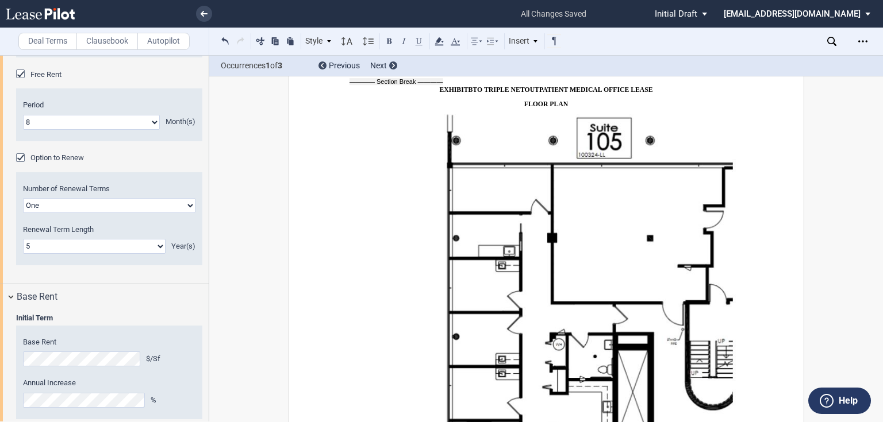
scroll to position [1738, 0]
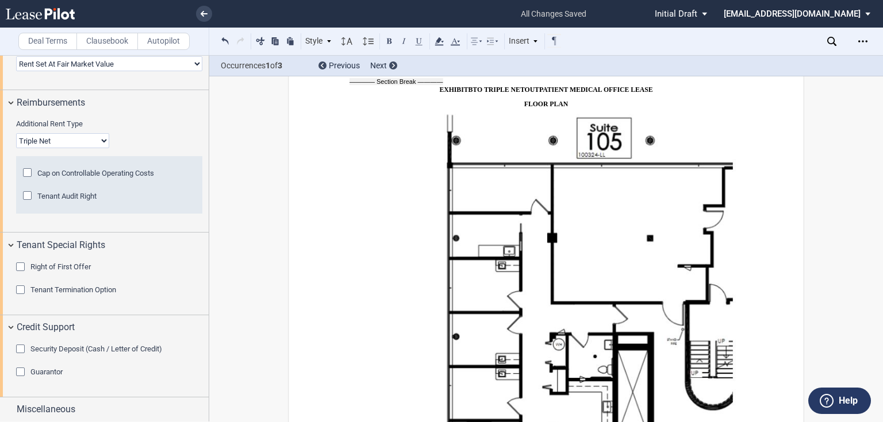
click at [47, 346] on span "Security Deposit (Cash / Letter of Credit)" at bounding box center [96, 349] width 132 height 9
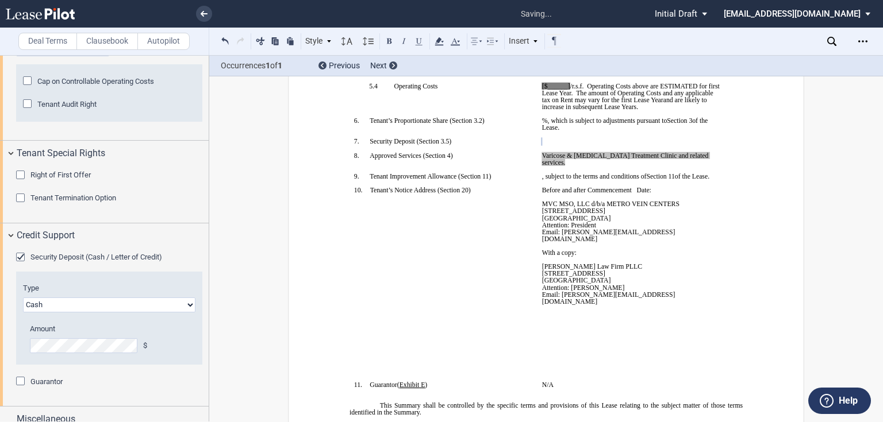
scroll to position [1839, 0]
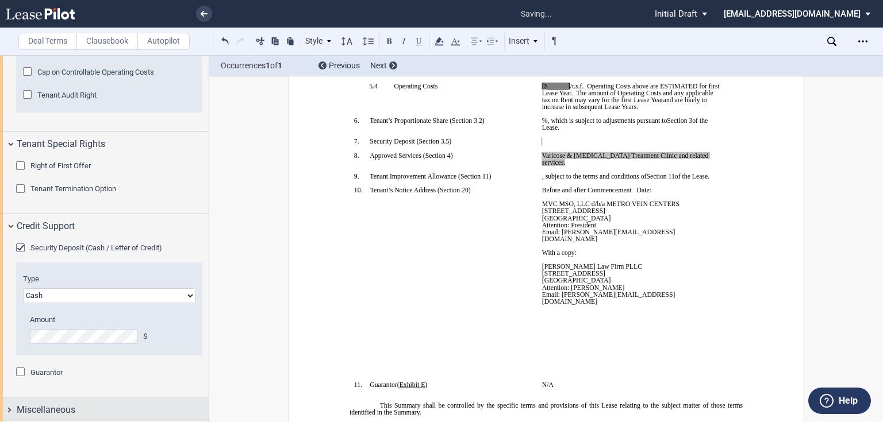
click at [40, 411] on span "Miscellaneous" at bounding box center [46, 410] width 59 height 14
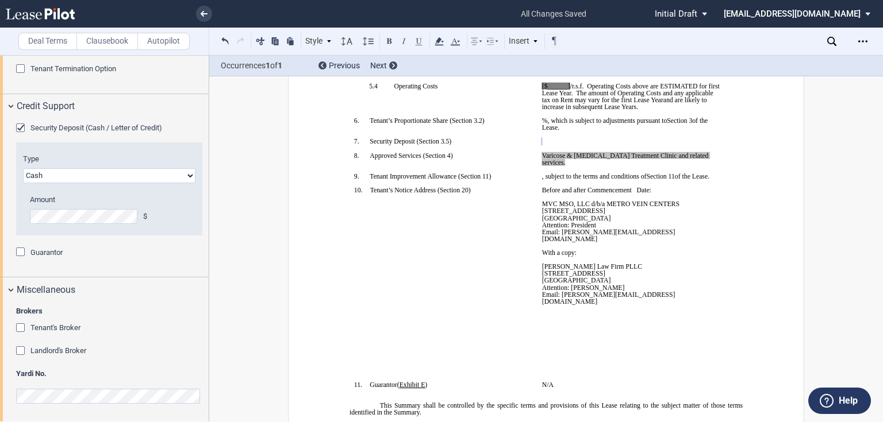
click at [40, 327] on span "Tenant's Broker" at bounding box center [55, 327] width 50 height 9
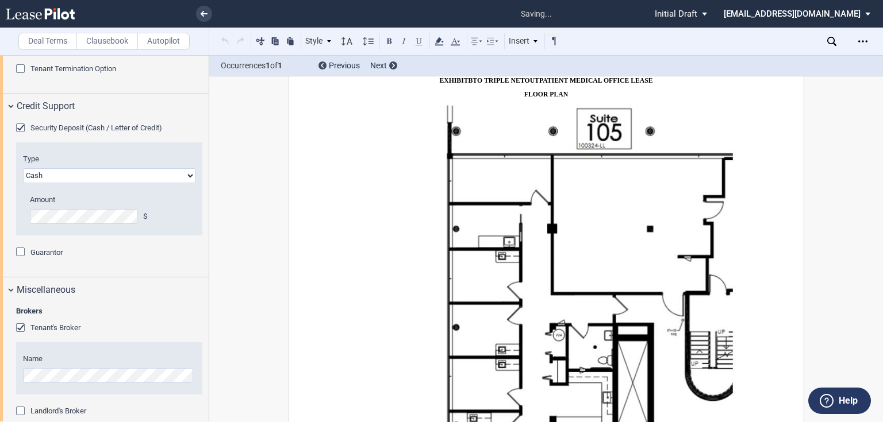
scroll to position [2020, 0]
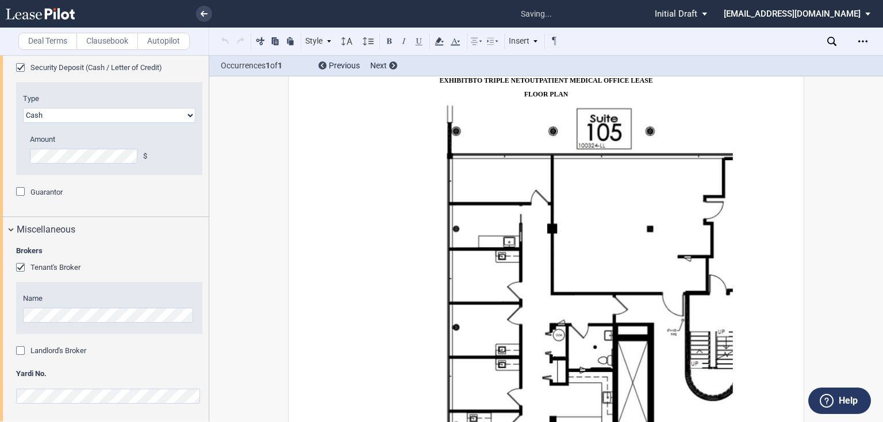
click at [70, 346] on span "Landlord's Broker" at bounding box center [58, 350] width 56 height 9
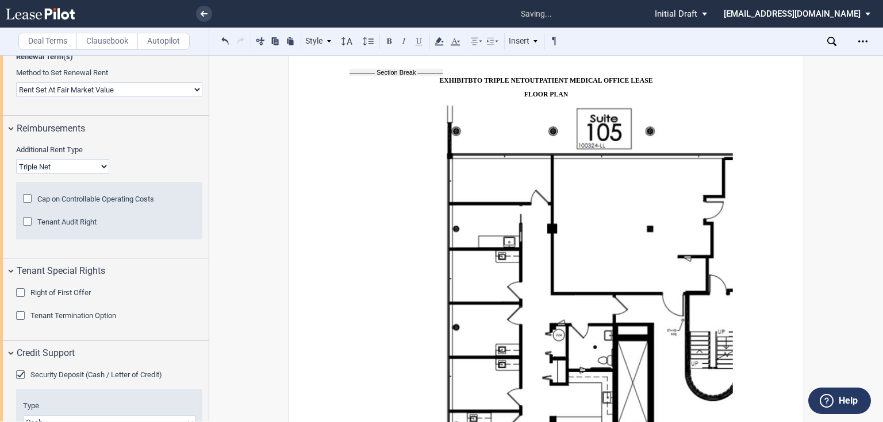
scroll to position [1666, 0]
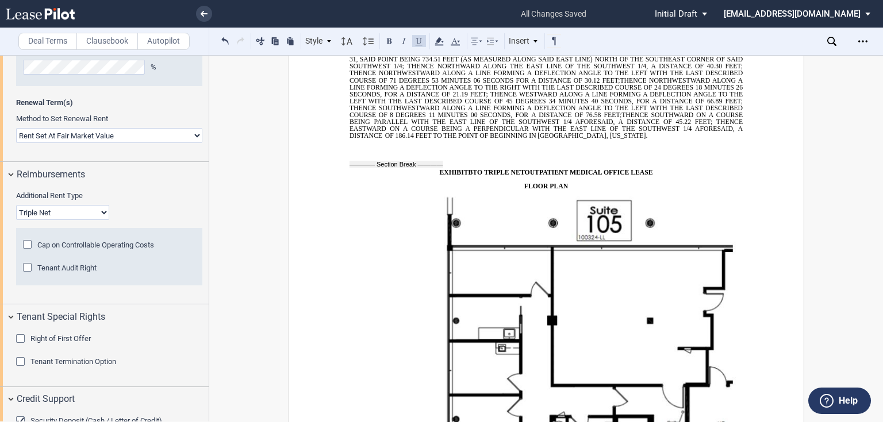
scroll to position [10557, 0]
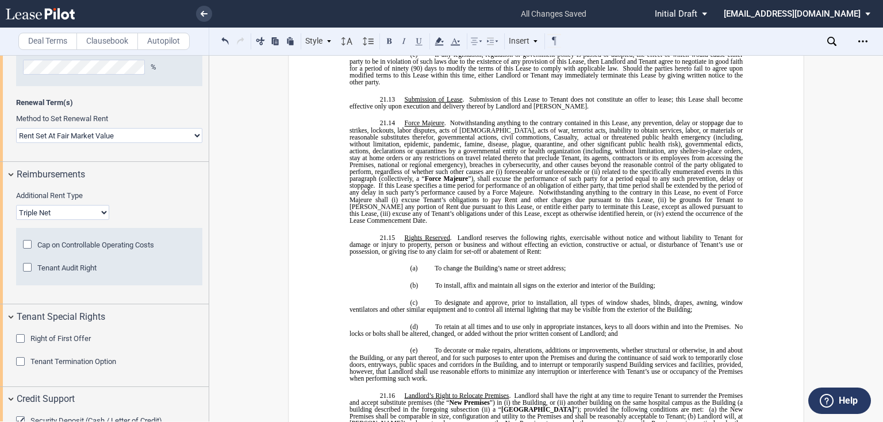
scroll to position [8397, 0]
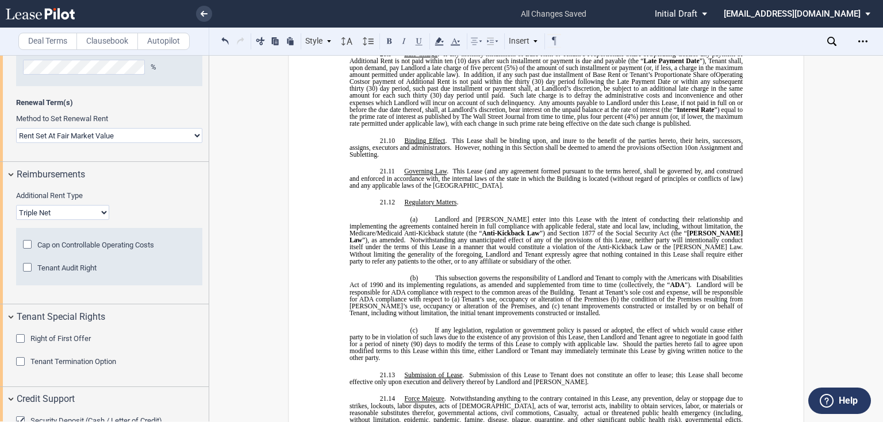
click at [165, 44] on label "Autopilot" at bounding box center [163, 41] width 52 height 17
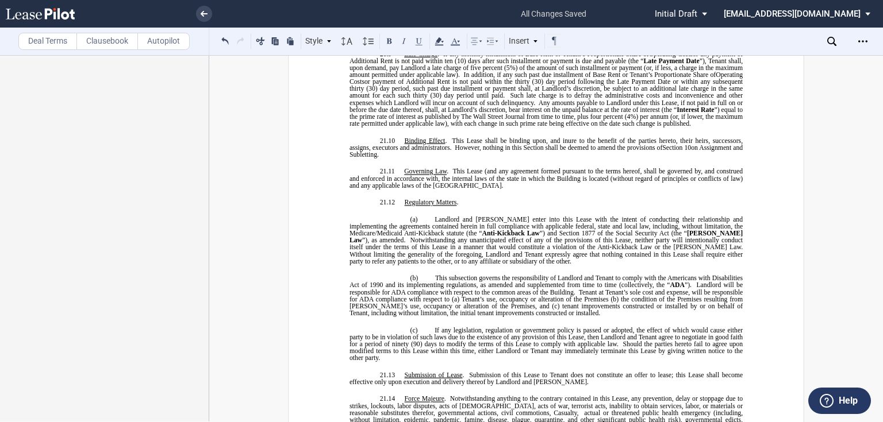
scroll to position [0, 0]
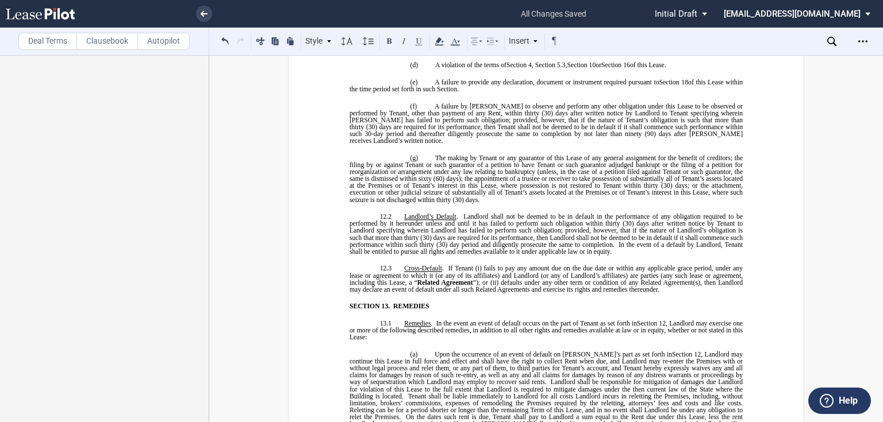
scroll to position [5960, 0]
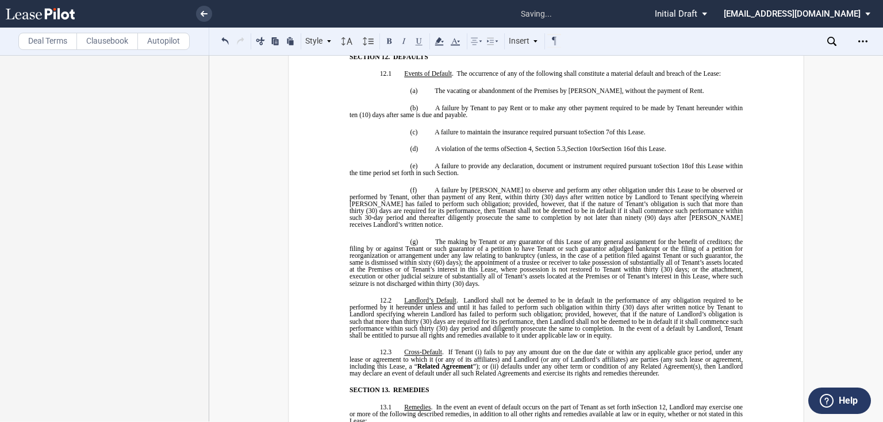
scroll to position [5914, 0]
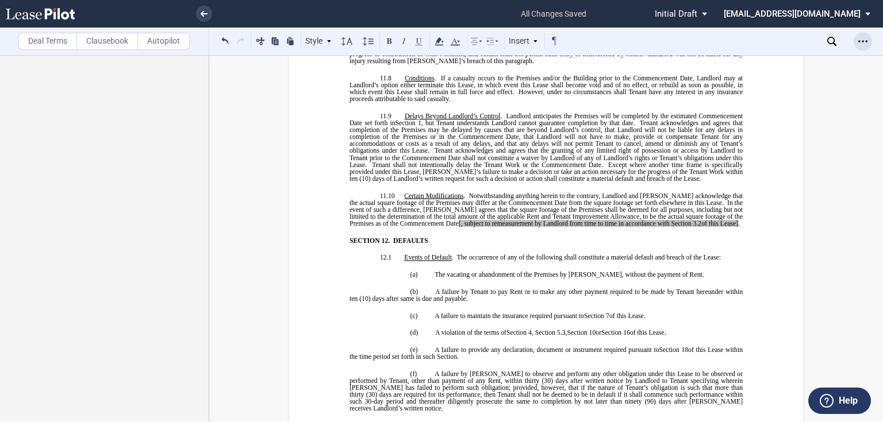
click at [862, 38] on icon "Open Lease options menu" at bounding box center [862, 41] width 9 height 9
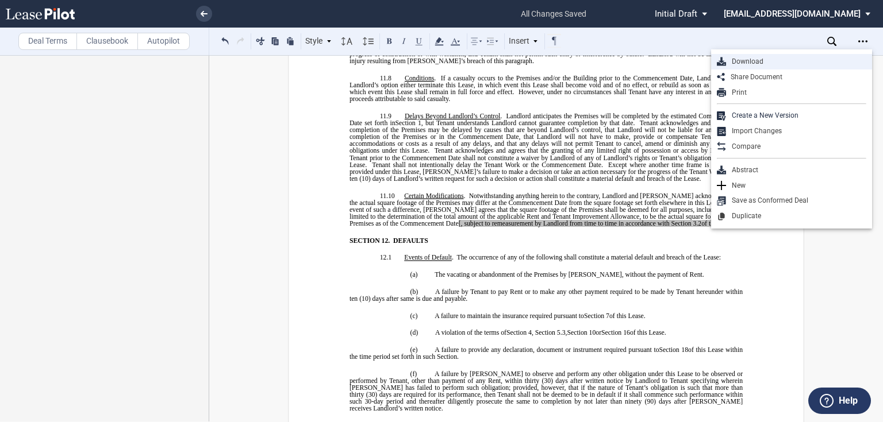
click at [749, 62] on div "Download" at bounding box center [796, 62] width 140 height 10
